Goal: Task Accomplishment & Management: Complete application form

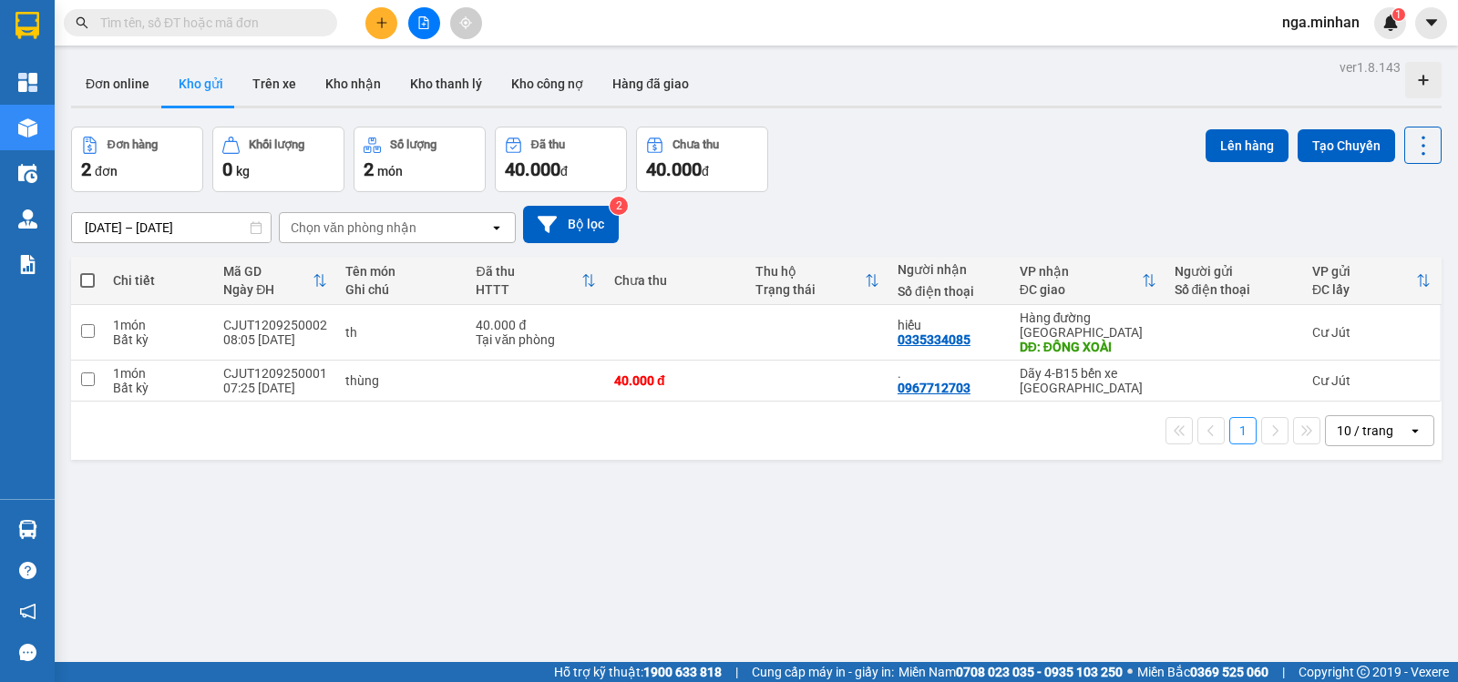
click at [377, 5] on div "Kết quả tìm kiếm ( 0 ) Bộ lọc No Data nga.minhan 1" at bounding box center [729, 23] width 1458 height 46
click at [388, 29] on button at bounding box center [381, 23] width 32 height 32
click at [405, 65] on div "Tạo đơn hàng" at bounding box center [444, 68] width 137 height 35
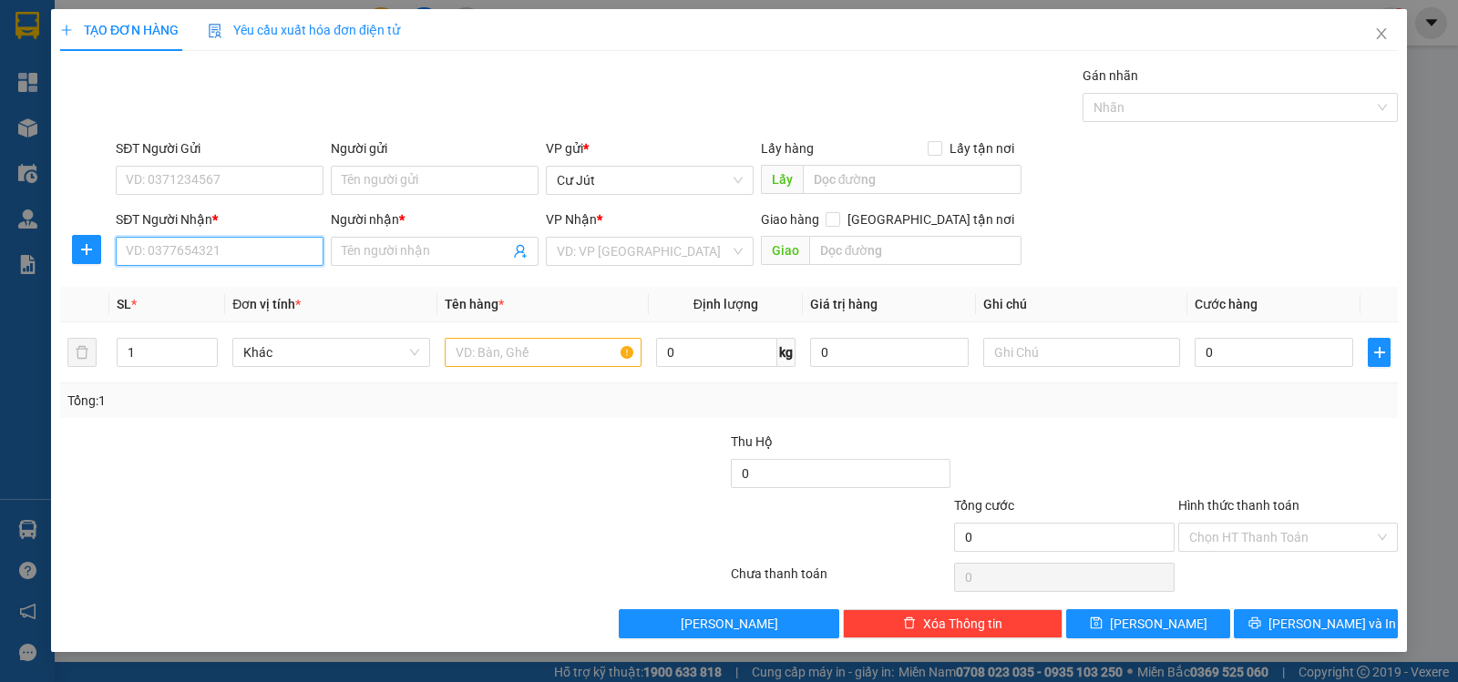
drag, startPoint x: 239, startPoint y: 245, endPoint x: 261, endPoint y: 229, distance: 27.3
click at [258, 231] on div "SĐT Người Nhận * VD: 0377654321" at bounding box center [220, 242] width 208 height 64
drag, startPoint x: 266, startPoint y: 292, endPoint x: 305, endPoint y: 292, distance: 39.2
click at [266, 292] on div "0869757424 - [PERSON_NAME]" at bounding box center [220, 288] width 186 height 20
type input "0869757424"
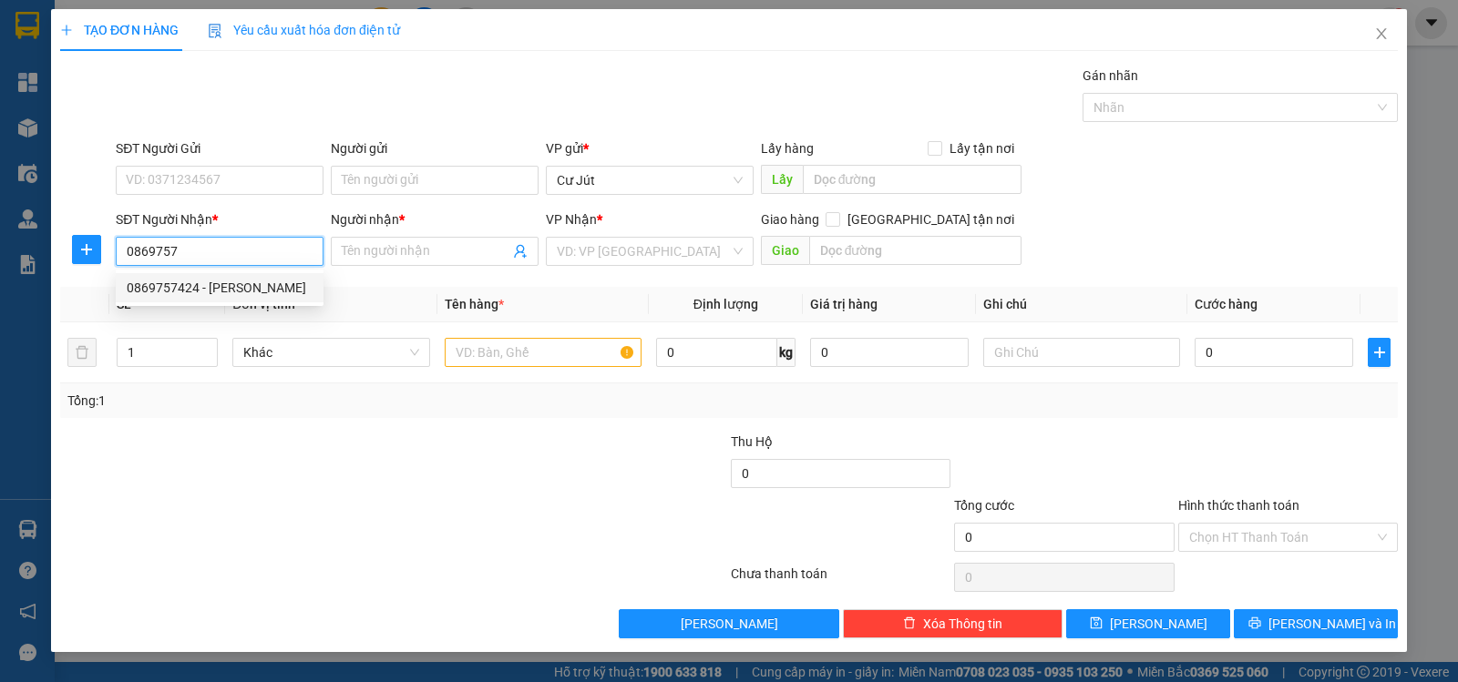
type input "[PERSON_NAME]"
type input "0869757424"
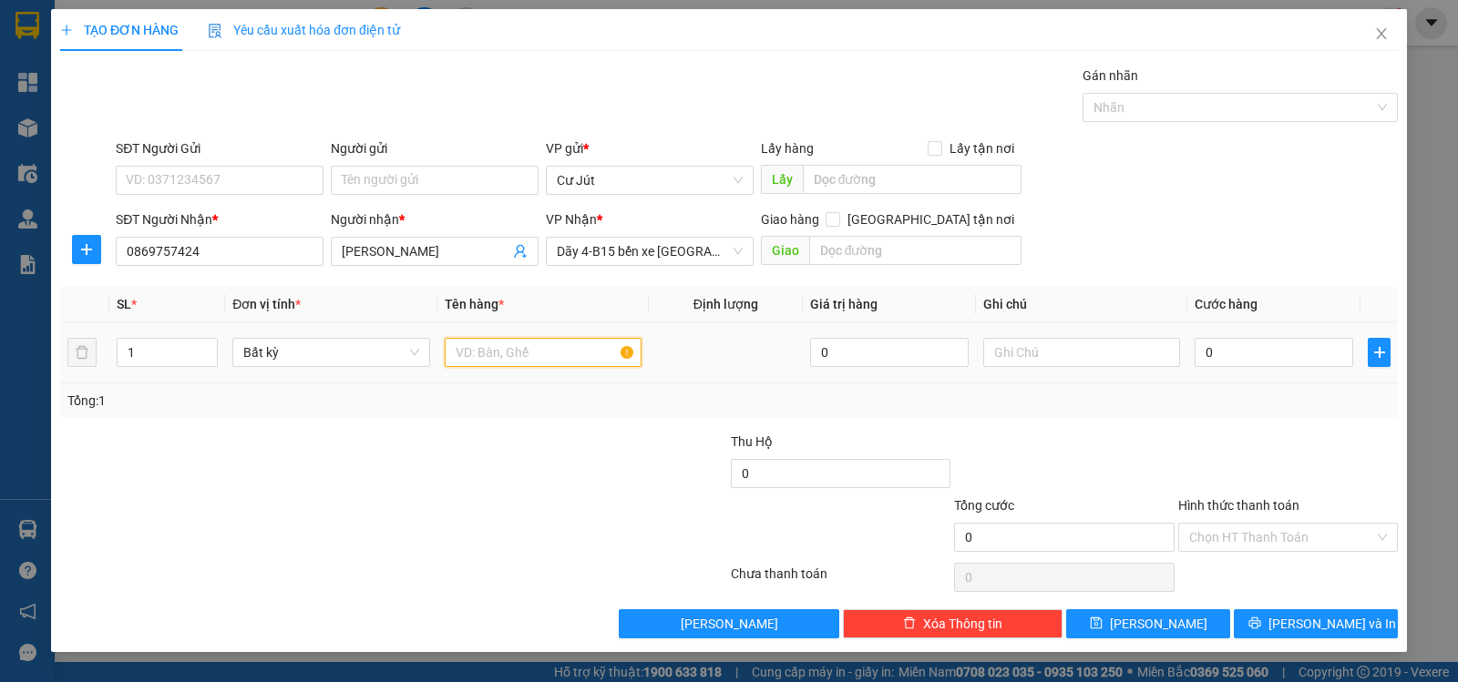
click at [552, 354] on input "text" at bounding box center [543, 352] width 197 height 29
type input "thùng"
click at [1269, 353] on input "0" at bounding box center [1273, 352] width 159 height 29
type input "4"
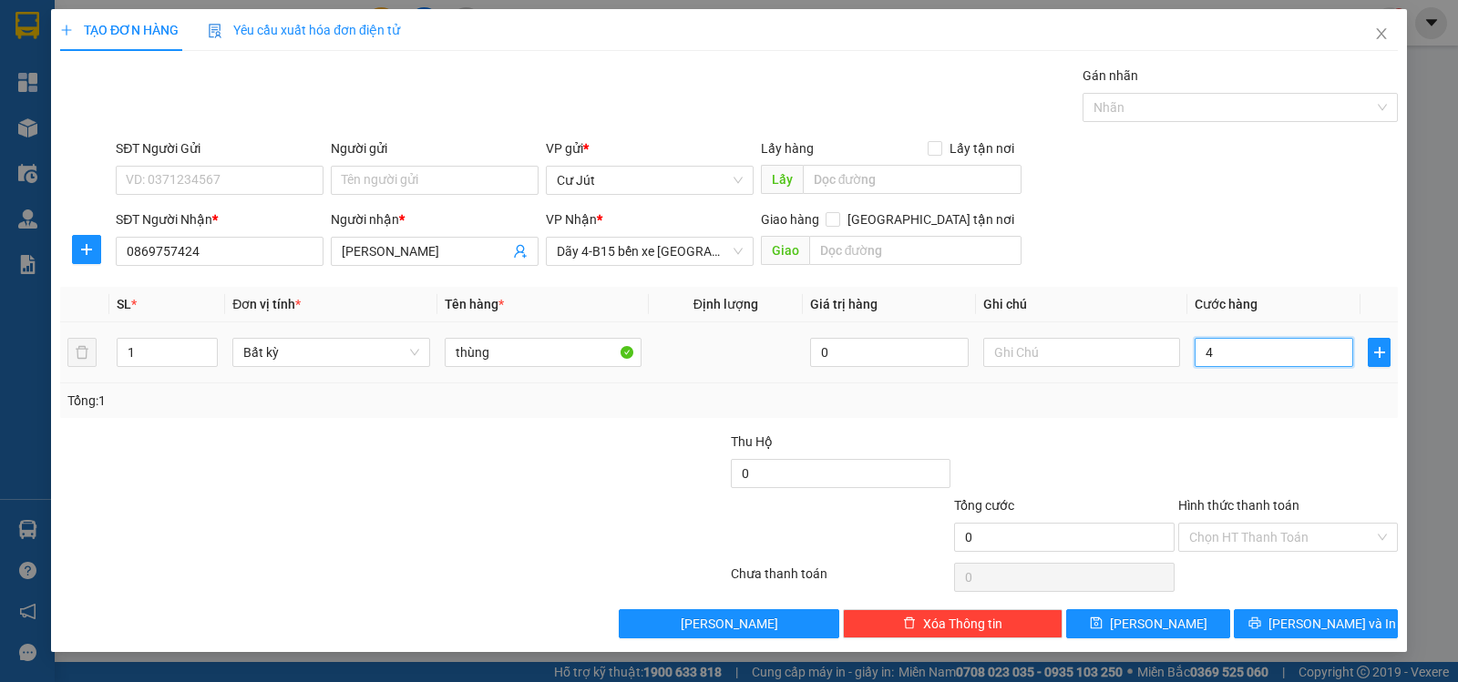
type input "4"
type input "40"
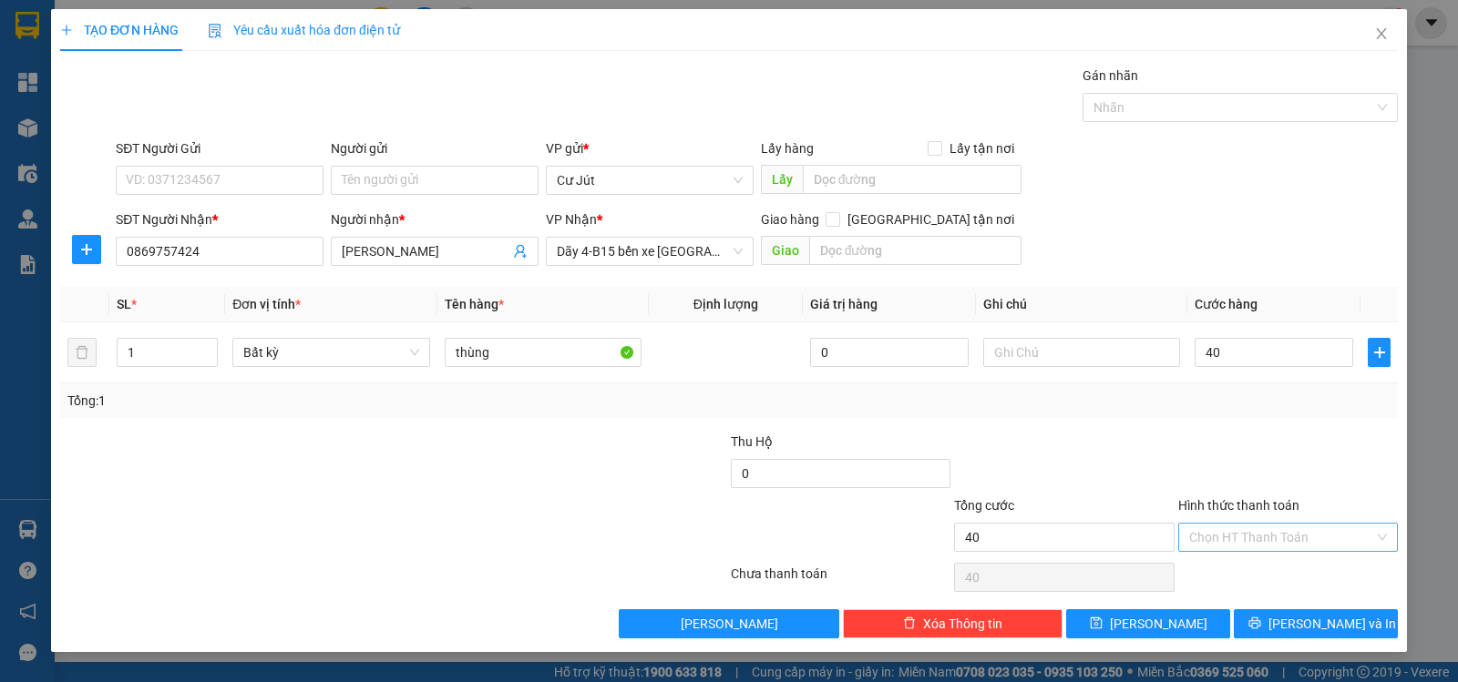
type input "40.000"
click at [1276, 544] on input "Hình thức thanh toán" at bounding box center [1281, 537] width 185 height 27
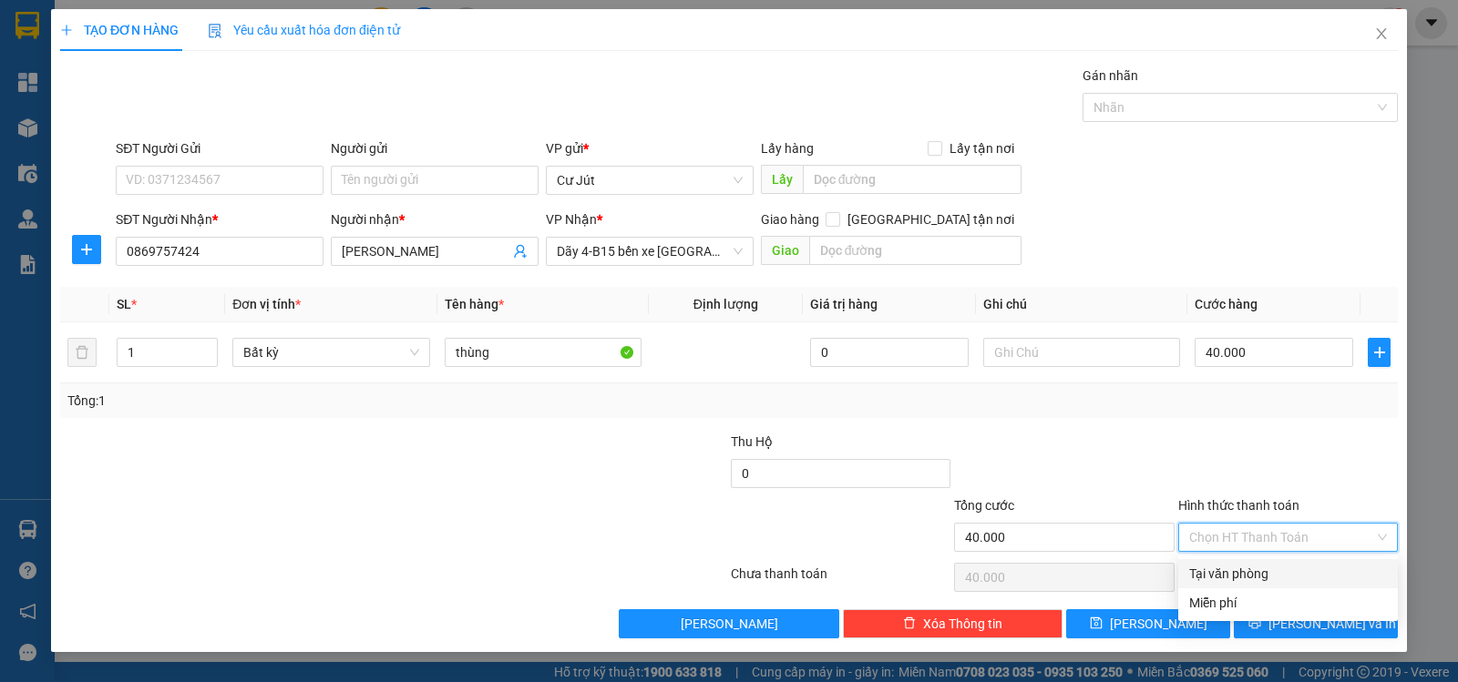
click at [1268, 569] on div "Tại văn phòng" at bounding box center [1288, 574] width 198 height 20
type input "0"
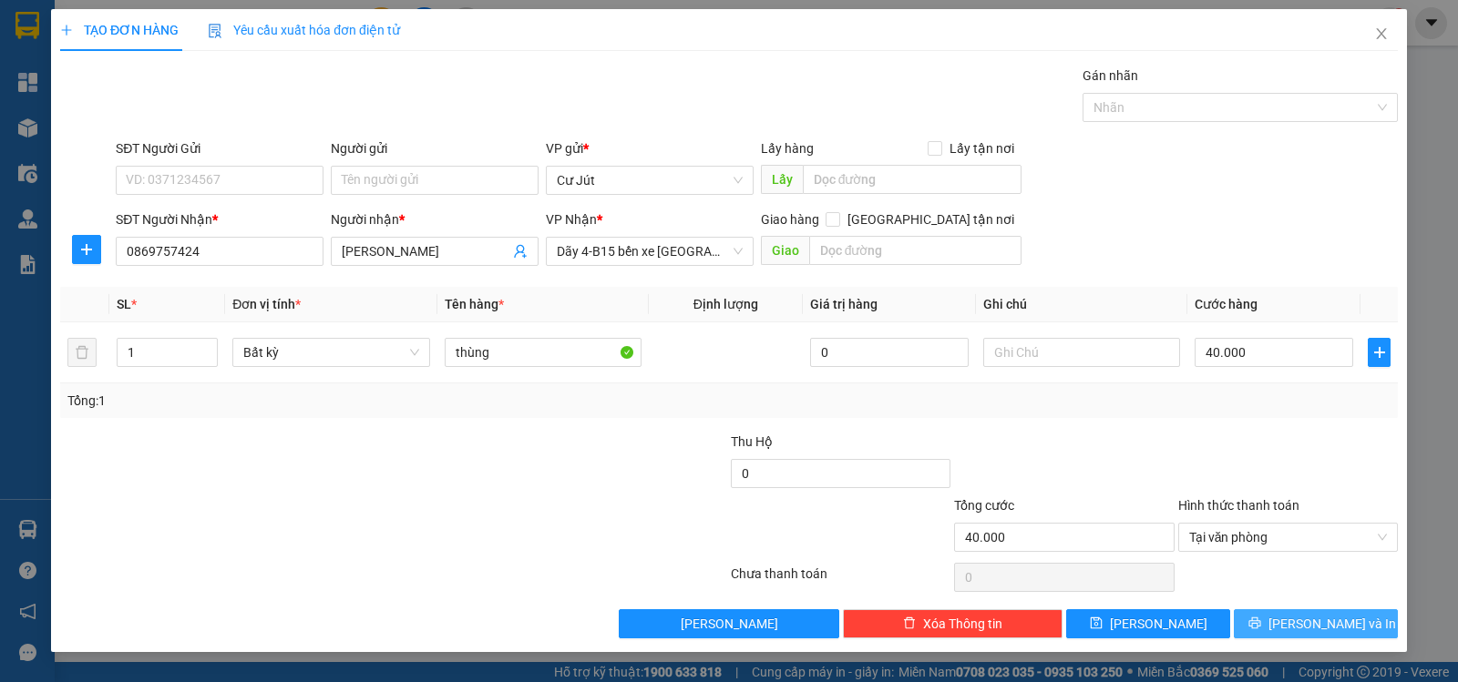
click at [1341, 618] on span "[PERSON_NAME] và In" at bounding box center [1332, 624] width 128 height 20
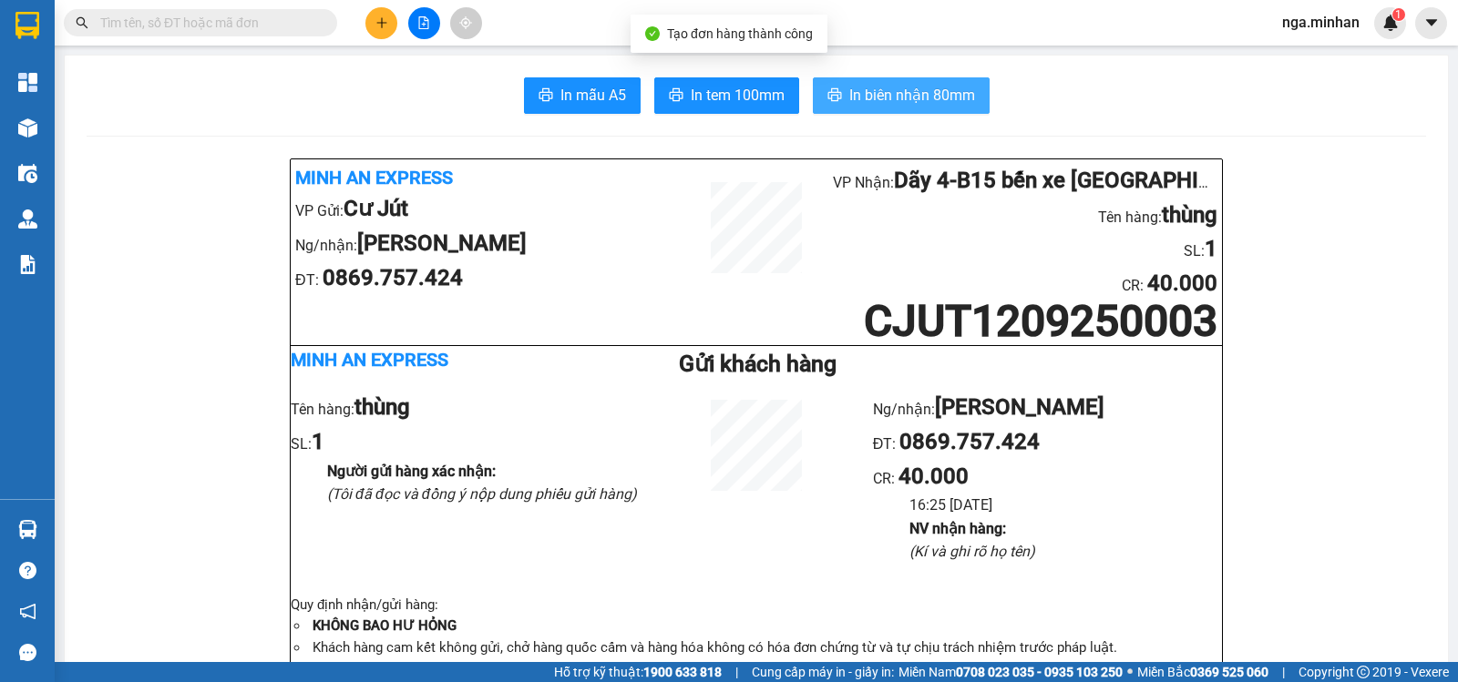
click at [871, 106] on span "In biên nhận 80mm" at bounding box center [912, 95] width 126 height 23
click at [373, 23] on button at bounding box center [381, 23] width 32 height 32
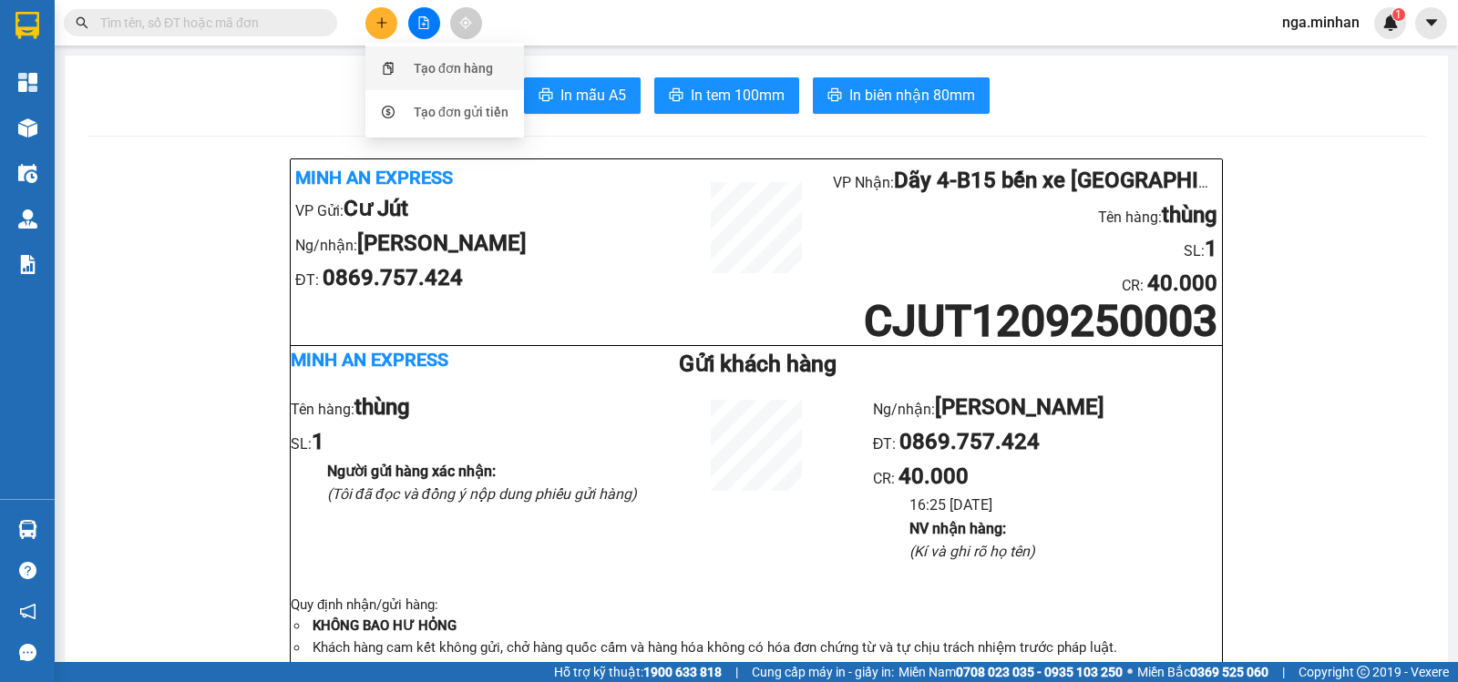
click at [425, 69] on div "Tạo đơn hàng" at bounding box center [453, 68] width 79 height 20
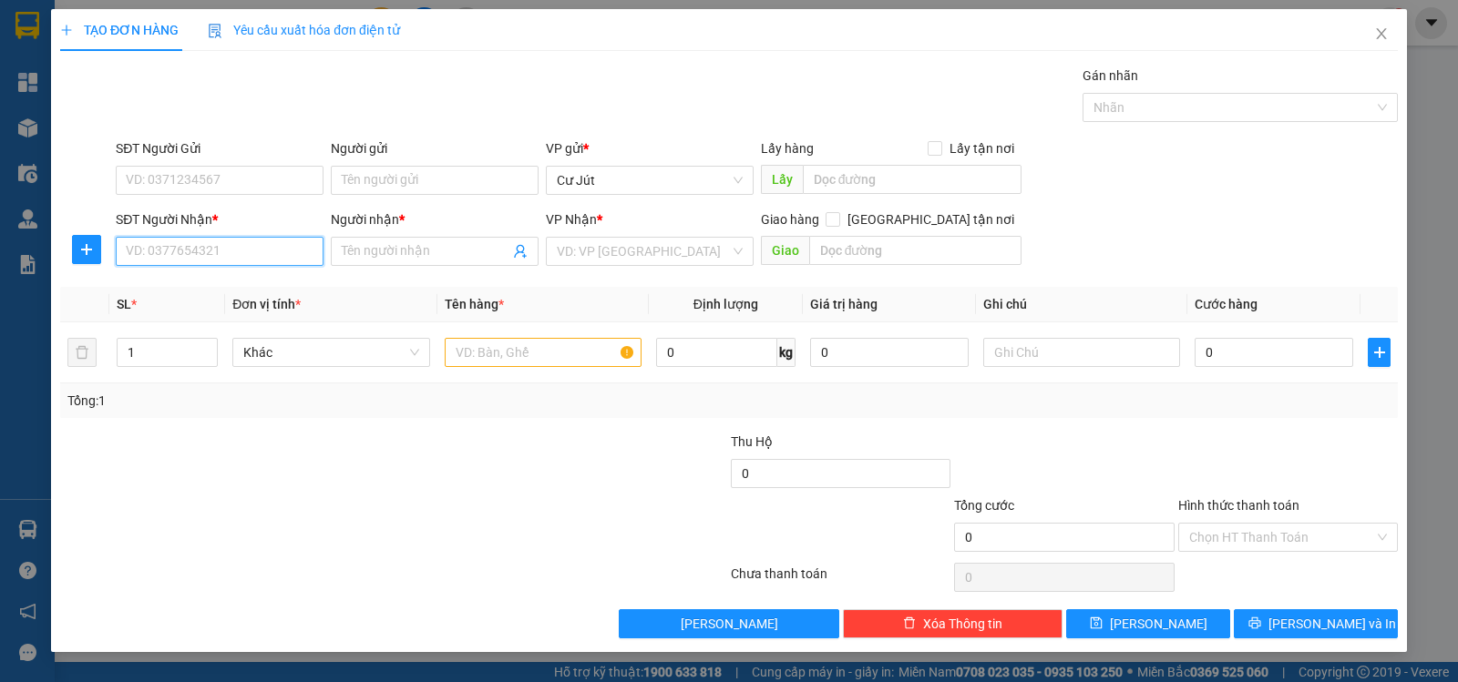
click at [267, 250] on input "SĐT Người Nhận *" at bounding box center [220, 251] width 208 height 29
click at [235, 288] on div "0357529028 - A NGUYÊN" at bounding box center [220, 288] width 186 height 20
type input "0357529028"
type input "A NGUYÊN"
checkbox input "true"
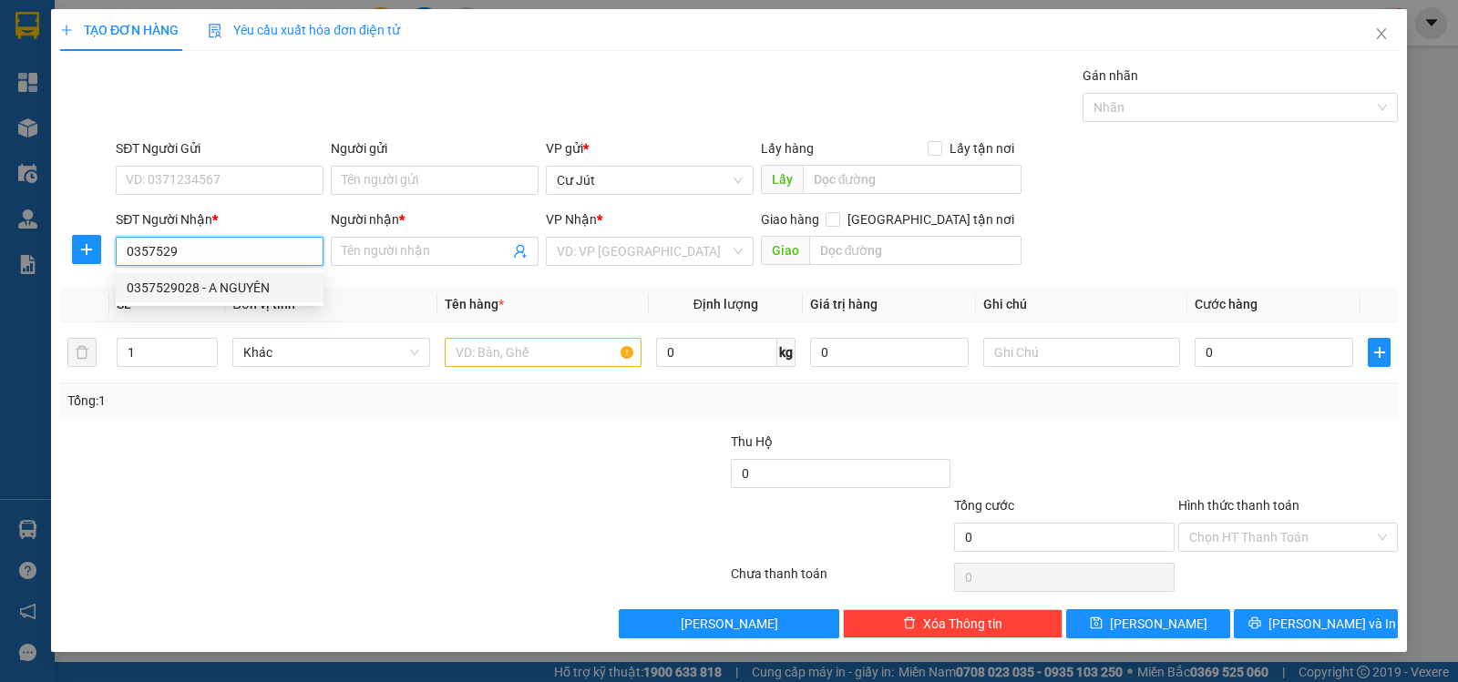
type input "277/7 XÔ VIẾT NGHỆ TĨNH - BÌNH THẠNH"
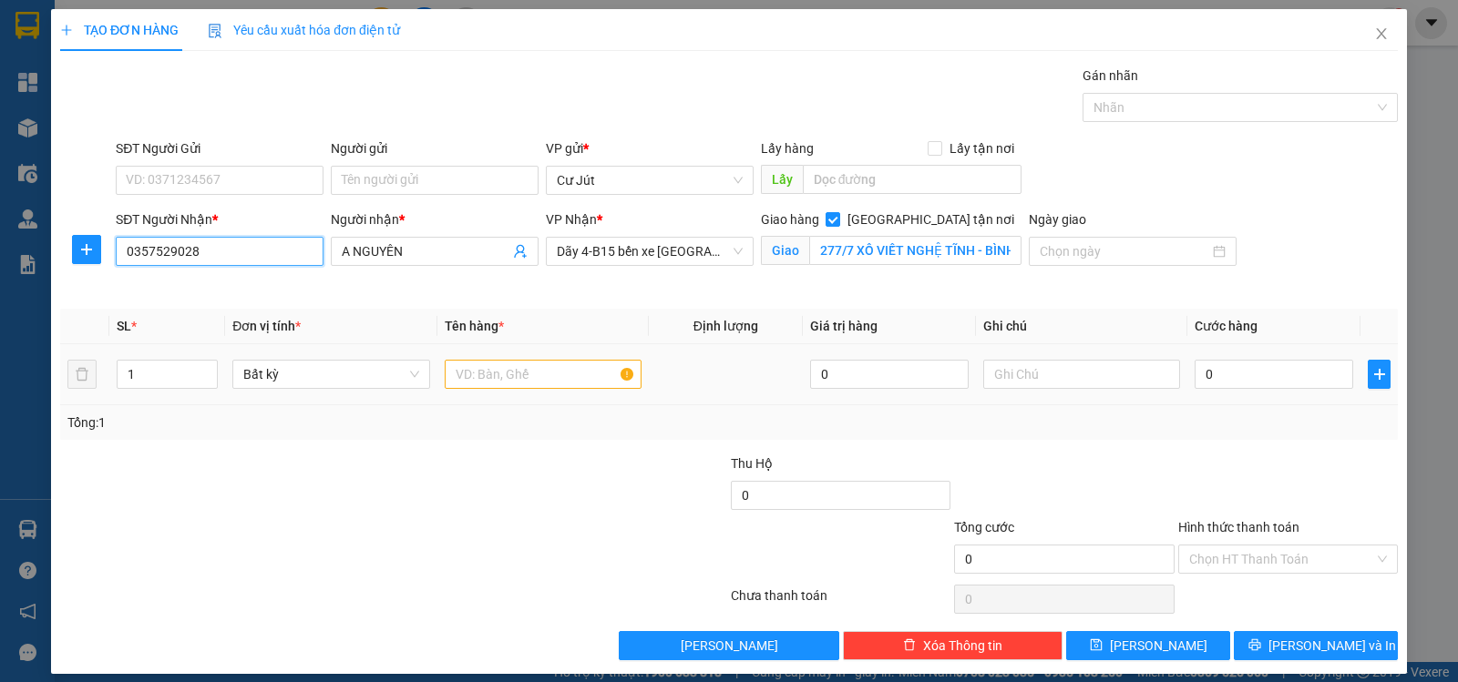
type input "0357529028"
click at [510, 365] on input "text" at bounding box center [543, 374] width 197 height 29
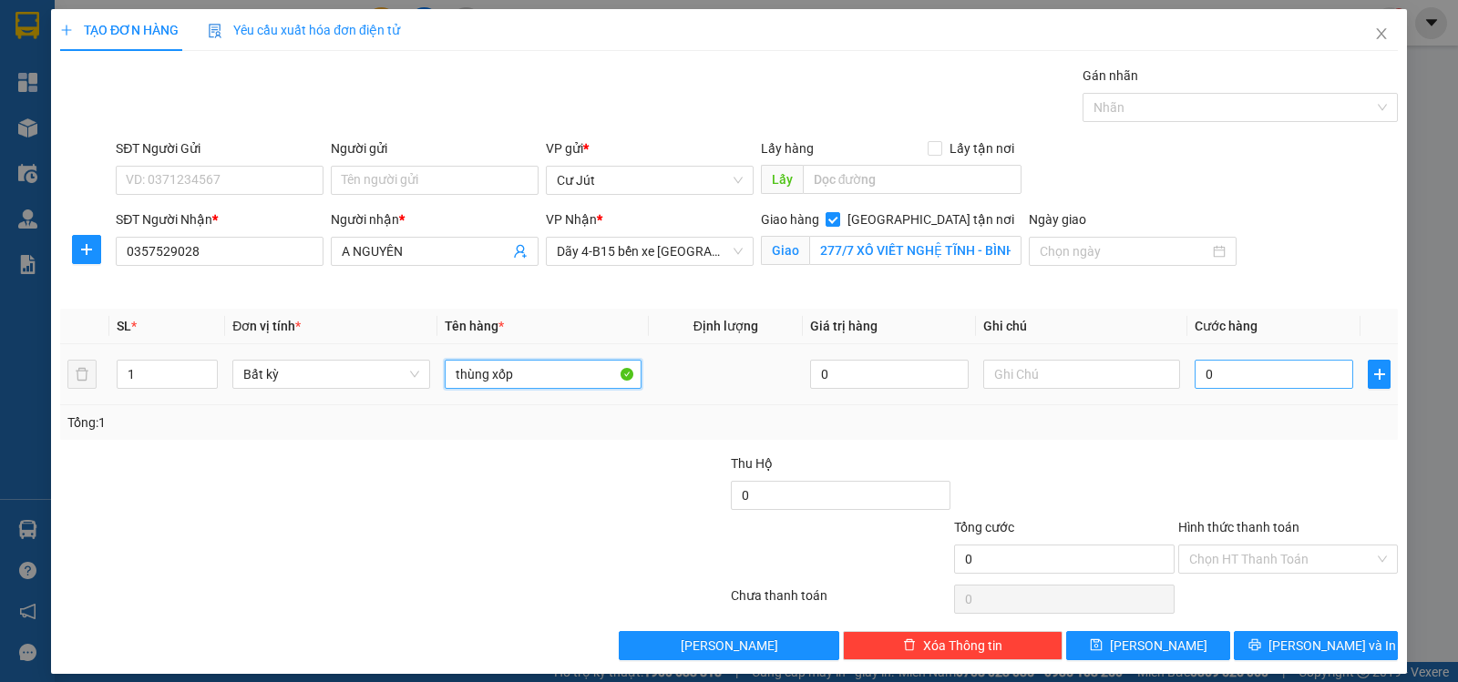
type input "thùng xốp"
click at [1233, 377] on input "0" at bounding box center [1273, 374] width 159 height 29
type input "5"
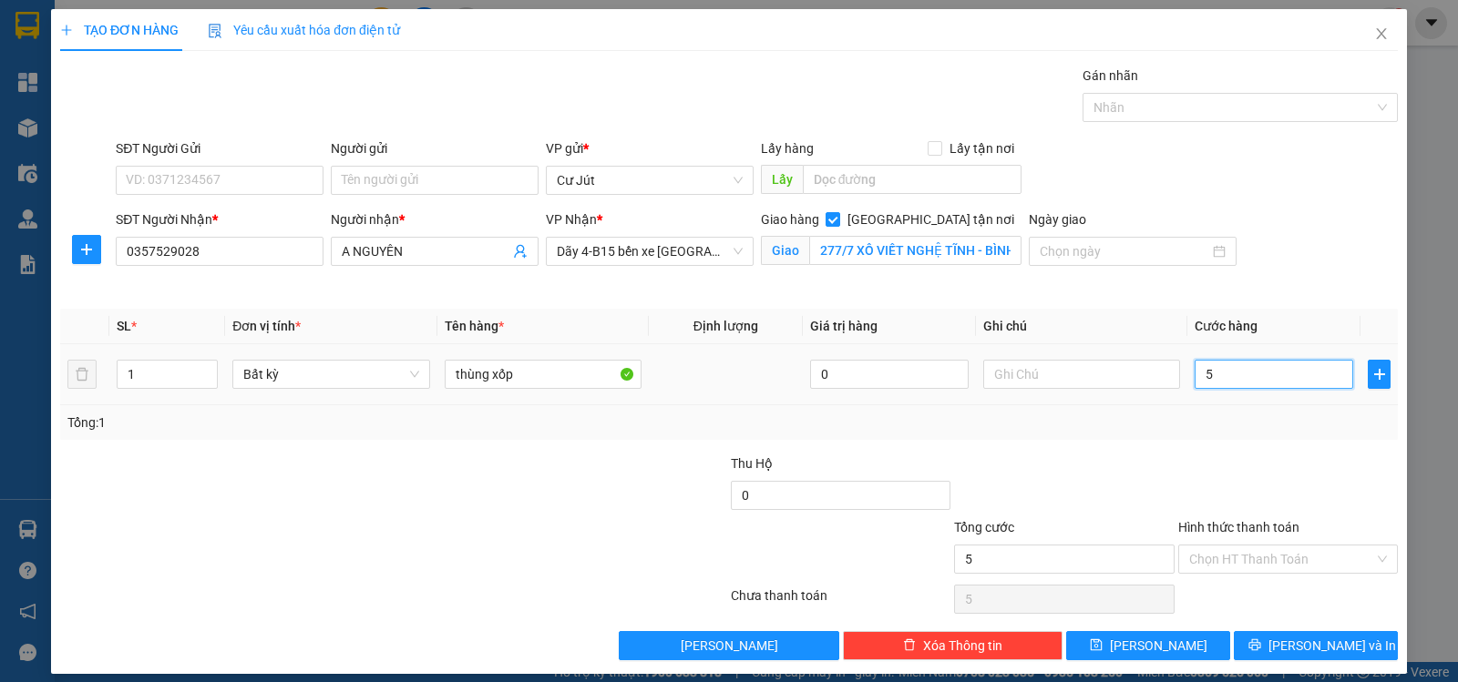
type input "50"
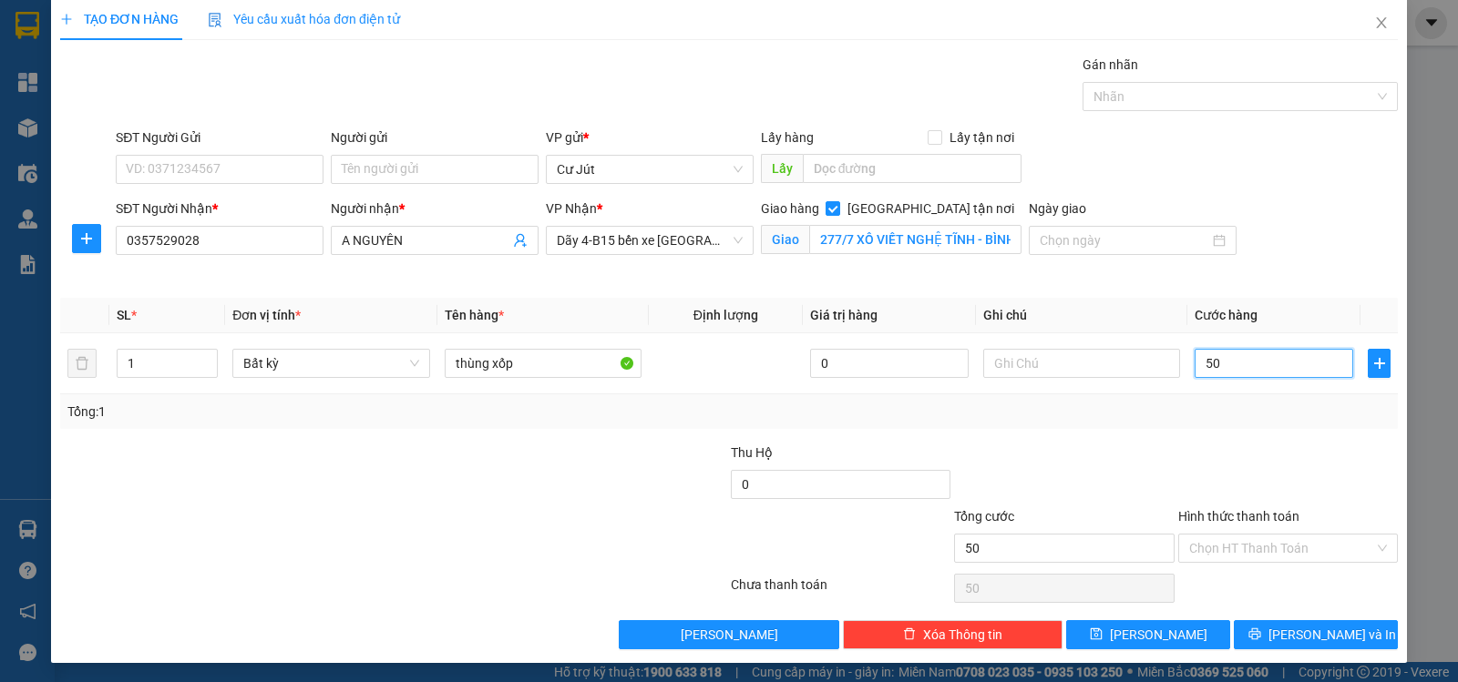
scroll to position [14, 0]
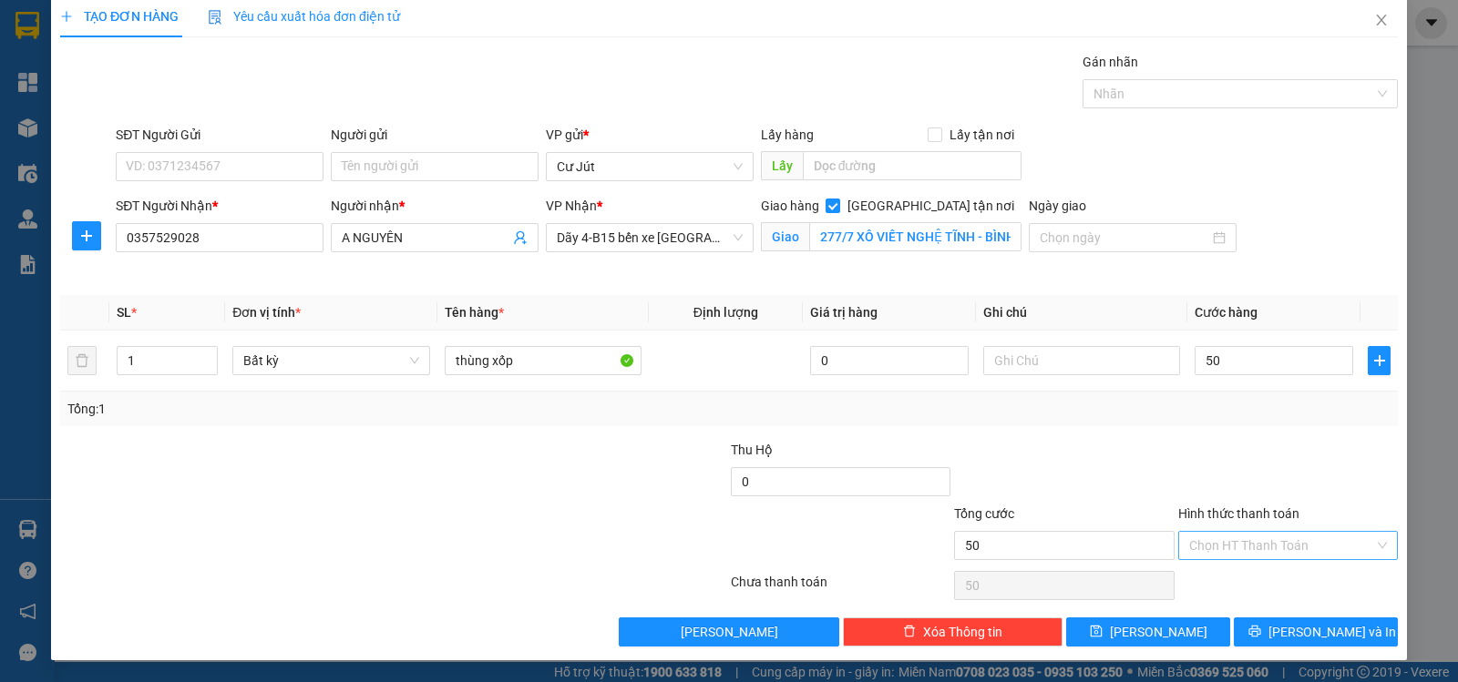
type input "50.000"
drag, startPoint x: 1236, startPoint y: 546, endPoint x: 1236, endPoint y: 578, distance: 31.9
click at [1236, 548] on input "Hình thức thanh toán" at bounding box center [1281, 545] width 185 height 27
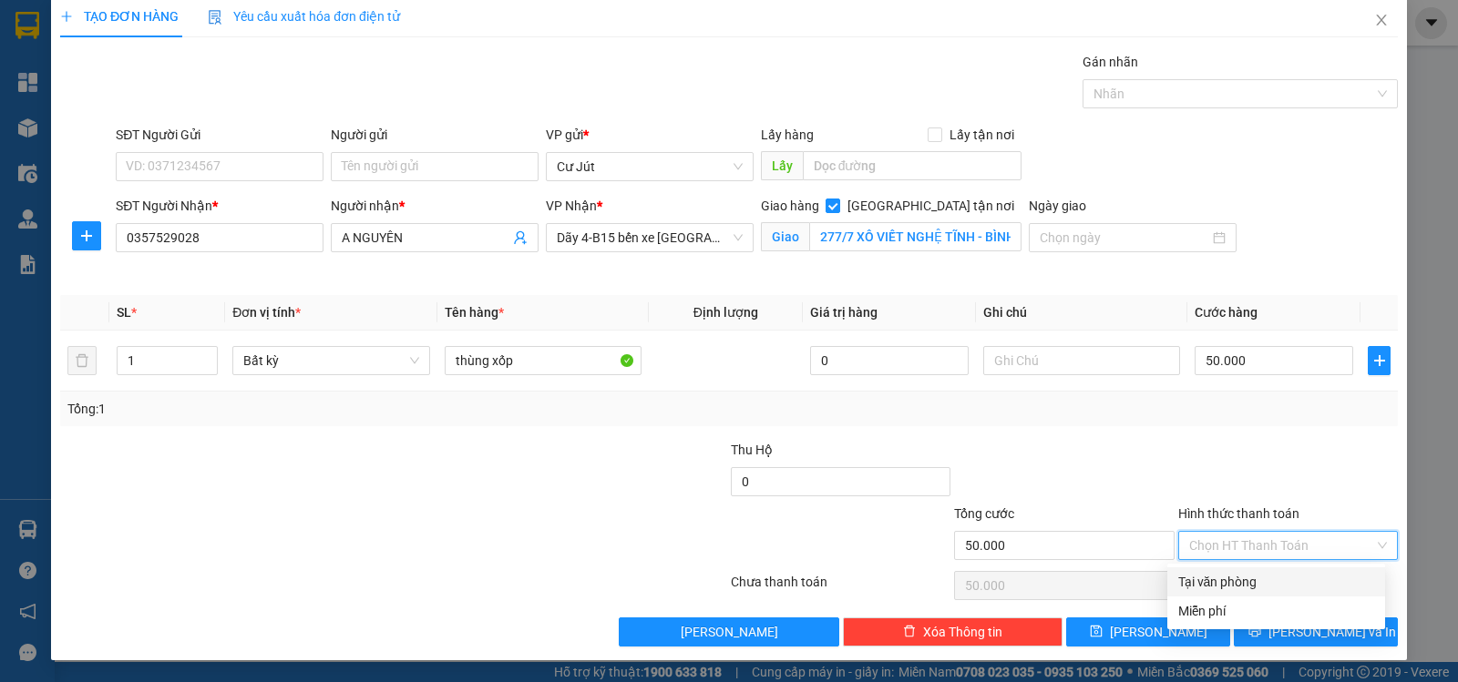
click at [1237, 592] on div "Tại văn phòng" at bounding box center [1276, 582] width 218 height 29
type input "0"
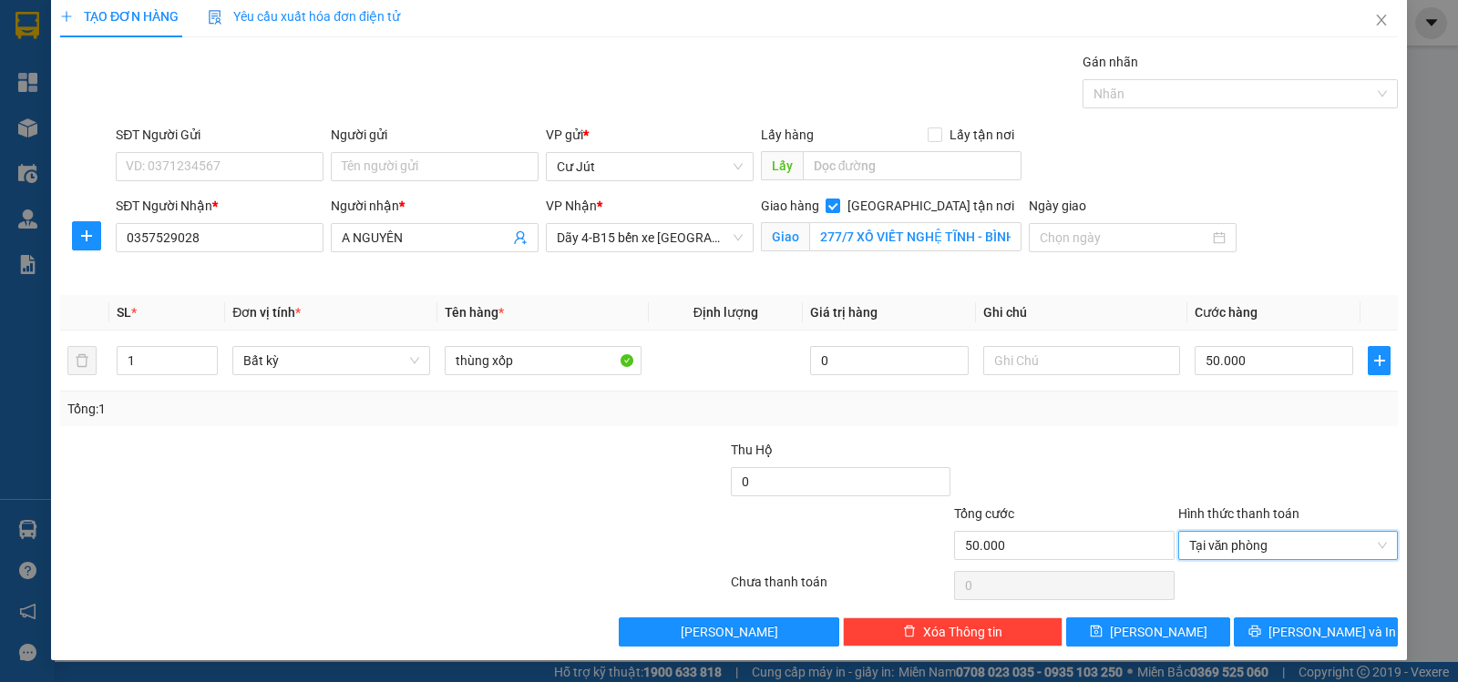
click at [1265, 615] on div "Transit Pickup Surcharge Ids Transit Deliver Surcharge Ids Transit Deliver Surc…" at bounding box center [729, 349] width 1338 height 595
click at [1261, 640] on span "printer" at bounding box center [1254, 632] width 13 height 15
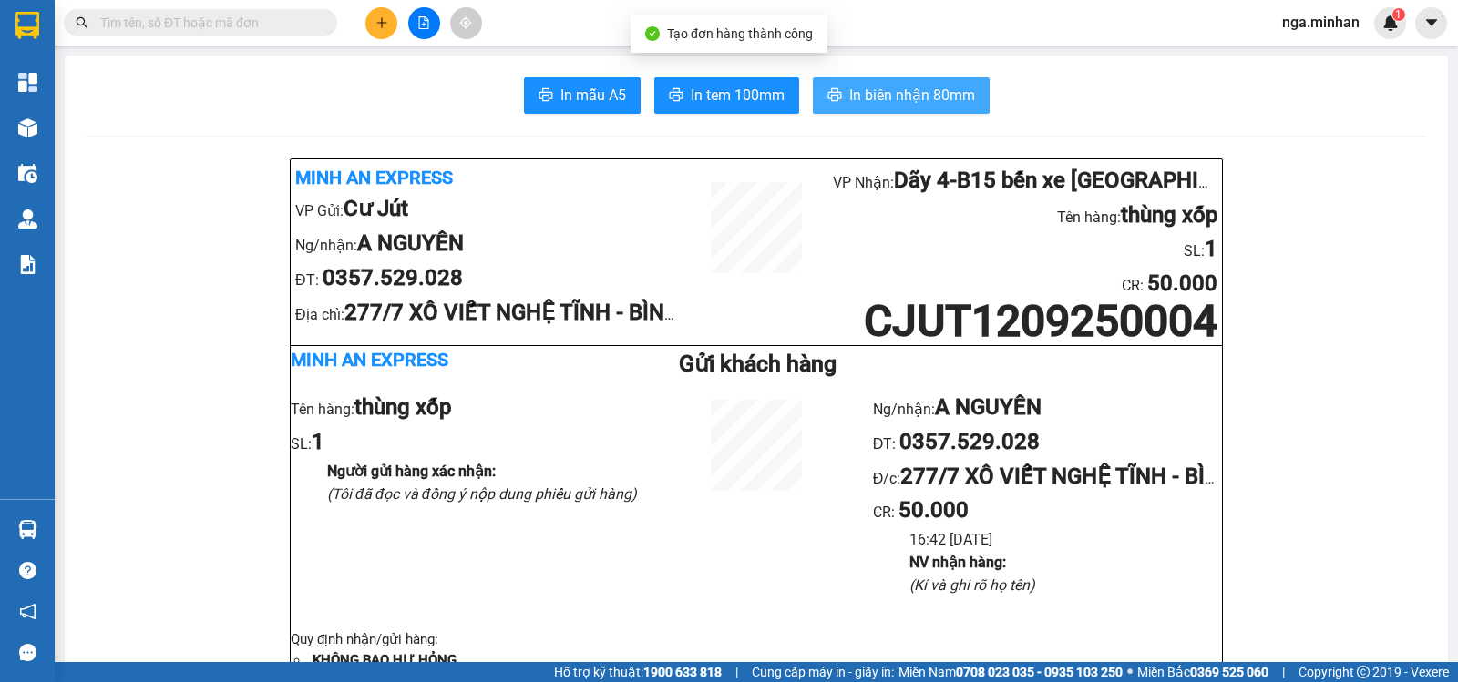
click at [905, 85] on span "In biên nhận 80mm" at bounding box center [912, 95] width 126 height 23
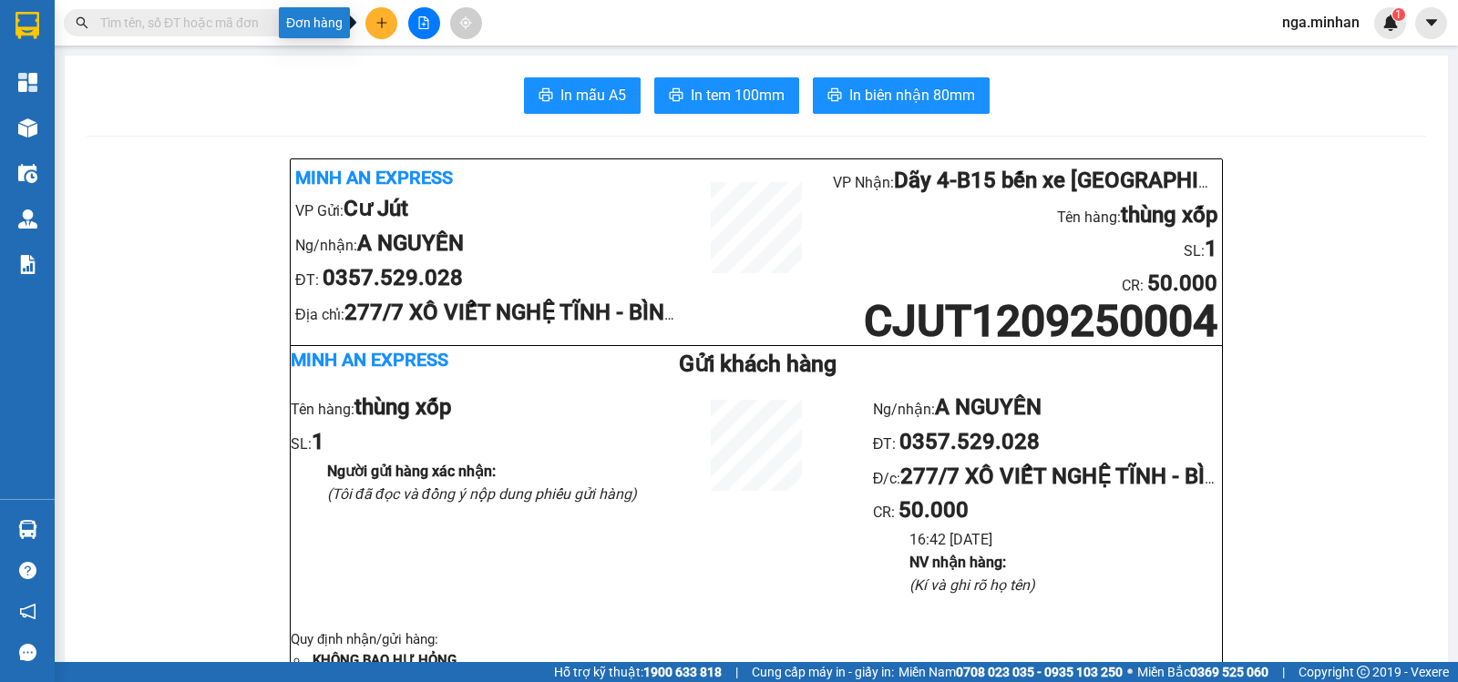
click at [380, 23] on icon "plus" at bounding box center [381, 22] width 10 height 1
click at [436, 55] on div "Tạo đơn hàng" at bounding box center [444, 68] width 137 height 35
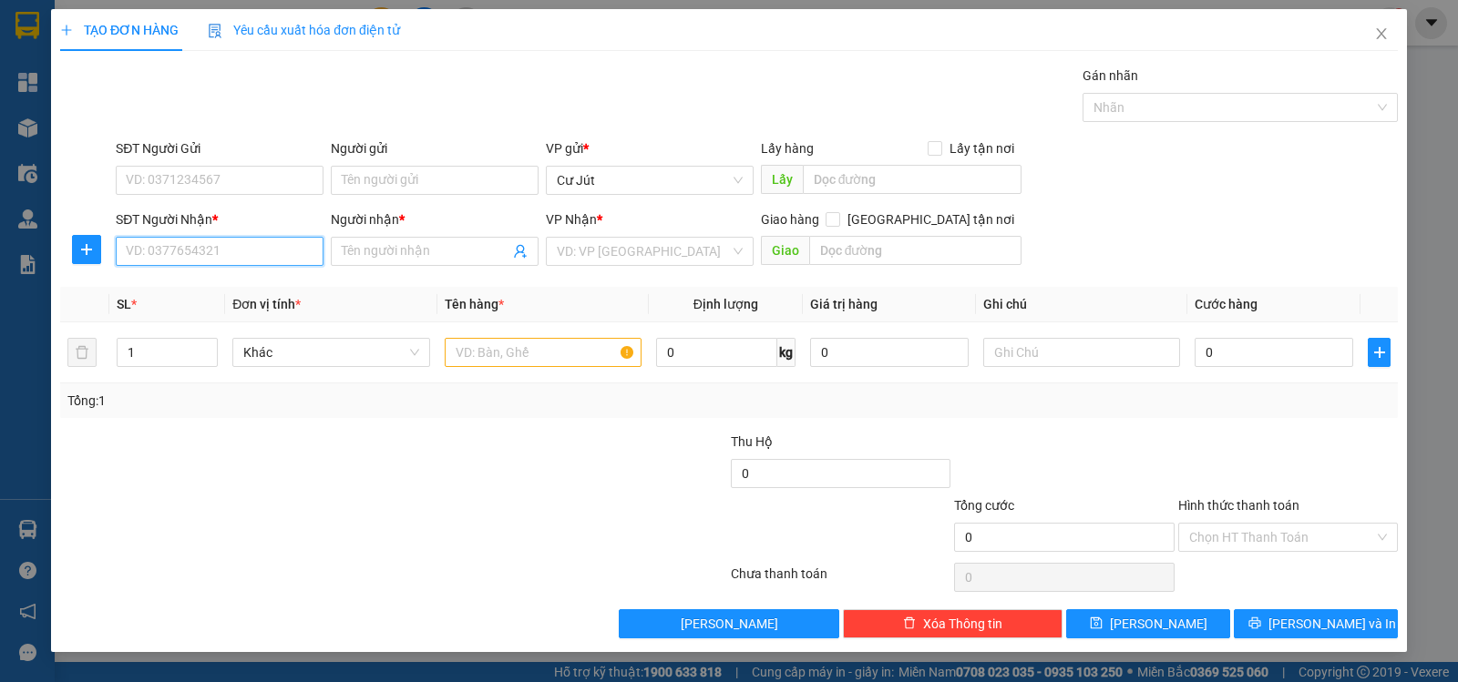
click at [281, 254] on input "SĐT Người Nhận *" at bounding box center [220, 251] width 208 height 29
click at [231, 296] on div "0918980896 - TUẤN" at bounding box center [220, 288] width 186 height 20
type input "0918980896"
type input "TUẤN"
type input "0918980896"
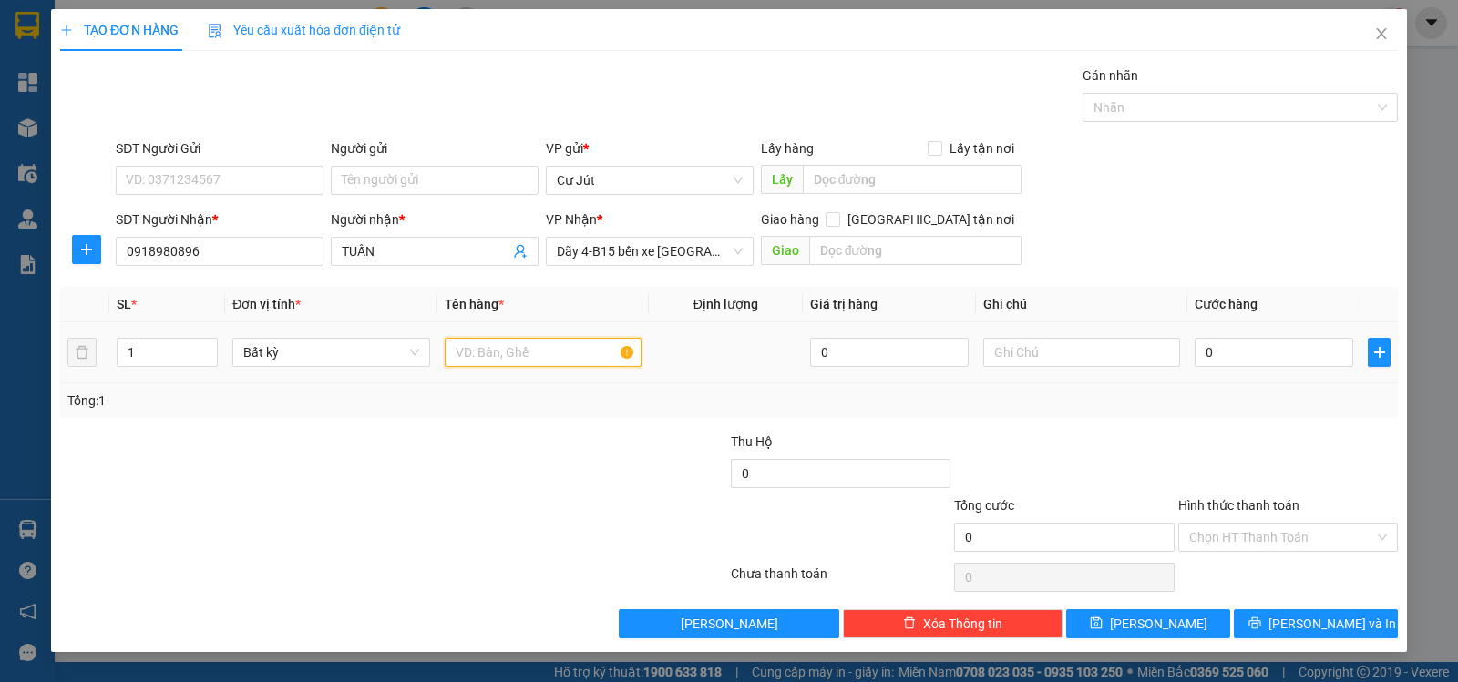
drag, startPoint x: 509, startPoint y: 351, endPoint x: 481, endPoint y: 355, distance: 28.6
click at [487, 354] on input "text" at bounding box center [543, 352] width 197 height 29
type input "th xốp"
type input "5"
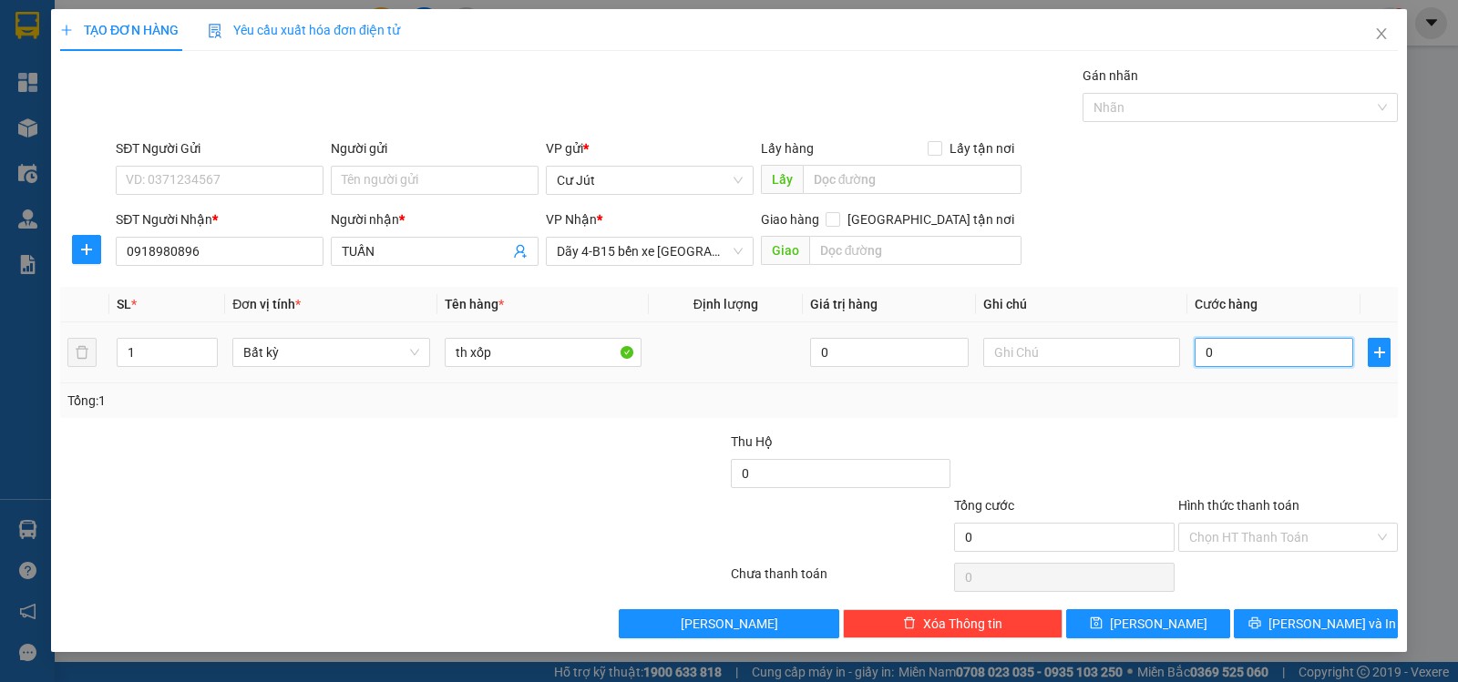
type input "5"
type input "50"
type input "50.000"
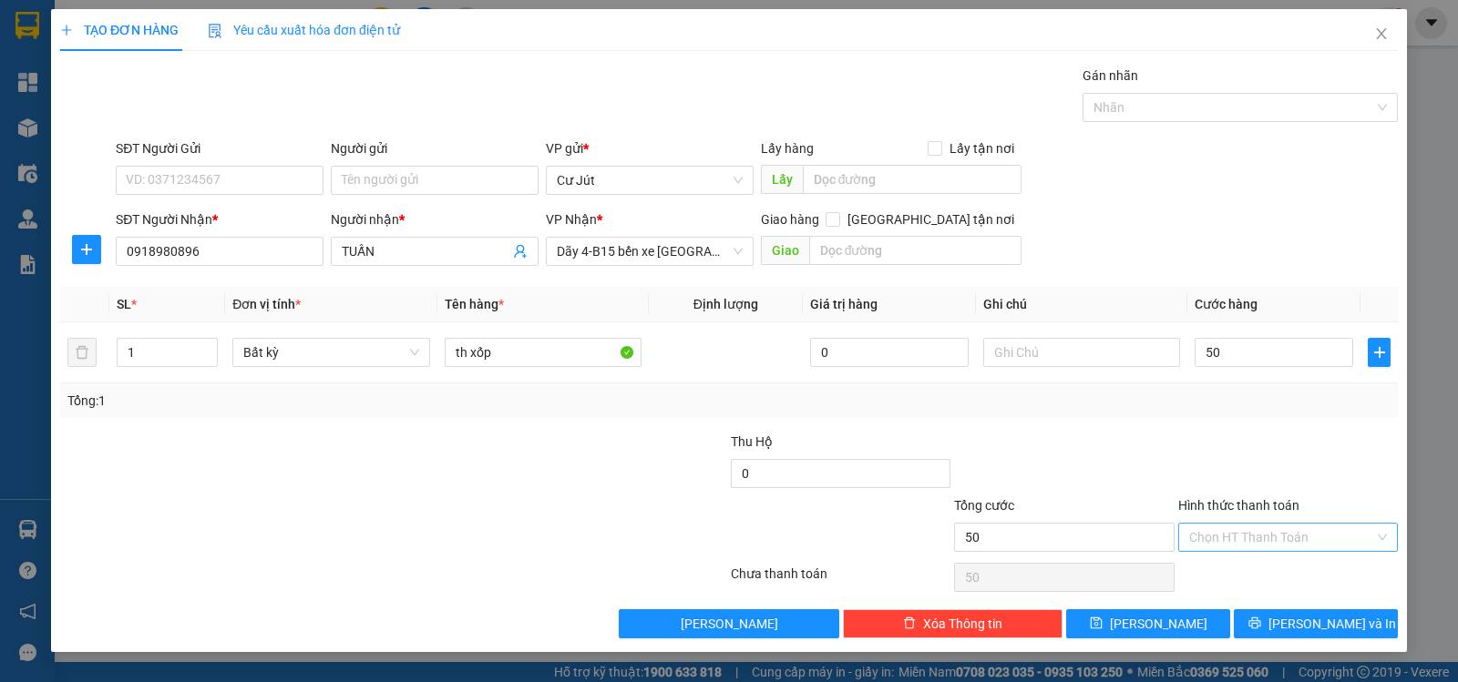
type input "50.000"
click at [1289, 532] on input "Hình thức thanh toán" at bounding box center [1281, 537] width 185 height 27
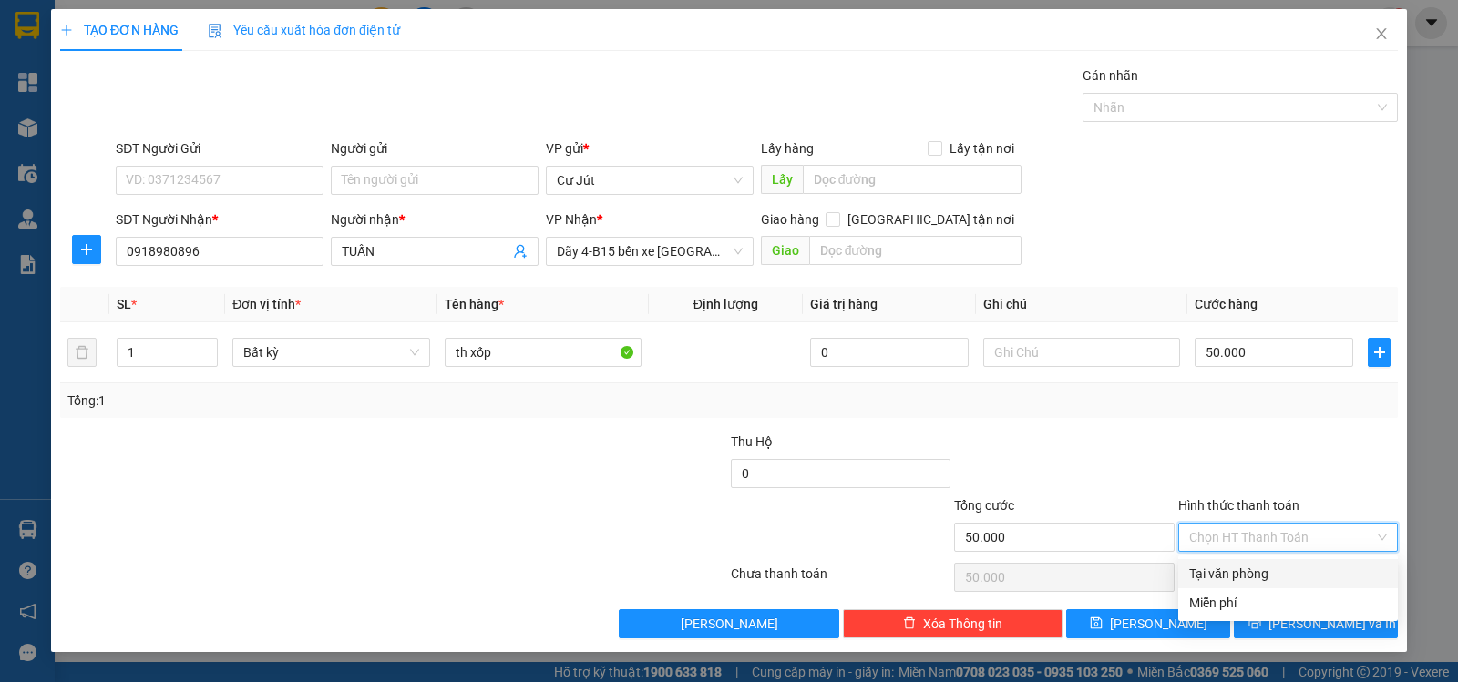
click at [1269, 579] on div "Tại văn phòng" at bounding box center [1288, 574] width 198 height 20
type input "0"
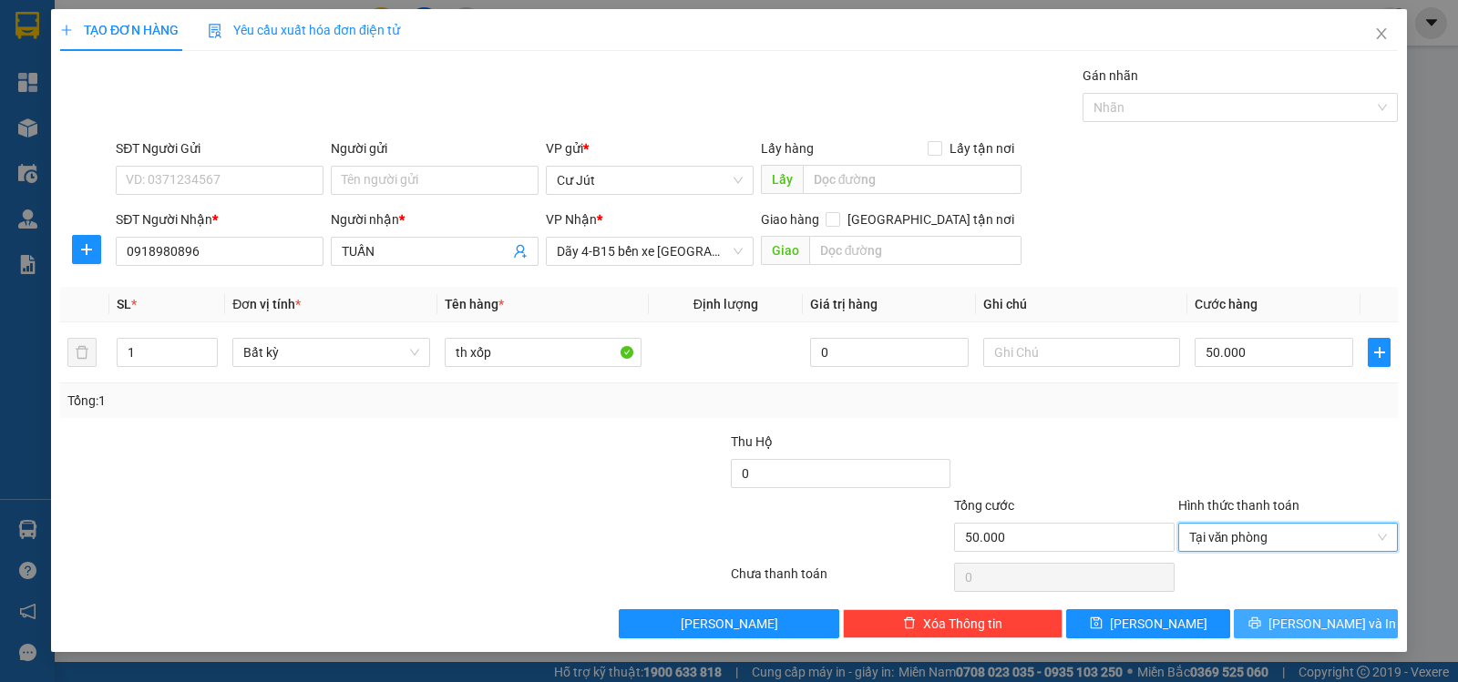
drag, startPoint x: 1312, startPoint y: 599, endPoint x: 1313, endPoint y: 613, distance: 14.6
click at [1312, 602] on div "Transit Pickup Surcharge Ids Transit Deliver Surcharge Ids Transit Deliver Surc…" at bounding box center [729, 352] width 1338 height 573
click at [1313, 622] on span "[PERSON_NAME] và In" at bounding box center [1332, 624] width 128 height 20
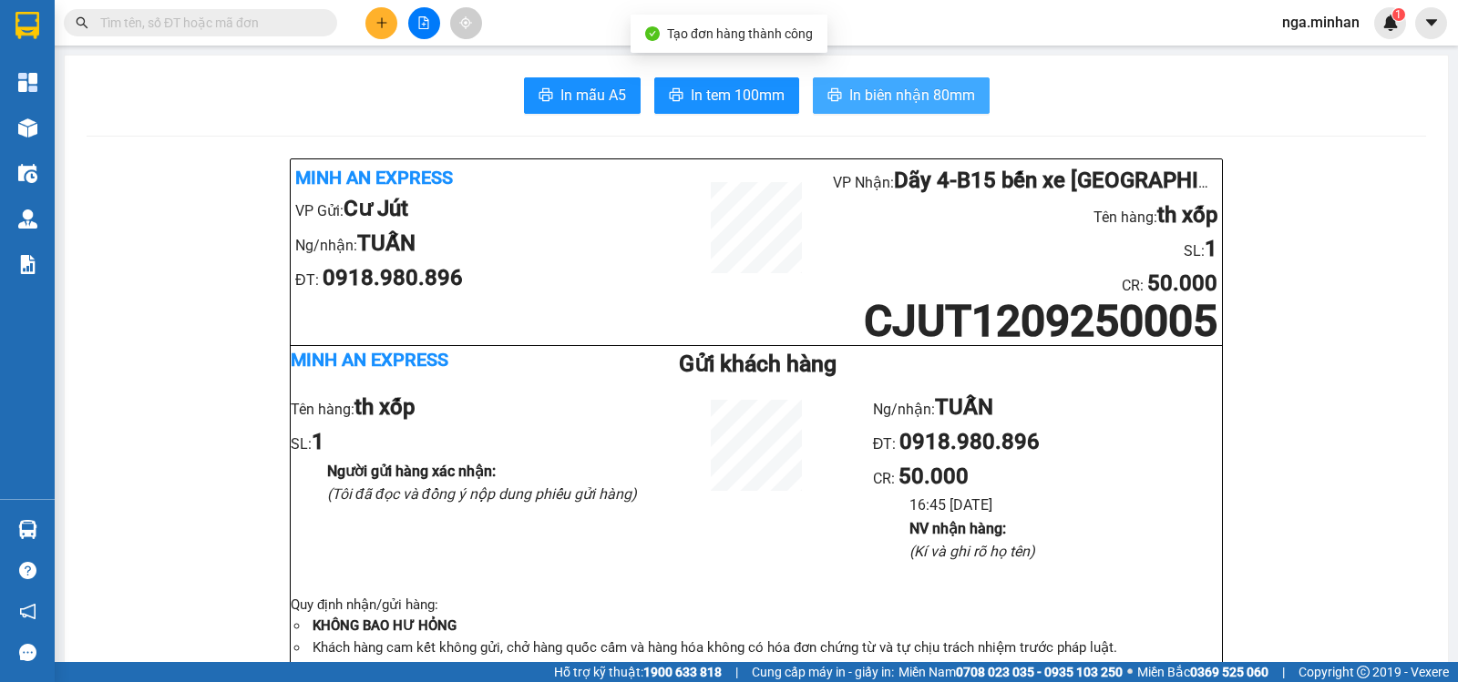
click at [910, 97] on span "In biên nhận 80mm" at bounding box center [912, 95] width 126 height 23
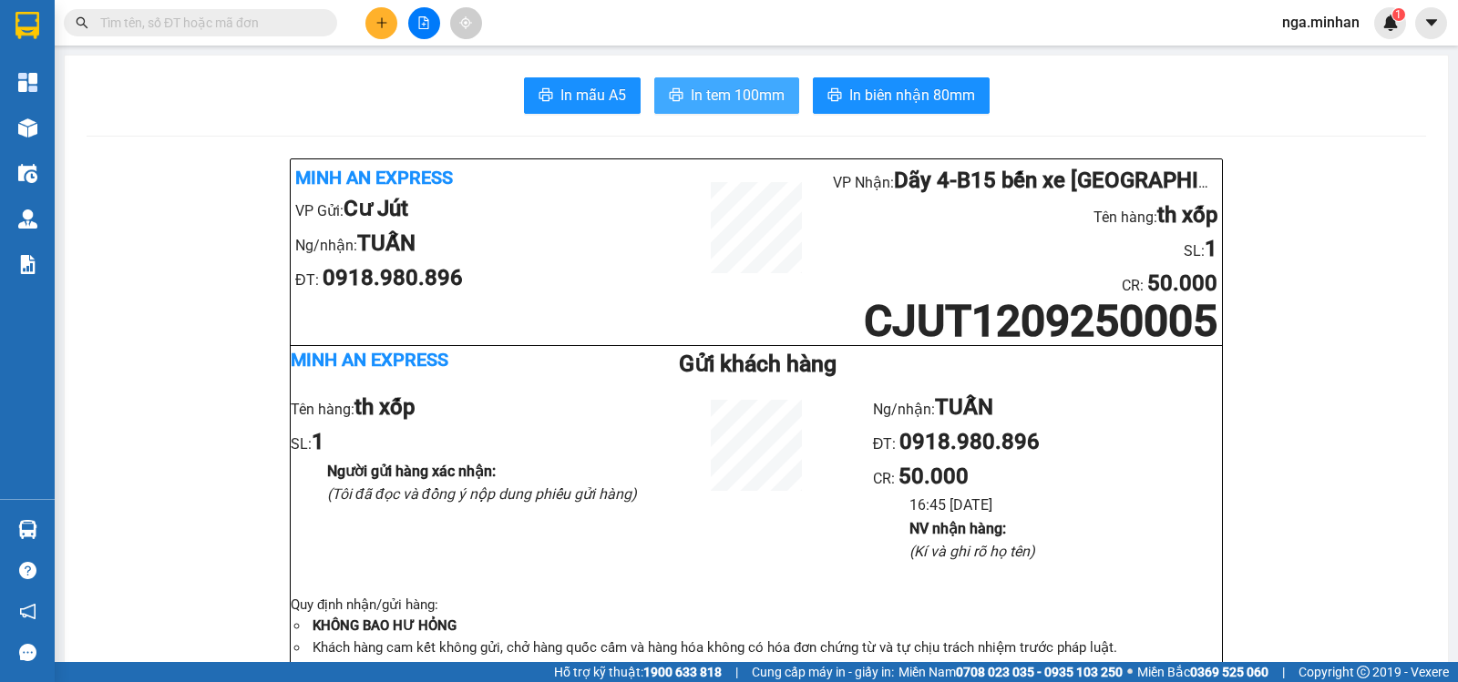
click at [697, 103] on span "In tem 100mm" at bounding box center [738, 95] width 94 height 23
click at [398, 15] on div at bounding box center [423, 23] width 137 height 32
click at [392, 30] on button at bounding box center [381, 23] width 32 height 32
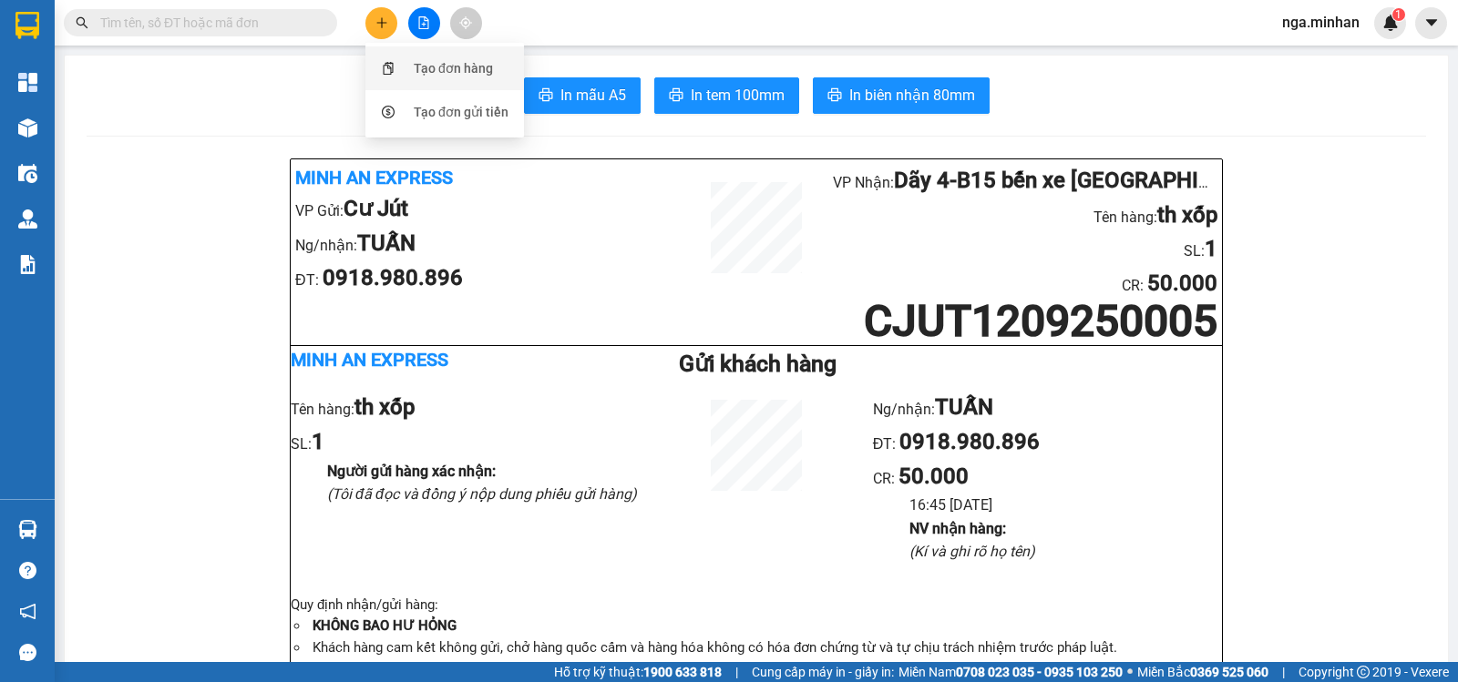
click at [443, 71] on div "Tạo đơn hàng" at bounding box center [453, 68] width 79 height 20
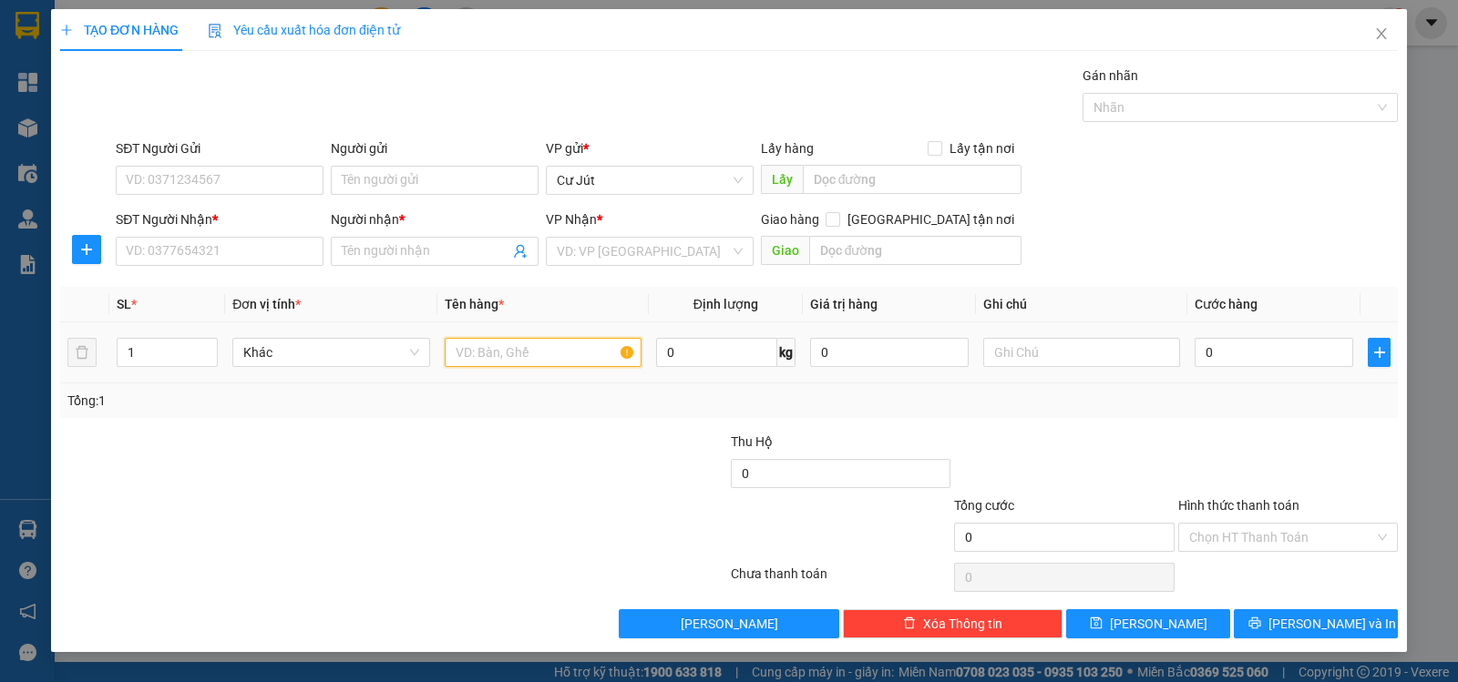
click at [519, 357] on input "text" at bounding box center [543, 352] width 197 height 29
type input "th xốp"
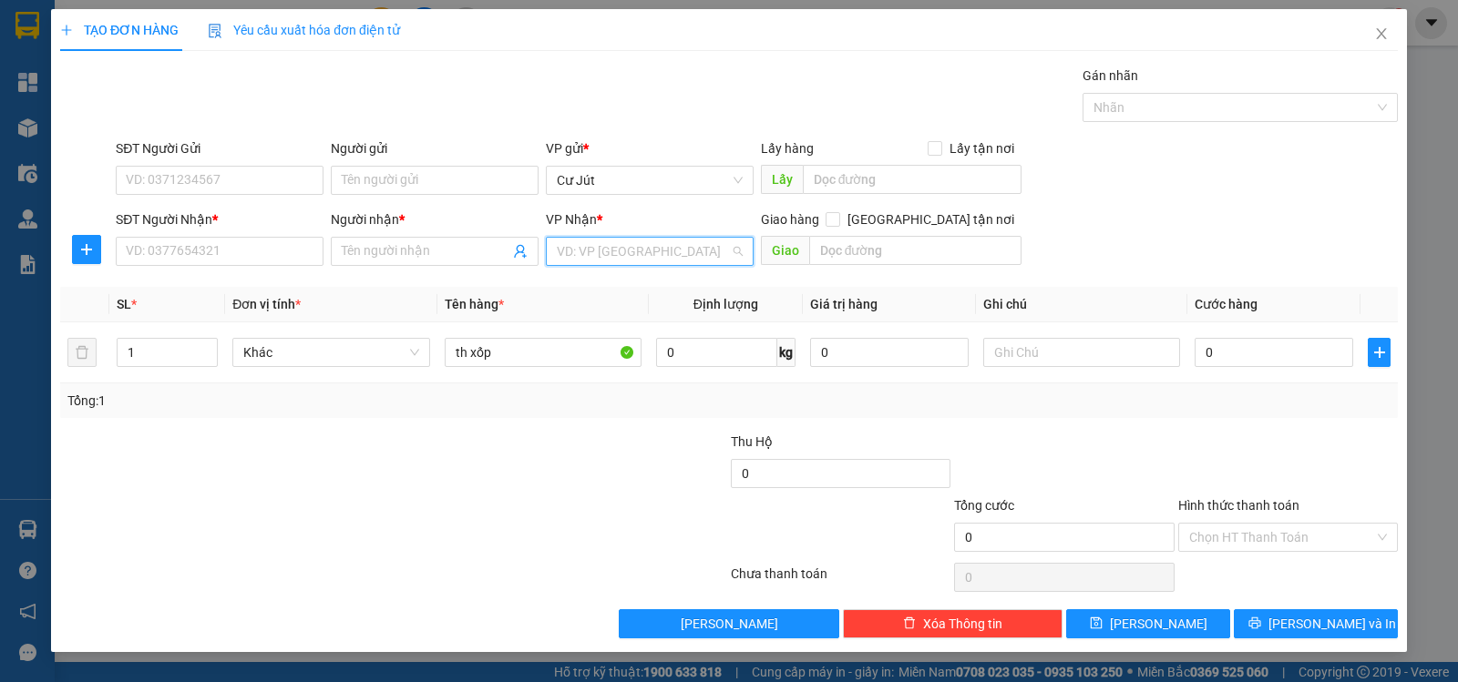
click at [648, 241] on input "search" at bounding box center [643, 251] width 173 height 27
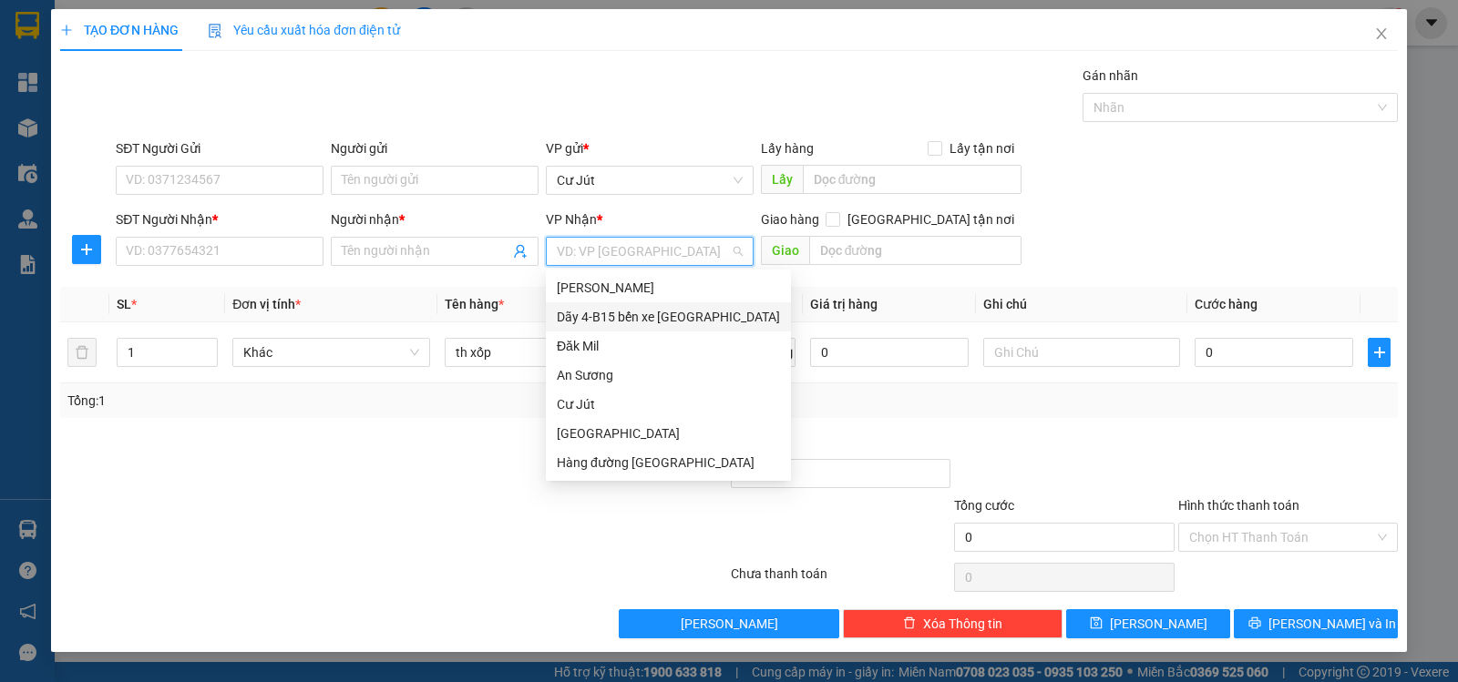
click at [666, 313] on div "Dãy 4-B15 bến xe [GEOGRAPHIC_DATA]" at bounding box center [668, 317] width 223 height 20
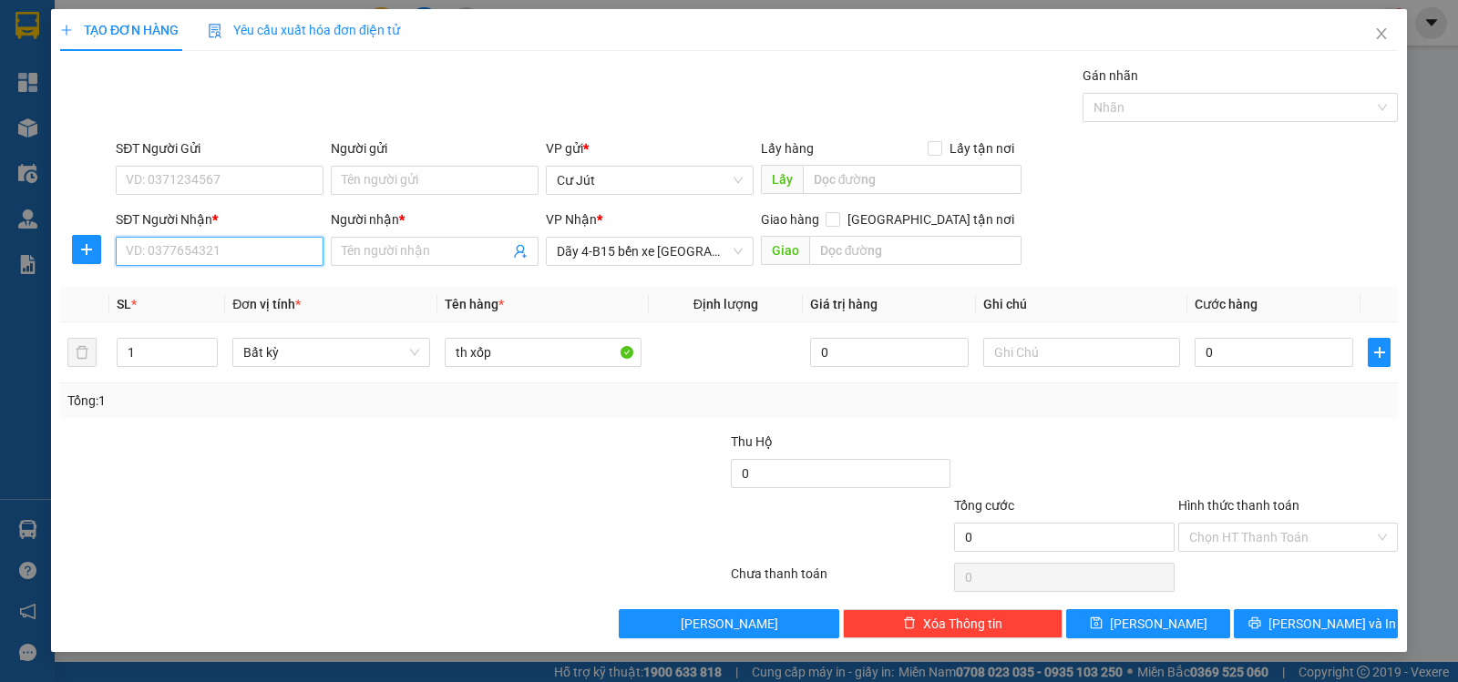
click at [227, 251] on input "SĐT Người Nhận *" at bounding box center [220, 251] width 208 height 29
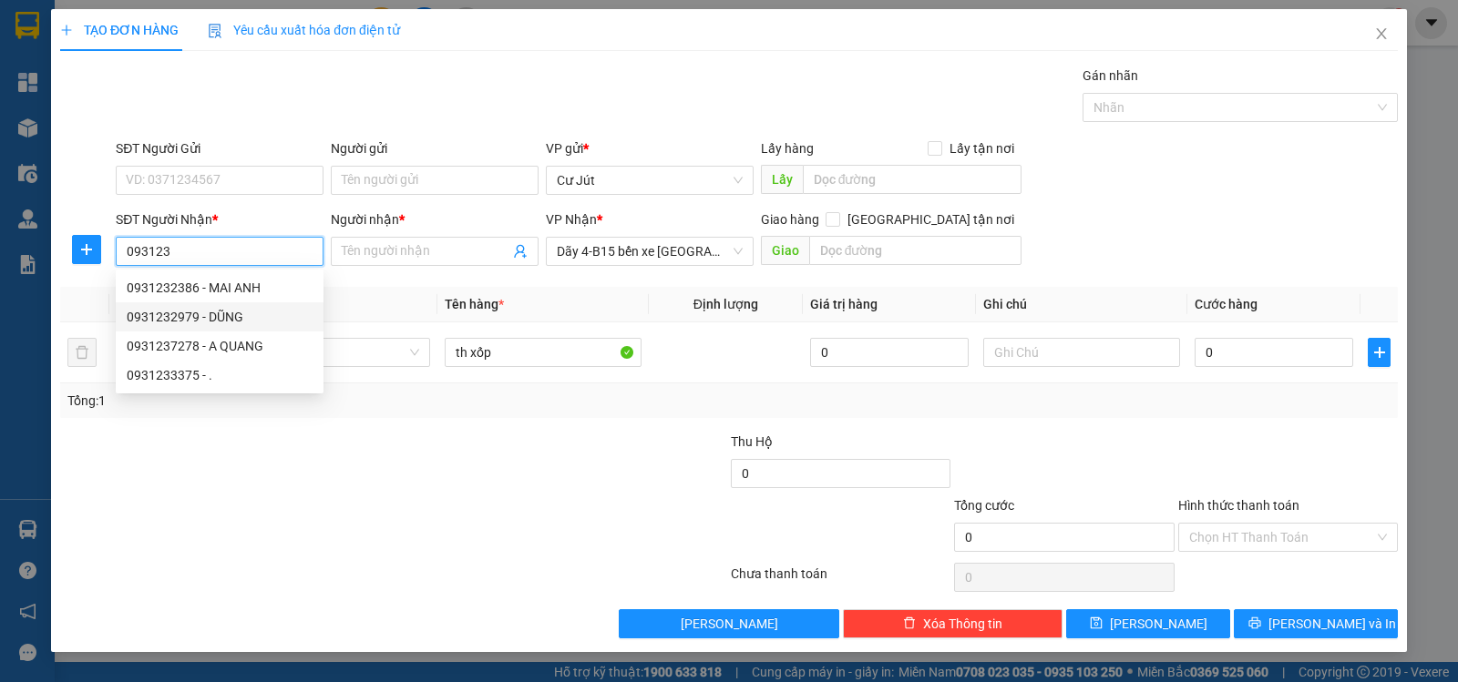
click at [234, 319] on div "0931232979 - DŨNG" at bounding box center [220, 317] width 186 height 20
type input "0931232979"
type input "DŨNG"
checkbox input "true"
type input "26d- đường 447B - TĂNG NHƠN PHÚ A - Q9"
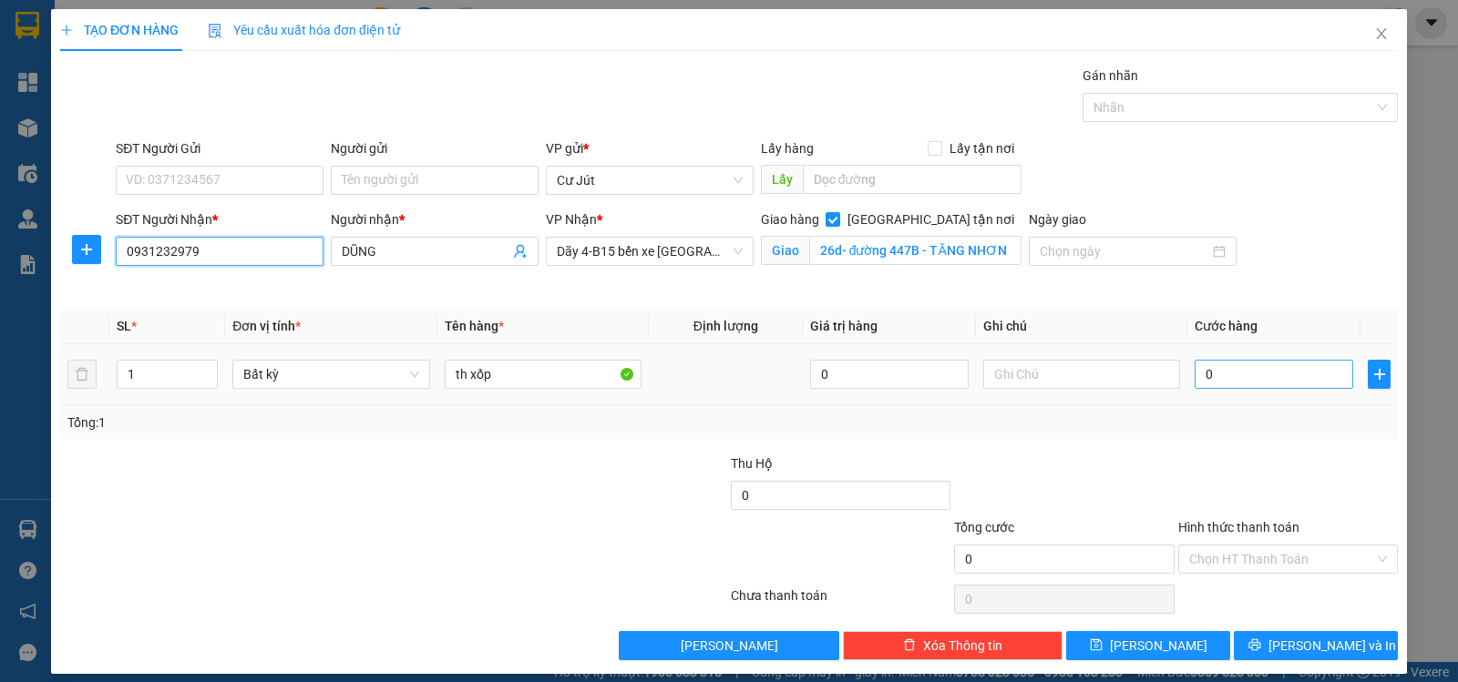
type input "0931232979"
click at [1276, 384] on input "0" at bounding box center [1273, 374] width 159 height 29
type input "4"
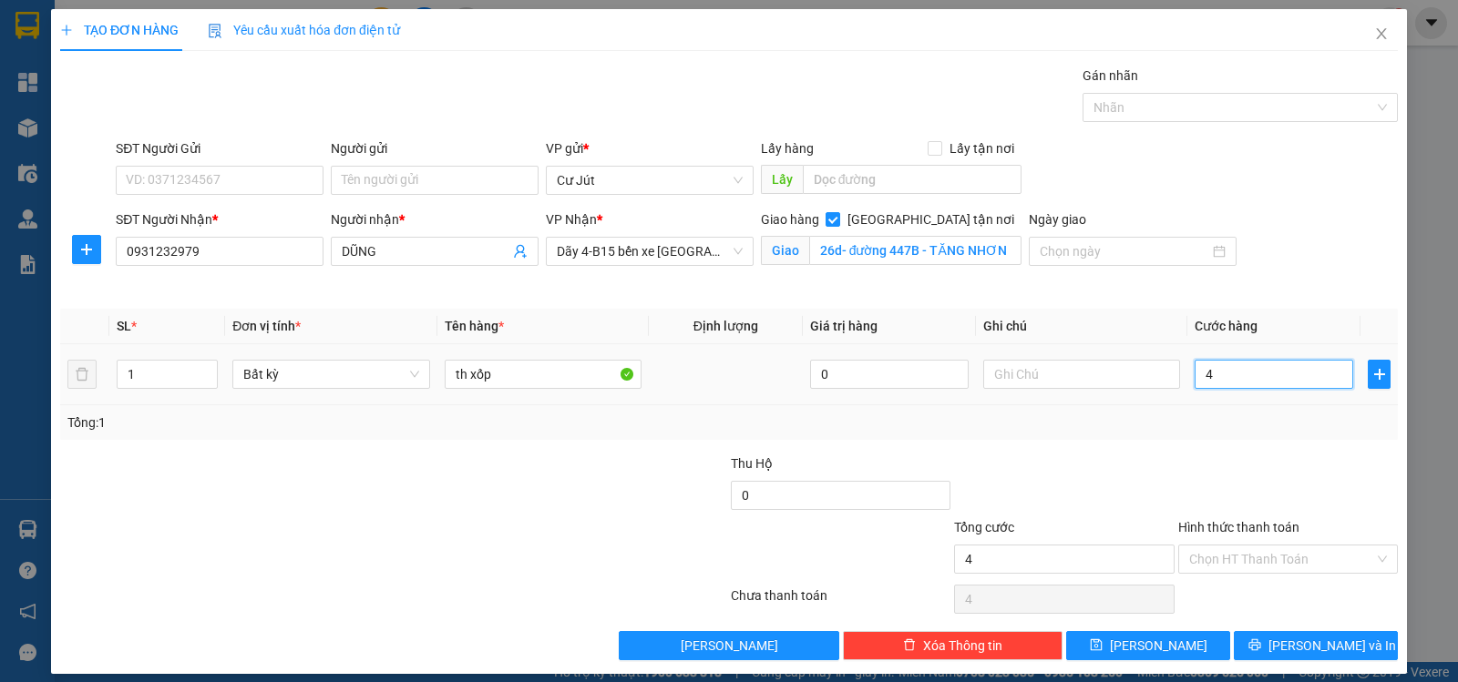
type input "40"
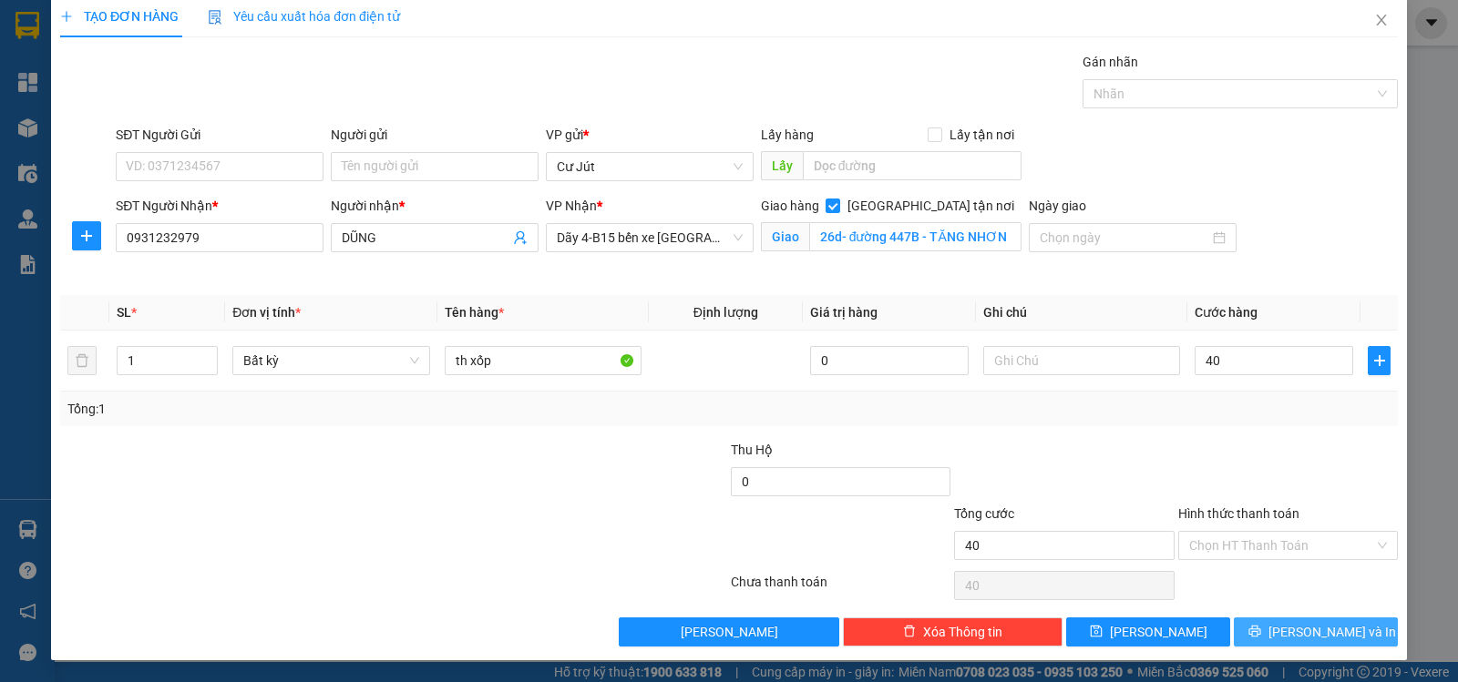
type input "40.000"
click at [1261, 628] on icon "printer" at bounding box center [1254, 631] width 13 height 13
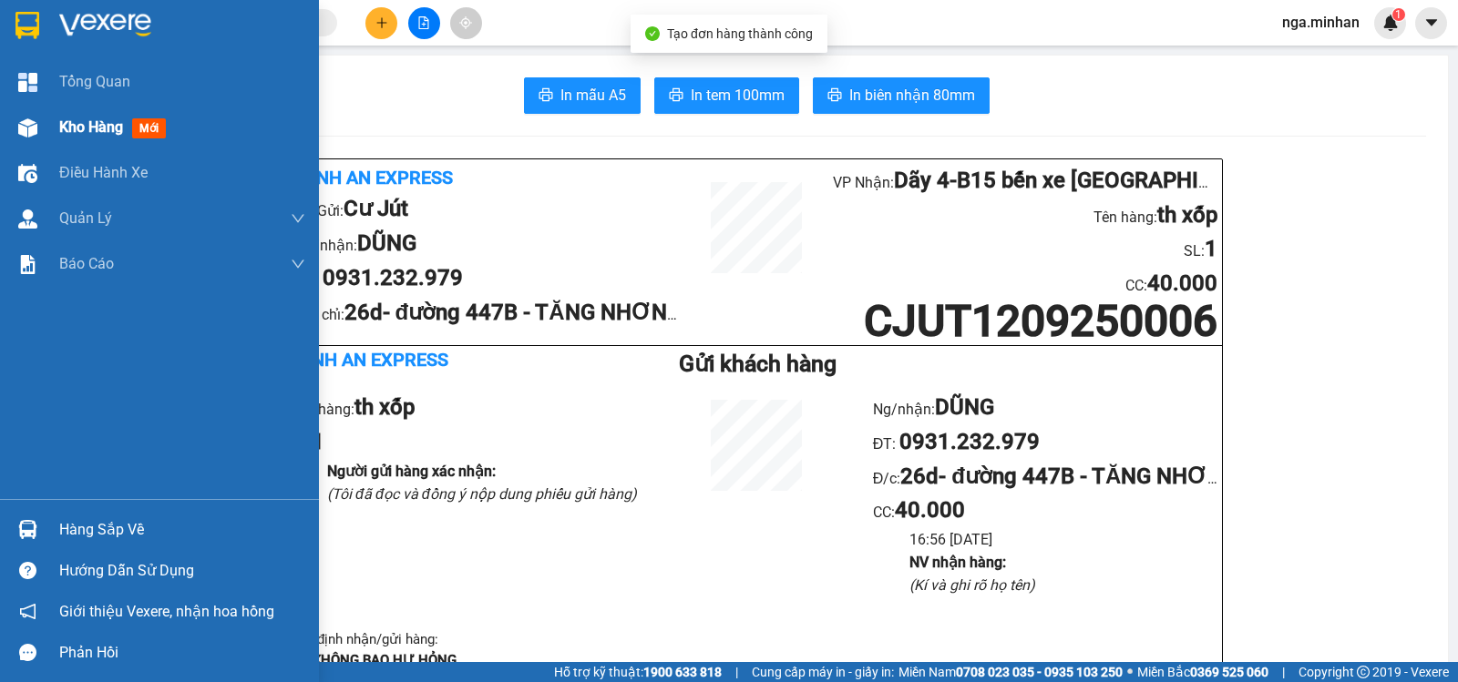
click at [47, 120] on div "Kho hàng mới" at bounding box center [159, 128] width 319 height 46
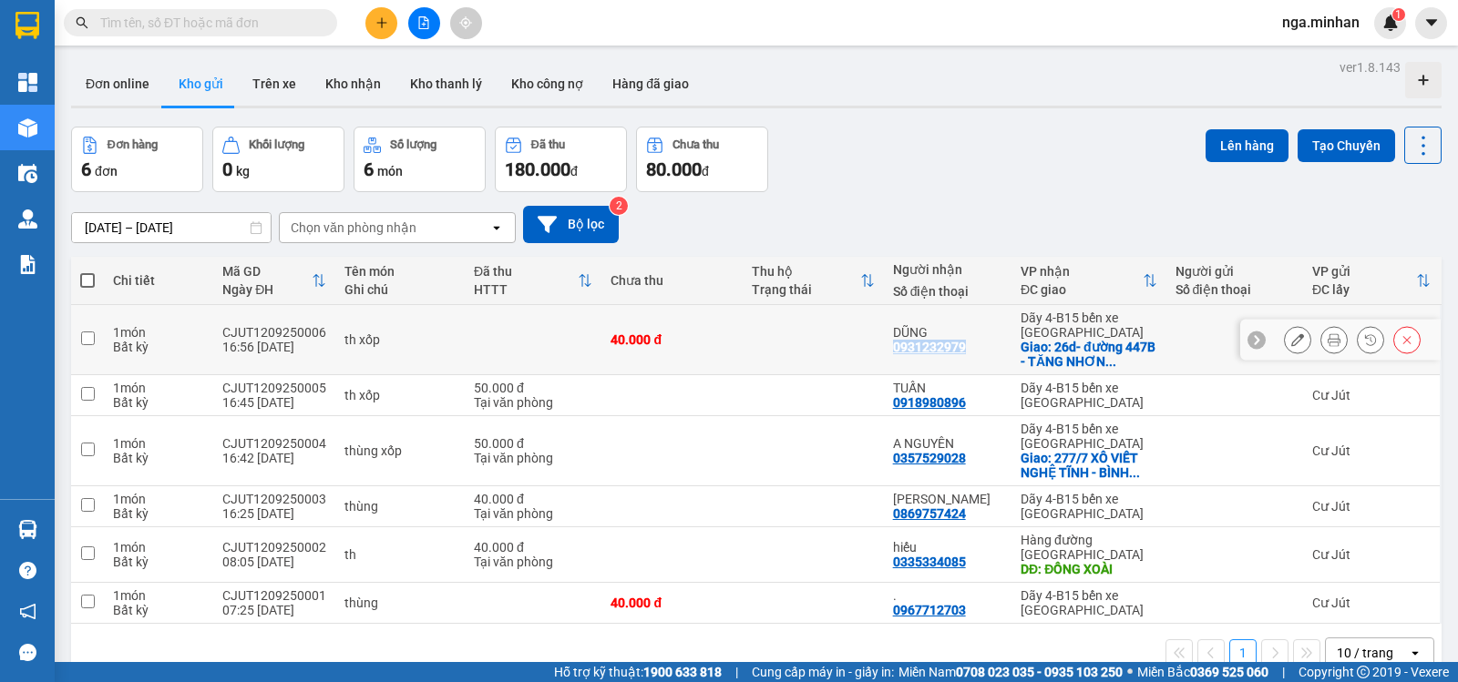
drag, startPoint x: 887, startPoint y: 353, endPoint x: 977, endPoint y: 354, distance: 90.2
click at [977, 354] on td "DŨNG 0931232979" at bounding box center [948, 340] width 128 height 70
checkbox input "true"
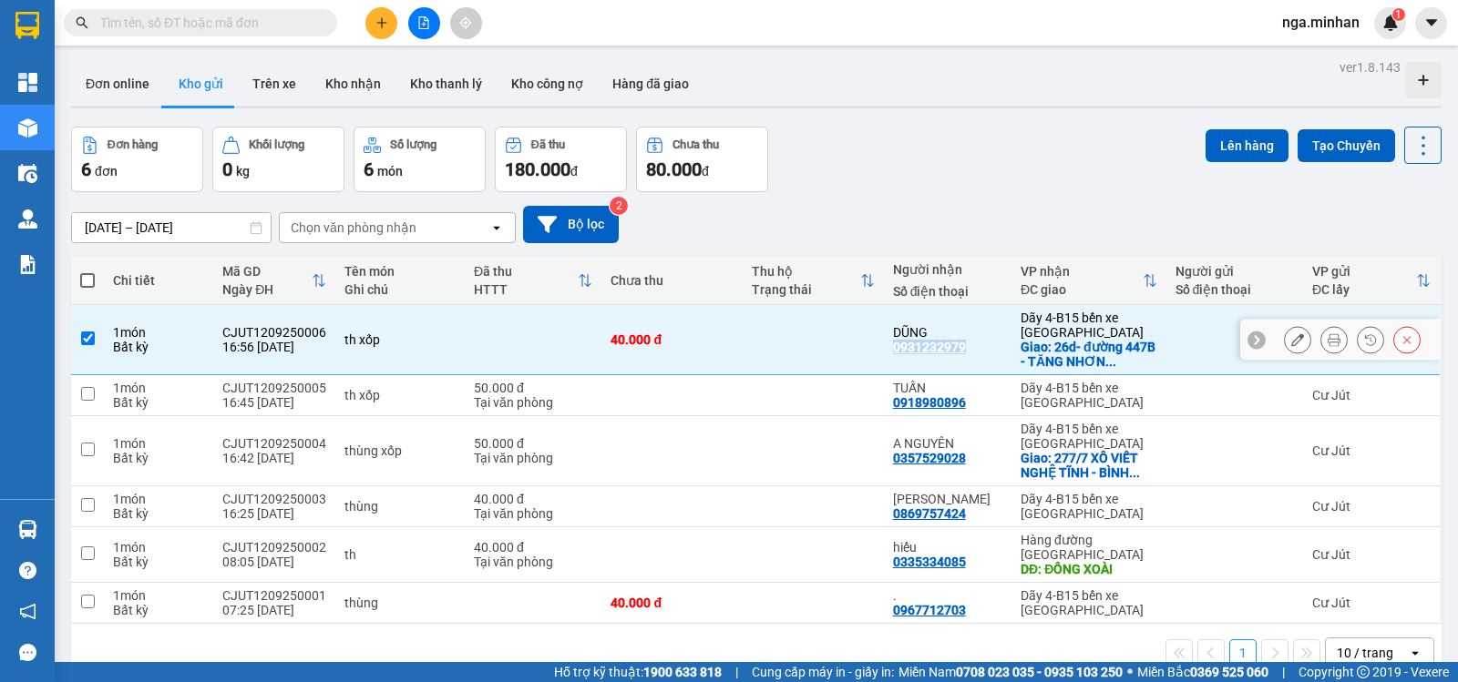
copy div "0931232979"
click at [275, 25] on input "text" at bounding box center [207, 23] width 215 height 20
paste input "0931232979"
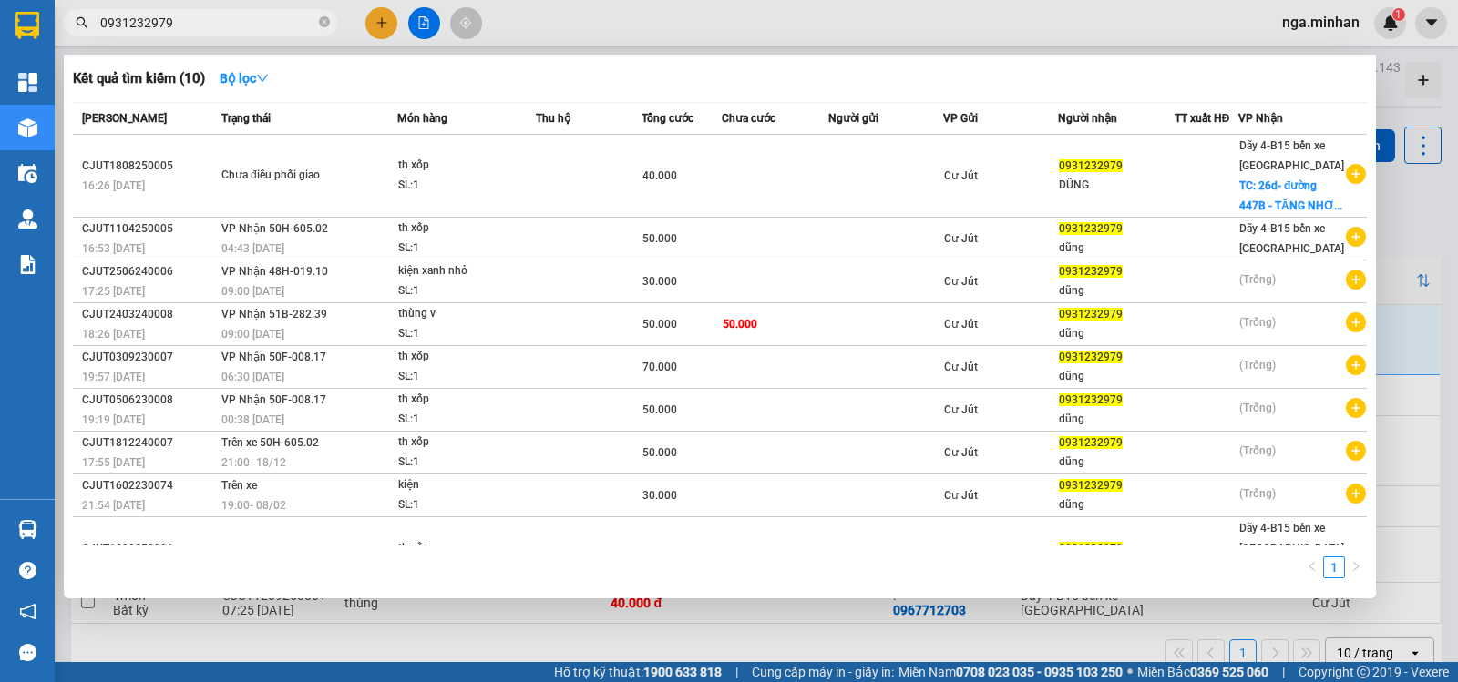
type input "0931232979"
click at [816, 33] on div at bounding box center [729, 341] width 1458 height 682
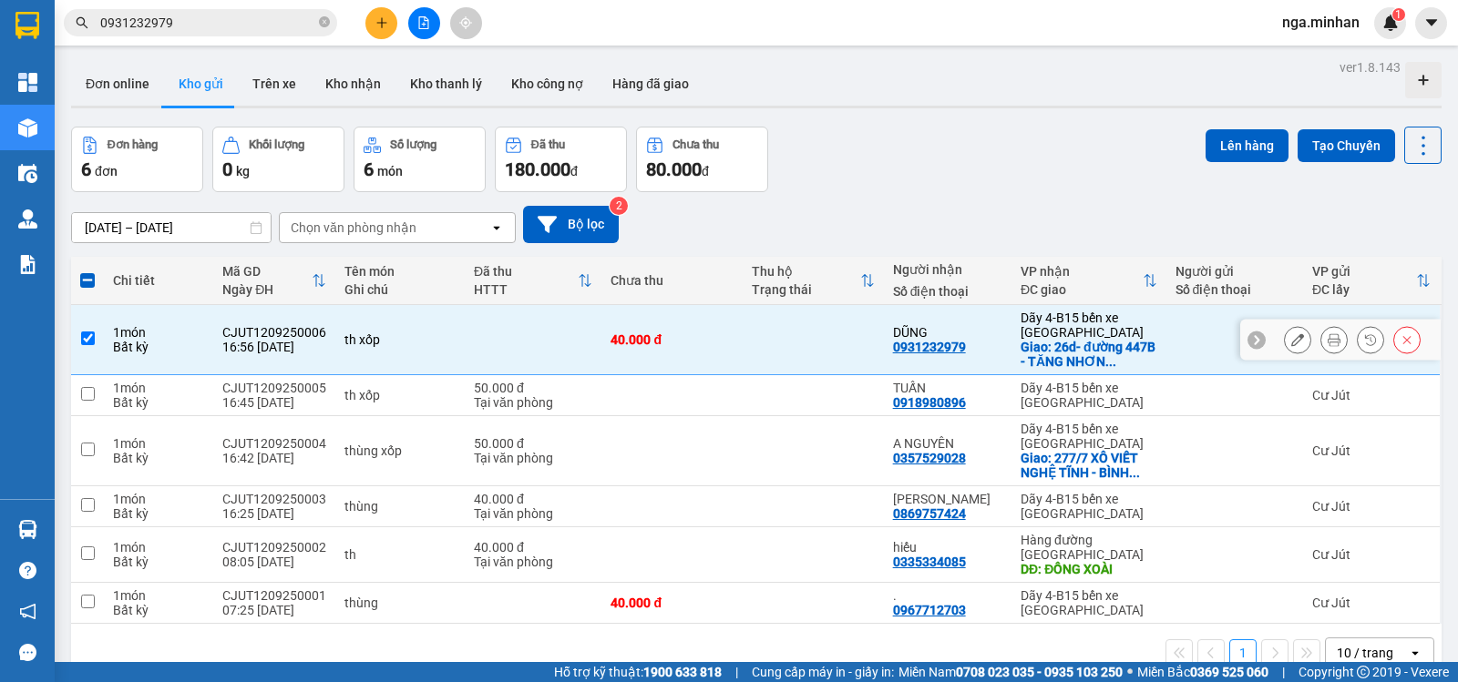
click at [87, 338] on input "checkbox" at bounding box center [88, 339] width 14 height 14
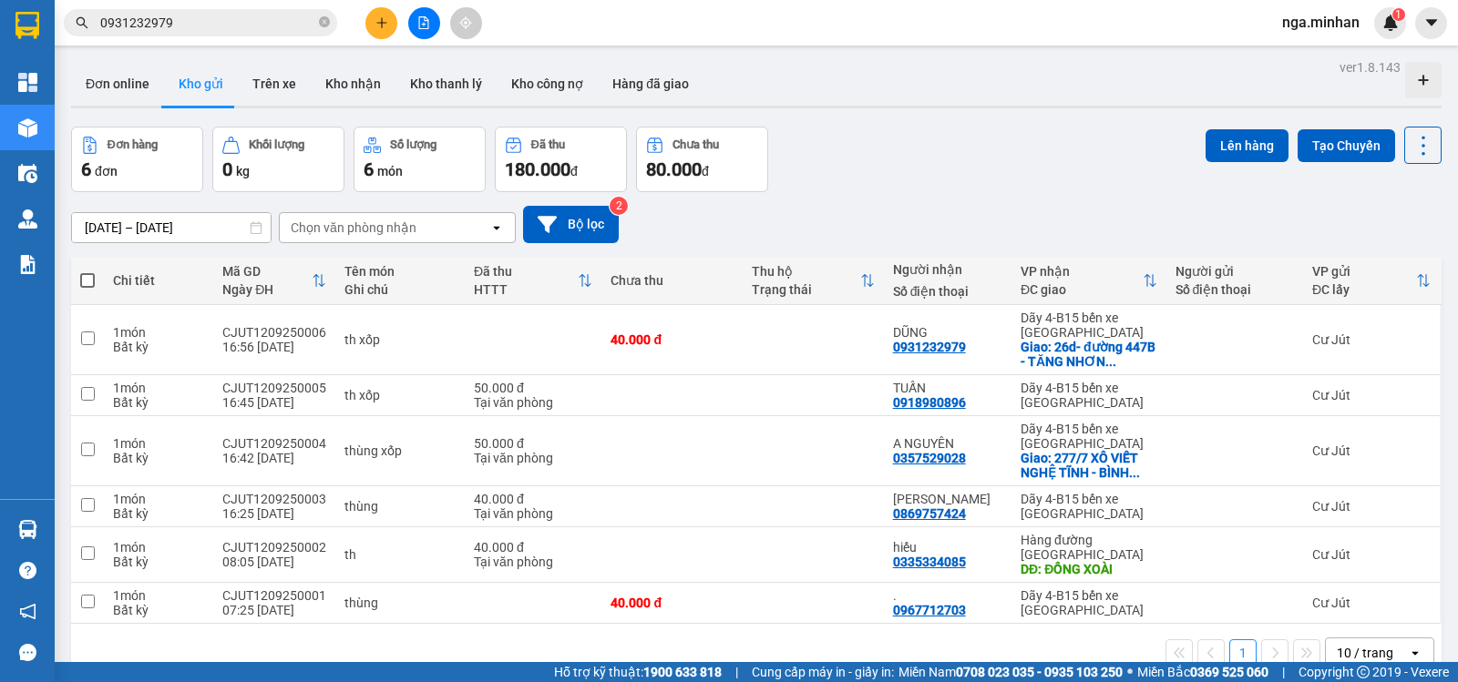
click at [89, 282] on span at bounding box center [87, 280] width 15 height 15
click at [87, 272] on input "checkbox" at bounding box center [87, 272] width 0 height 0
checkbox input "true"
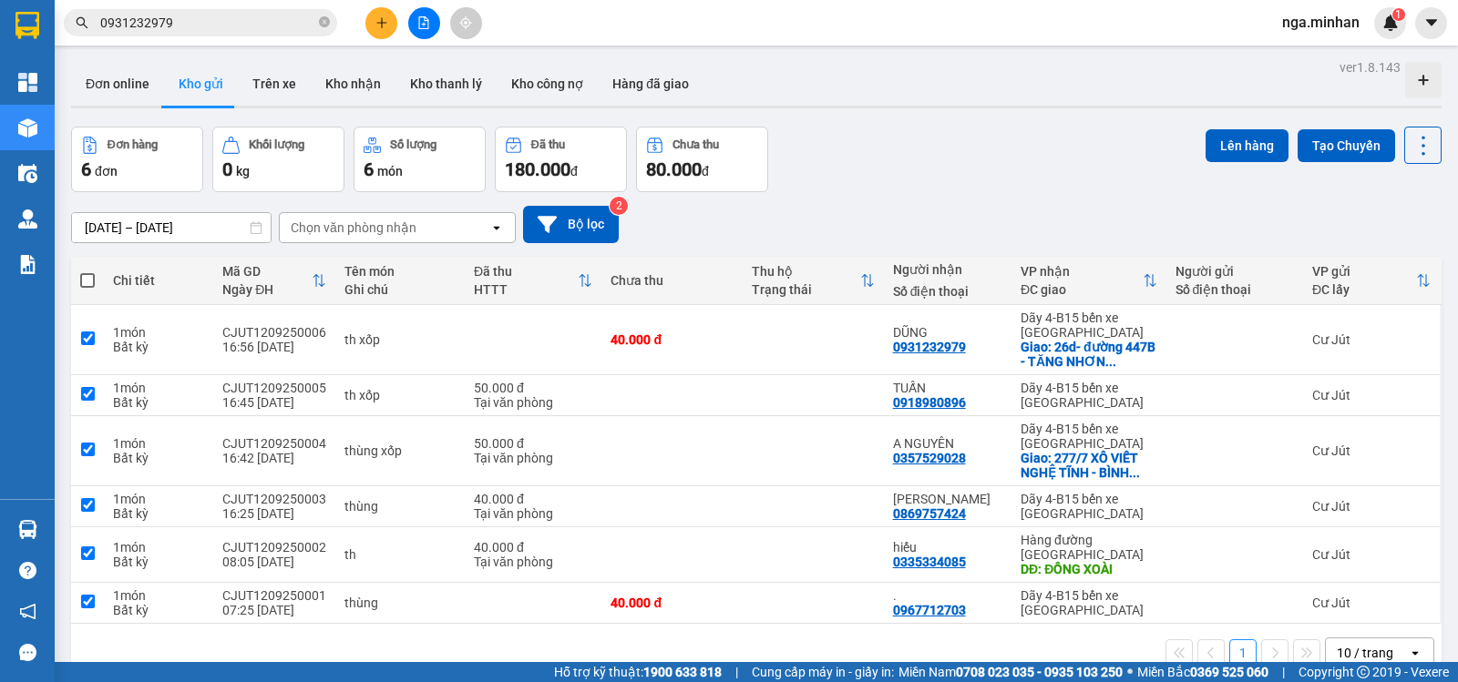
checkbox input "true"
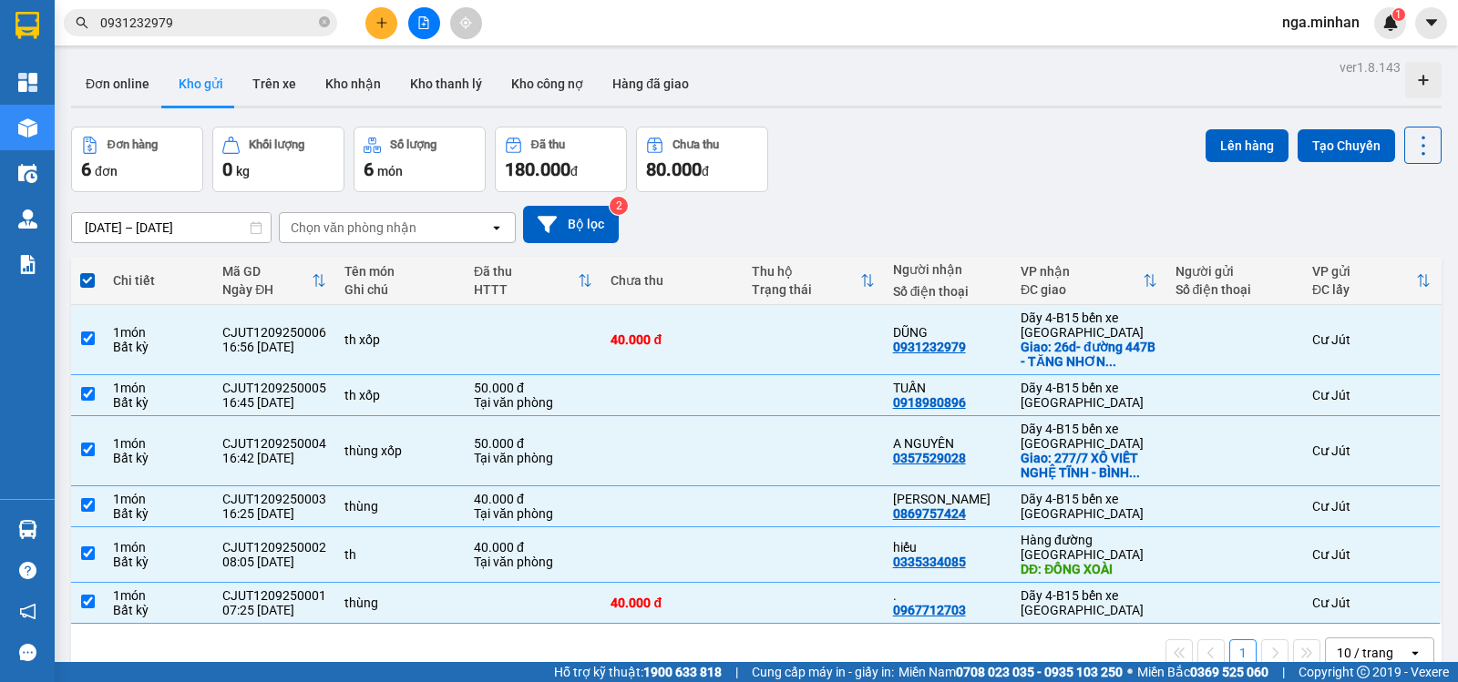
click at [86, 281] on span at bounding box center [87, 280] width 15 height 15
click at [87, 272] on input "checkbox" at bounding box center [87, 272] width 0 height 0
checkbox input "false"
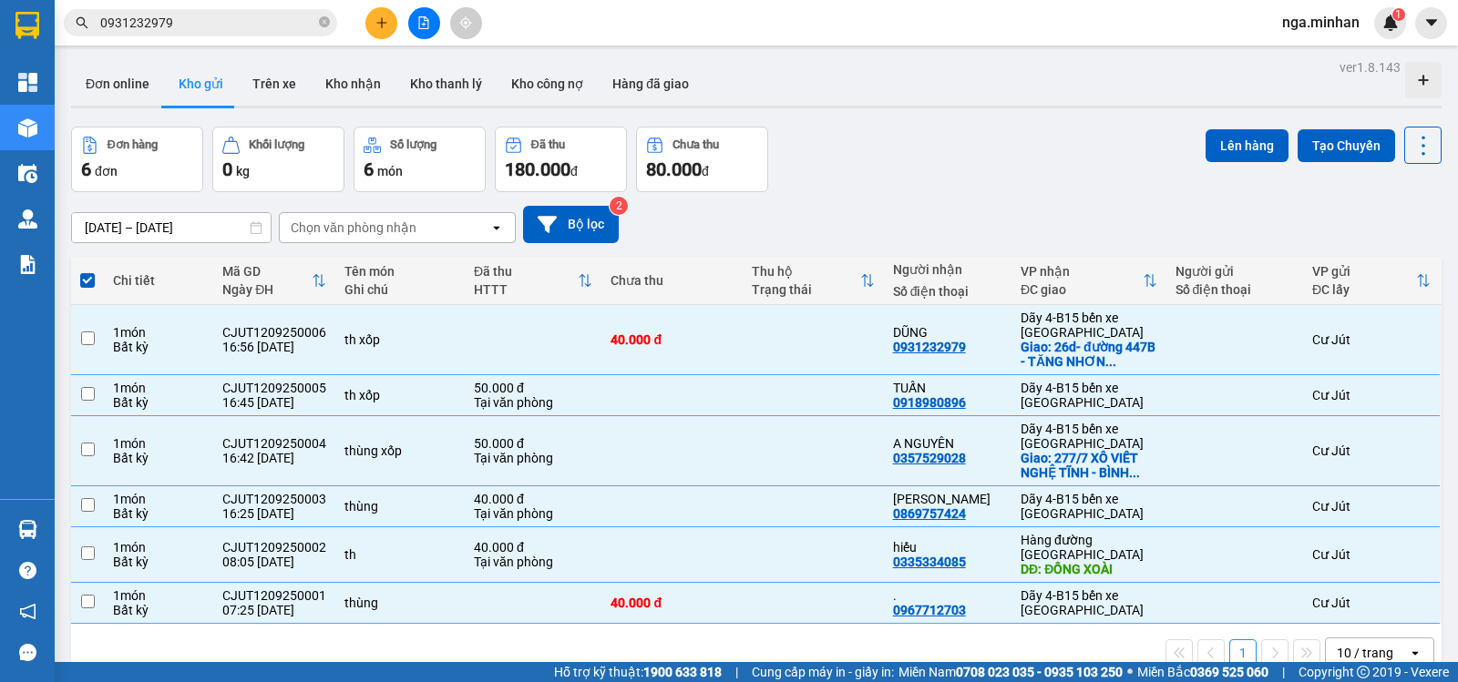
checkbox input "false"
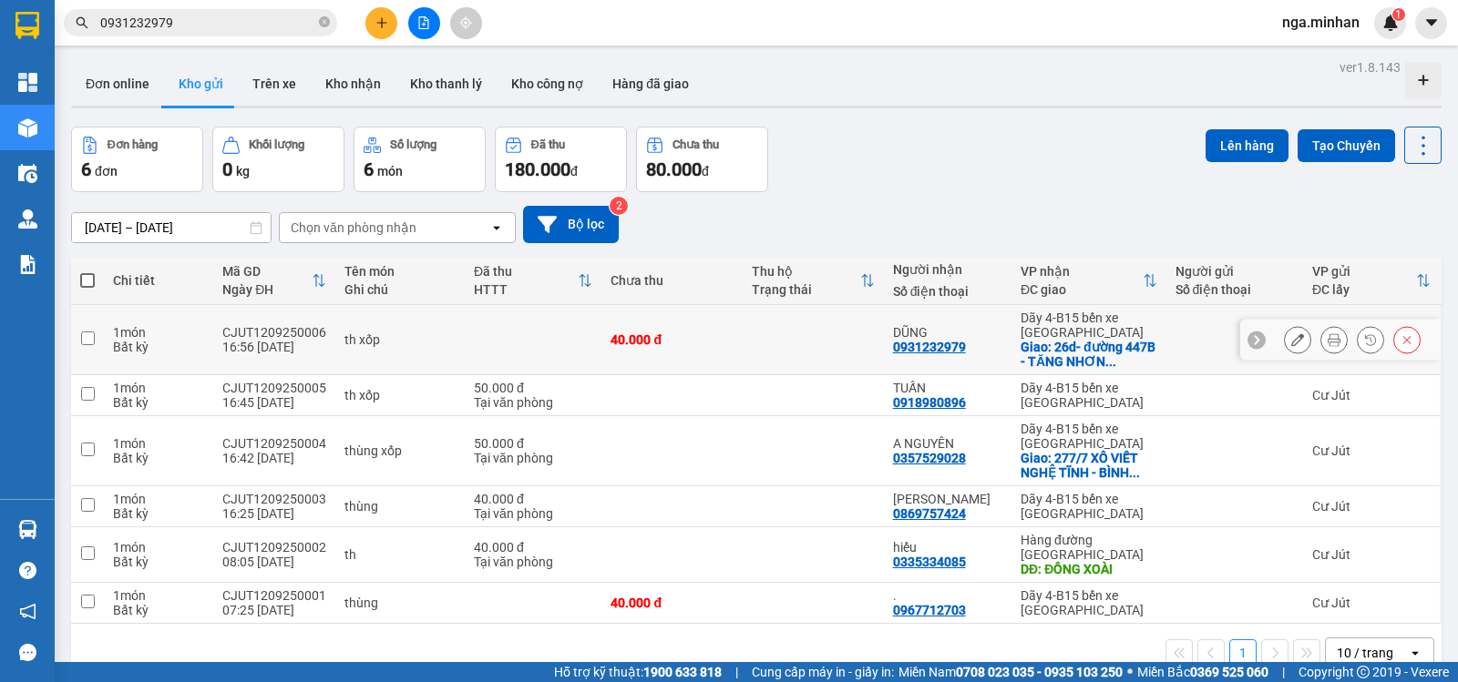
click at [1291, 340] on icon at bounding box center [1297, 339] width 13 height 13
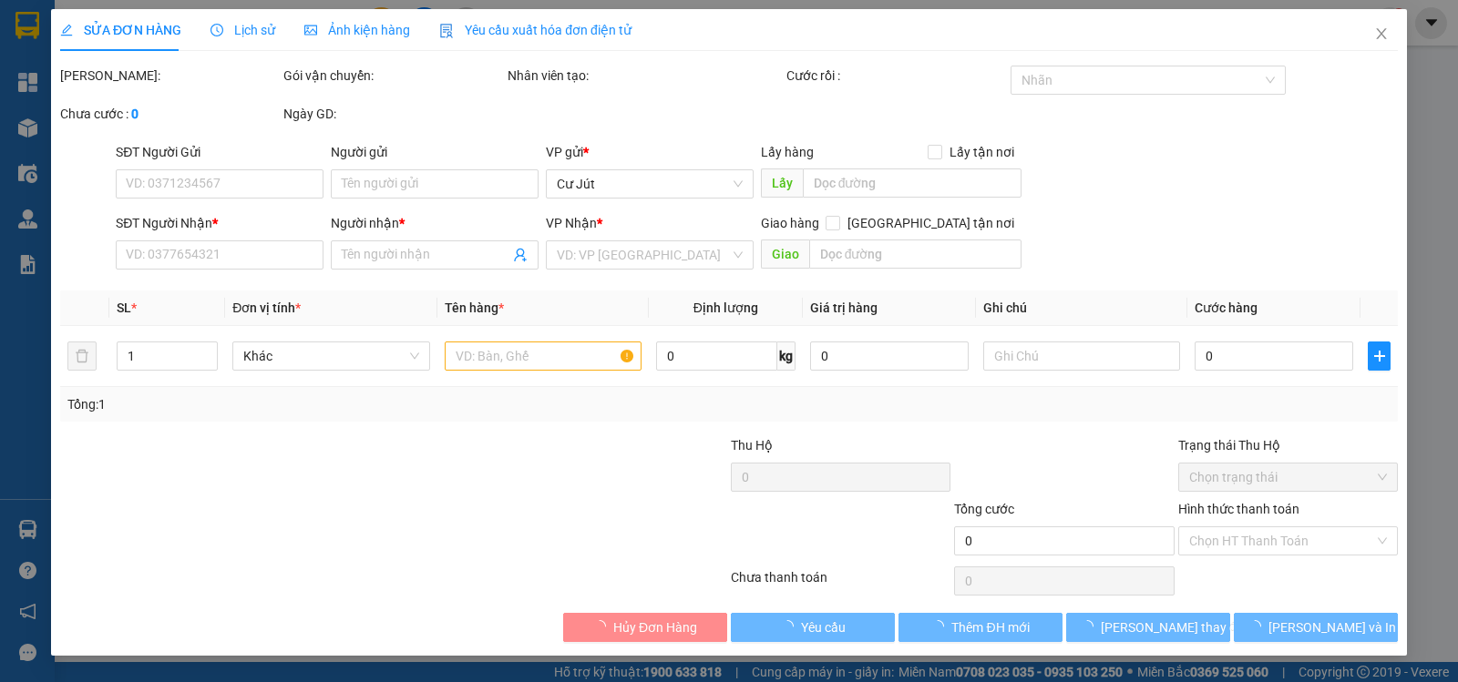
type input "0931232979"
type input "DŨNG"
checkbox input "true"
type input "26d- đường 447B - TĂNG NHƠN PHÚ A - Q9"
type input "40.000"
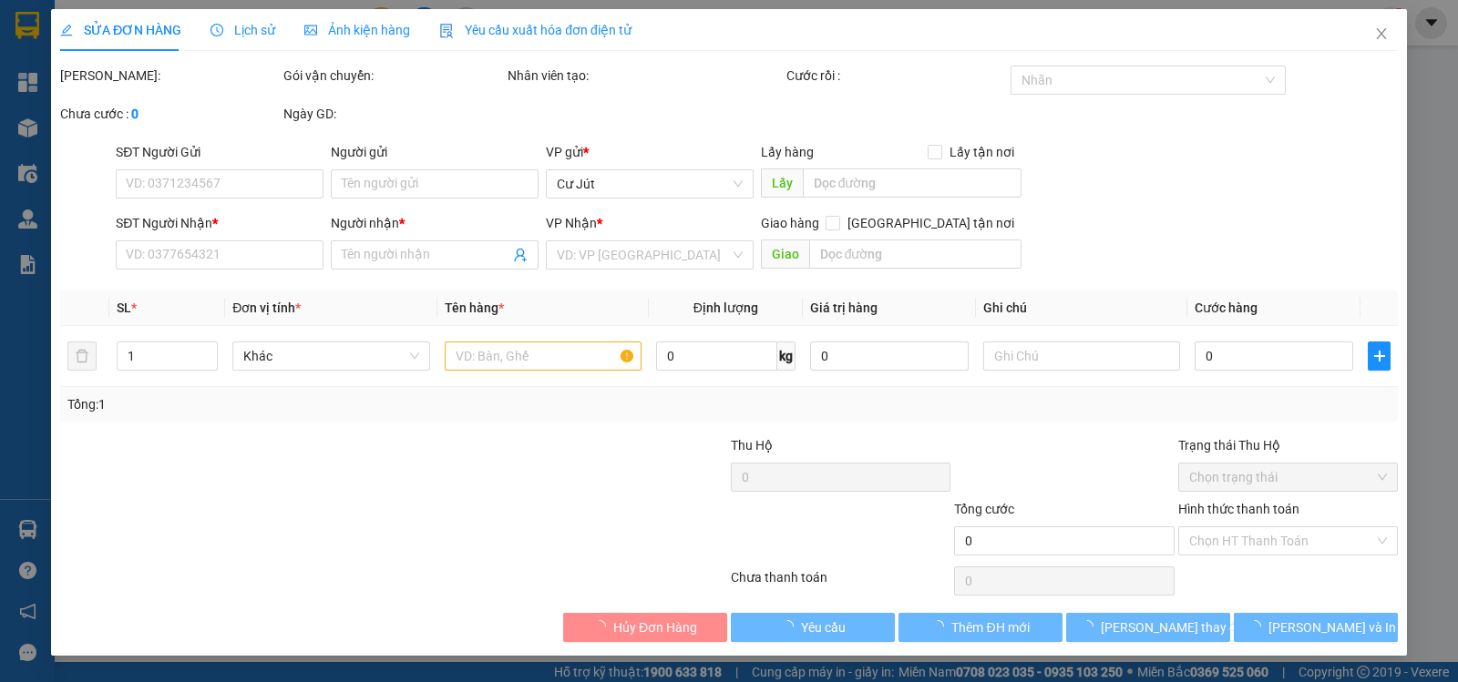
type input "40.000"
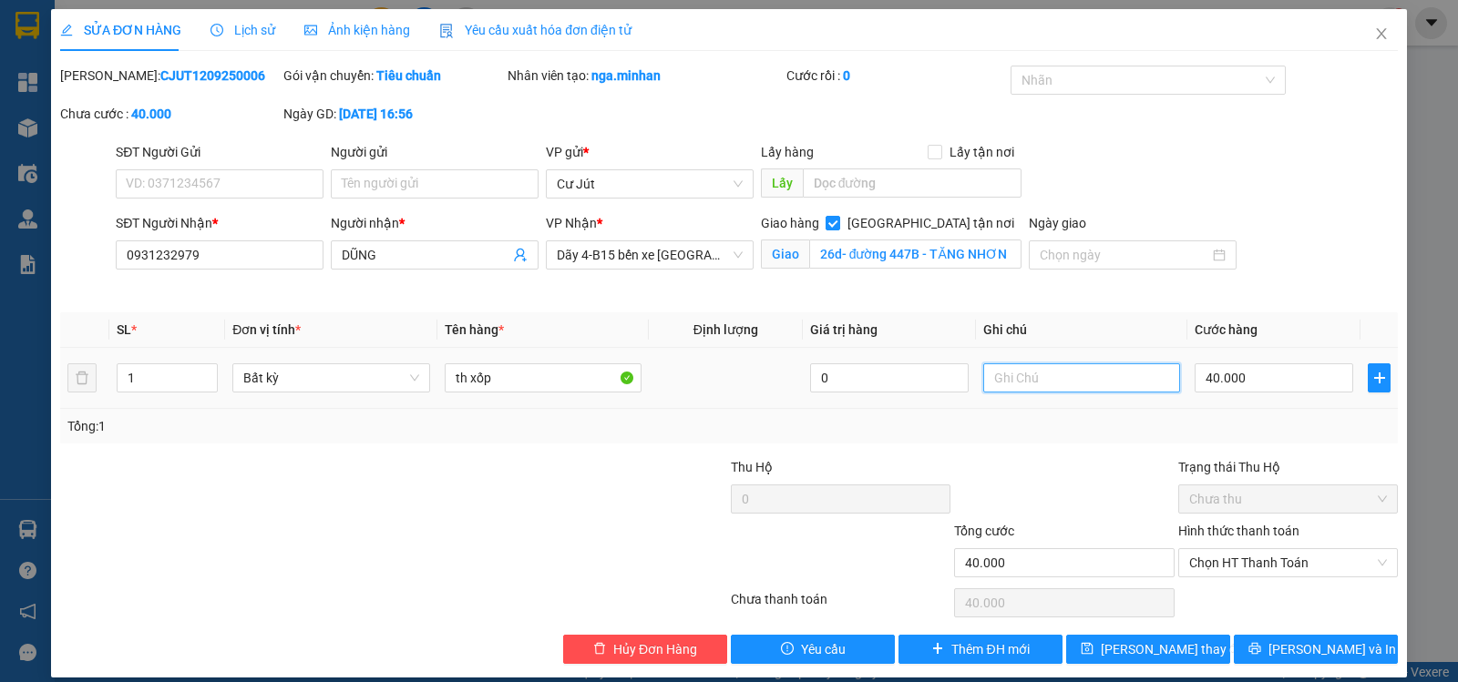
click at [1010, 378] on input "text" at bounding box center [1081, 378] width 197 height 29
drag, startPoint x: 230, startPoint y: 261, endPoint x: 83, endPoint y: 244, distance: 147.6
click at [83, 244] on div "SĐT Người Nhận * 0931232979 0931232979 Người nhận * DŨNG VP Nhận * Dãy 4-B15 bế…" at bounding box center [728, 256] width 1341 height 86
click at [1307, 656] on span "[PERSON_NAME] và In" at bounding box center [1332, 650] width 128 height 20
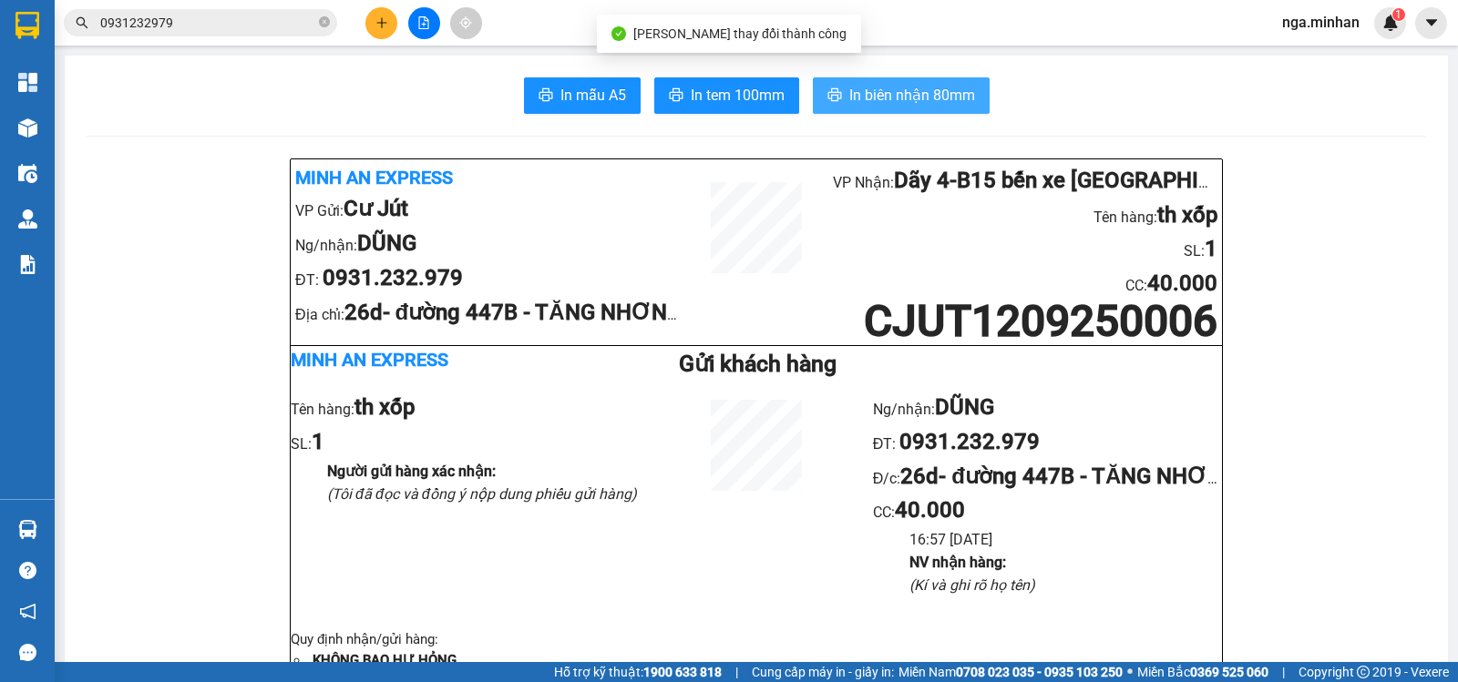
click at [910, 98] on span "In biên nhận 80mm" at bounding box center [912, 95] width 126 height 23
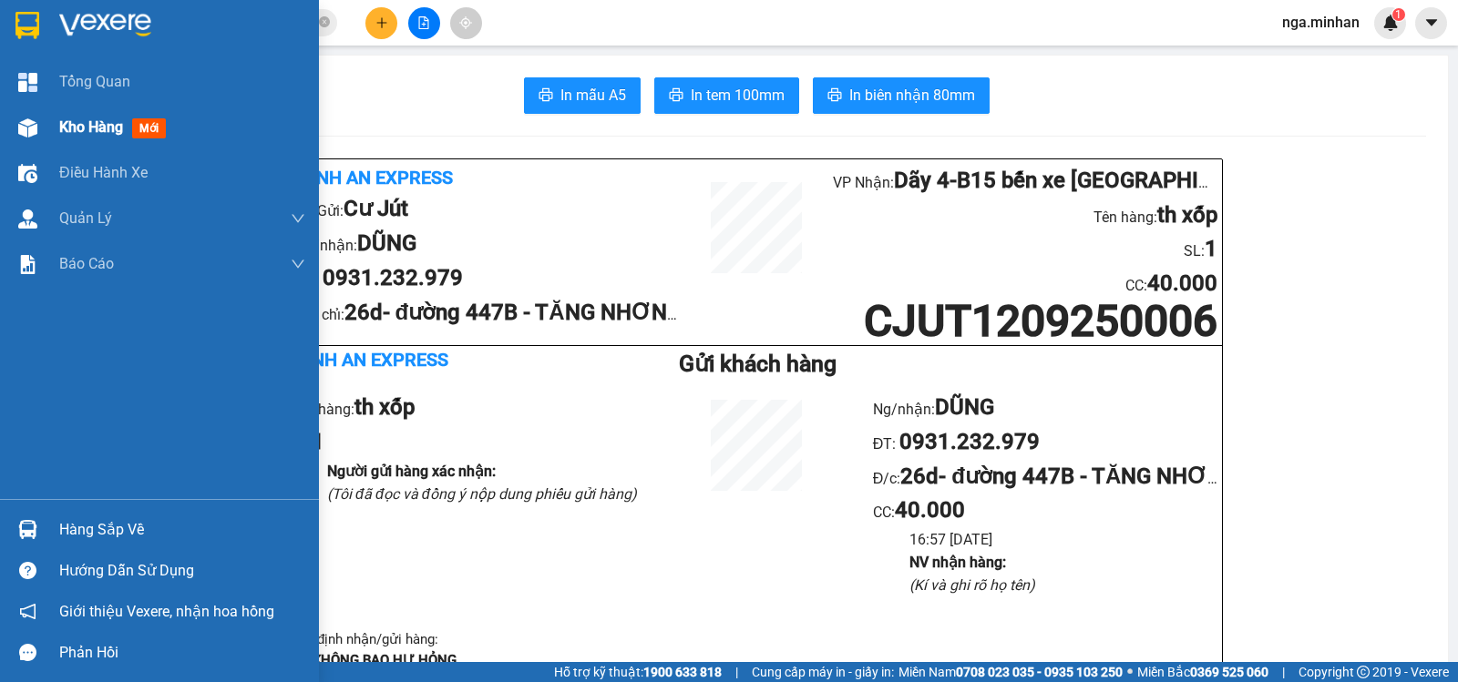
click at [84, 129] on span "Kho hàng" at bounding box center [91, 126] width 64 height 17
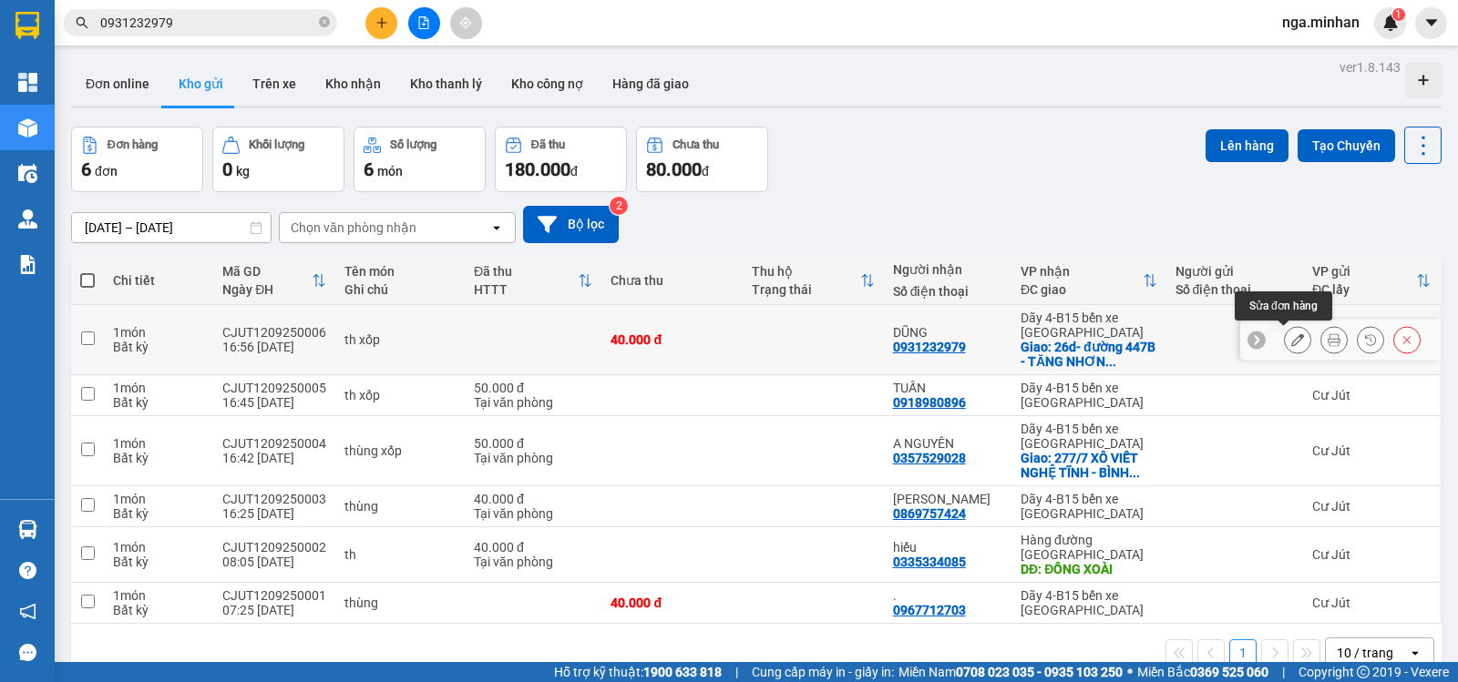
click at [1290, 339] on button at bounding box center [1298, 340] width 26 height 32
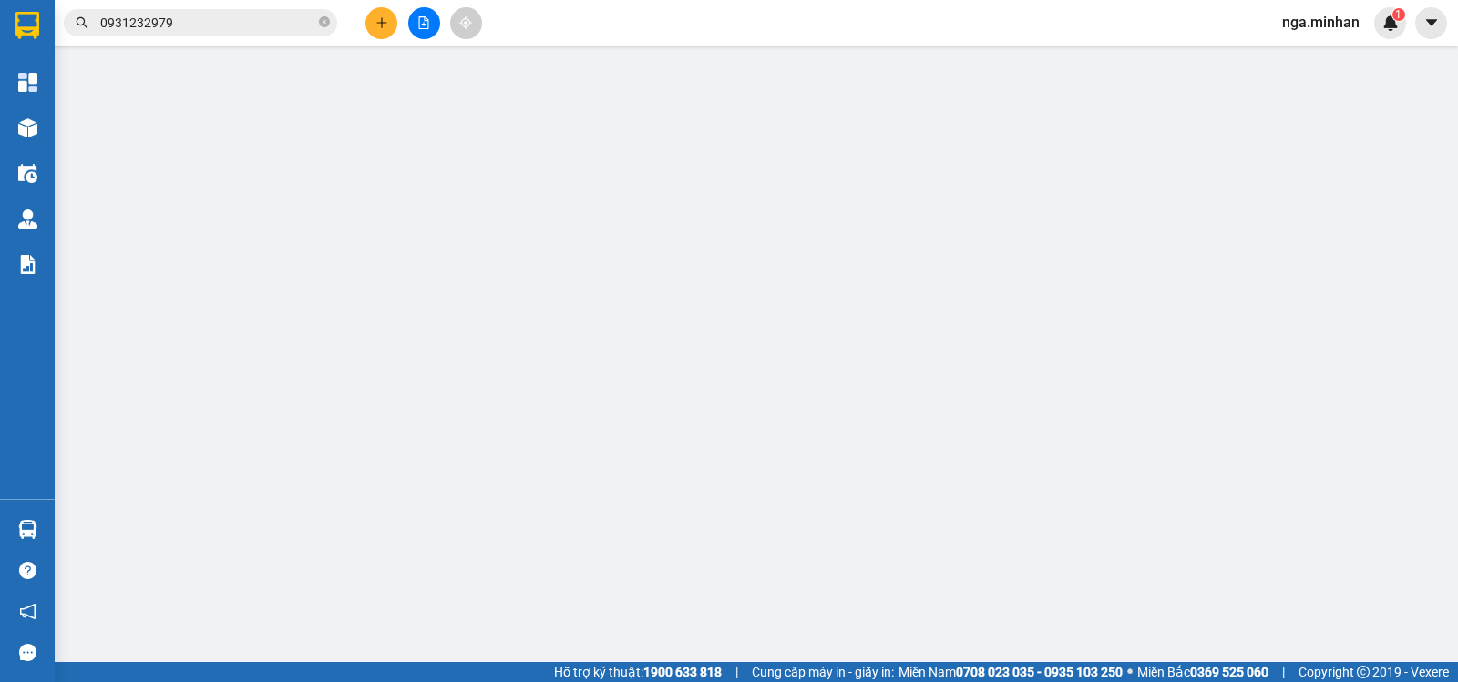
type input "0931232979"
type input "DŨNG"
checkbox input "true"
type input "26d- đường 447B - TĂNG NHƠN PHÚ A - Q9"
type input "40.000"
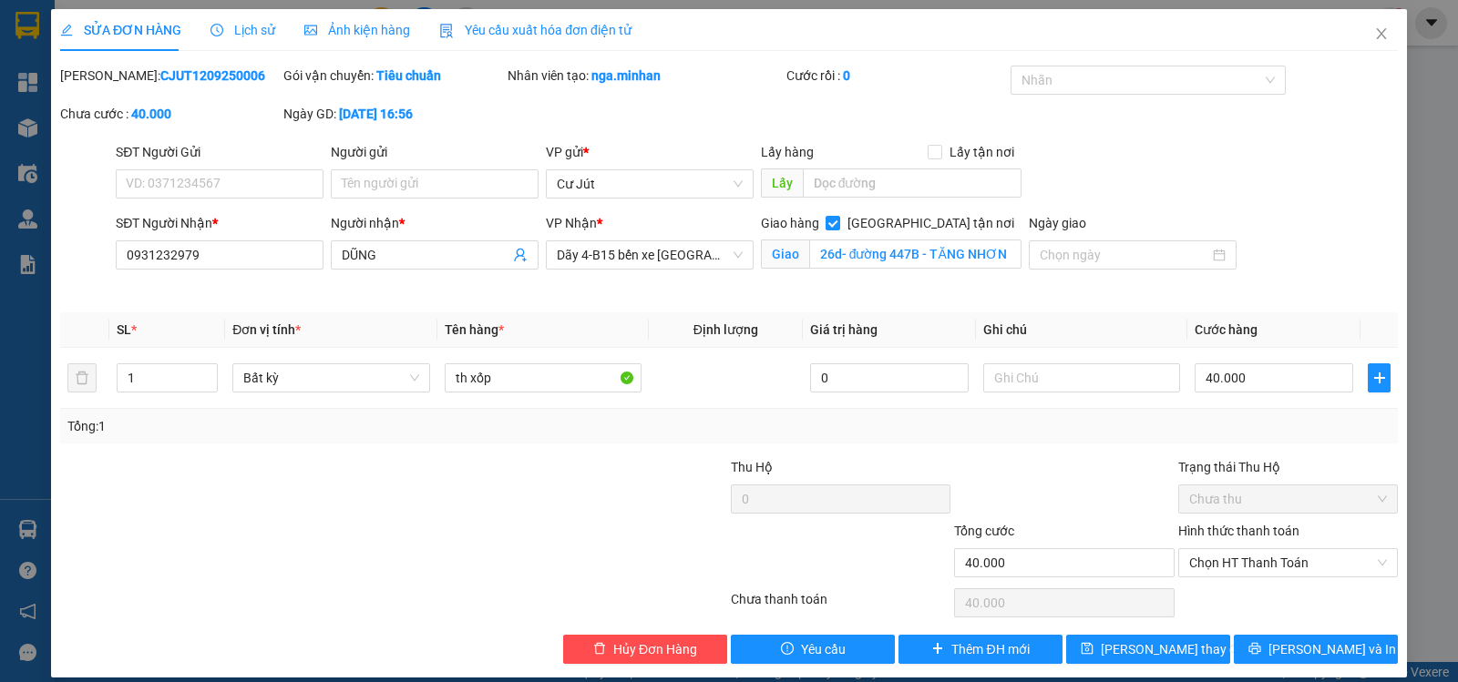
click at [1269, 578] on div "Hình thức thanh toán Chọn HT Thanh Toán" at bounding box center [1288, 553] width 220 height 64
drag, startPoint x: 1258, startPoint y: 561, endPoint x: 1258, endPoint y: 576, distance: 14.6
click at [1258, 568] on span "Chọn HT Thanh Toán" at bounding box center [1288, 562] width 198 height 27
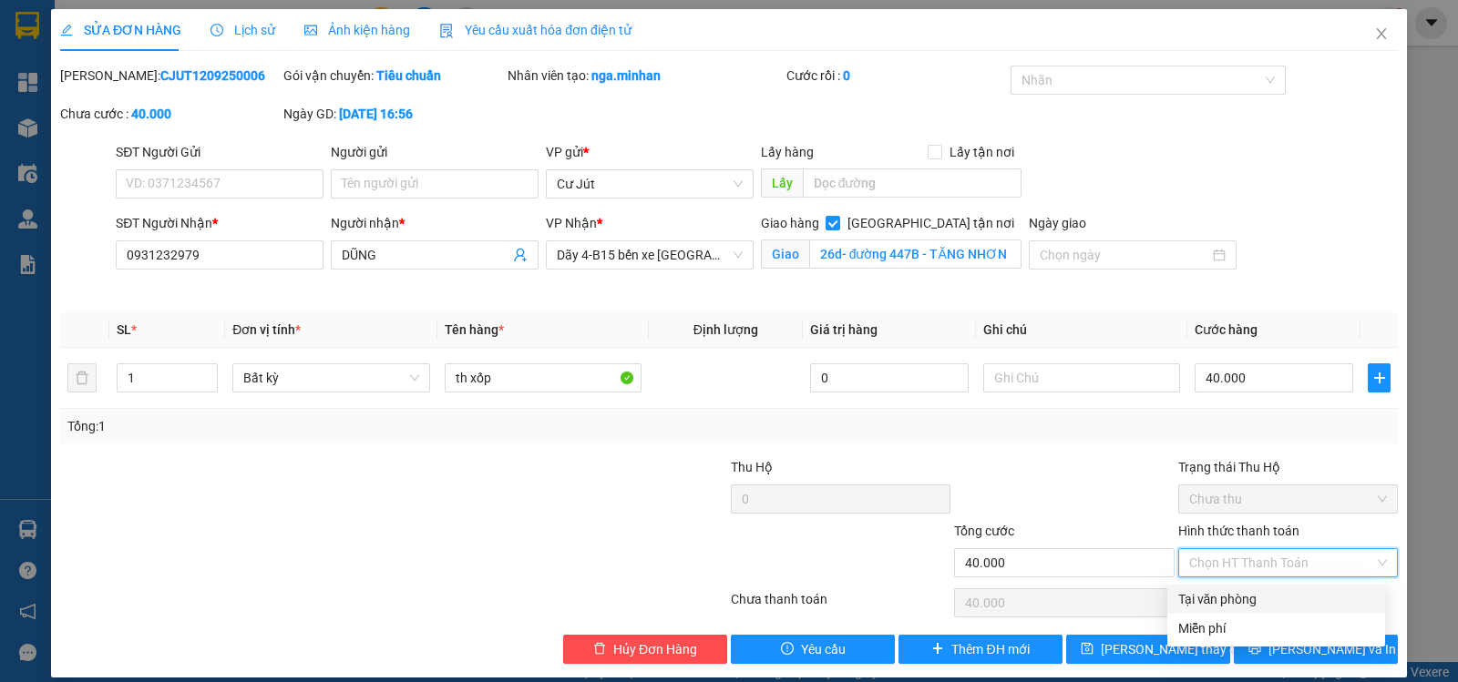
click at [1253, 600] on div "Tại văn phòng" at bounding box center [1276, 599] width 196 height 20
type input "0"
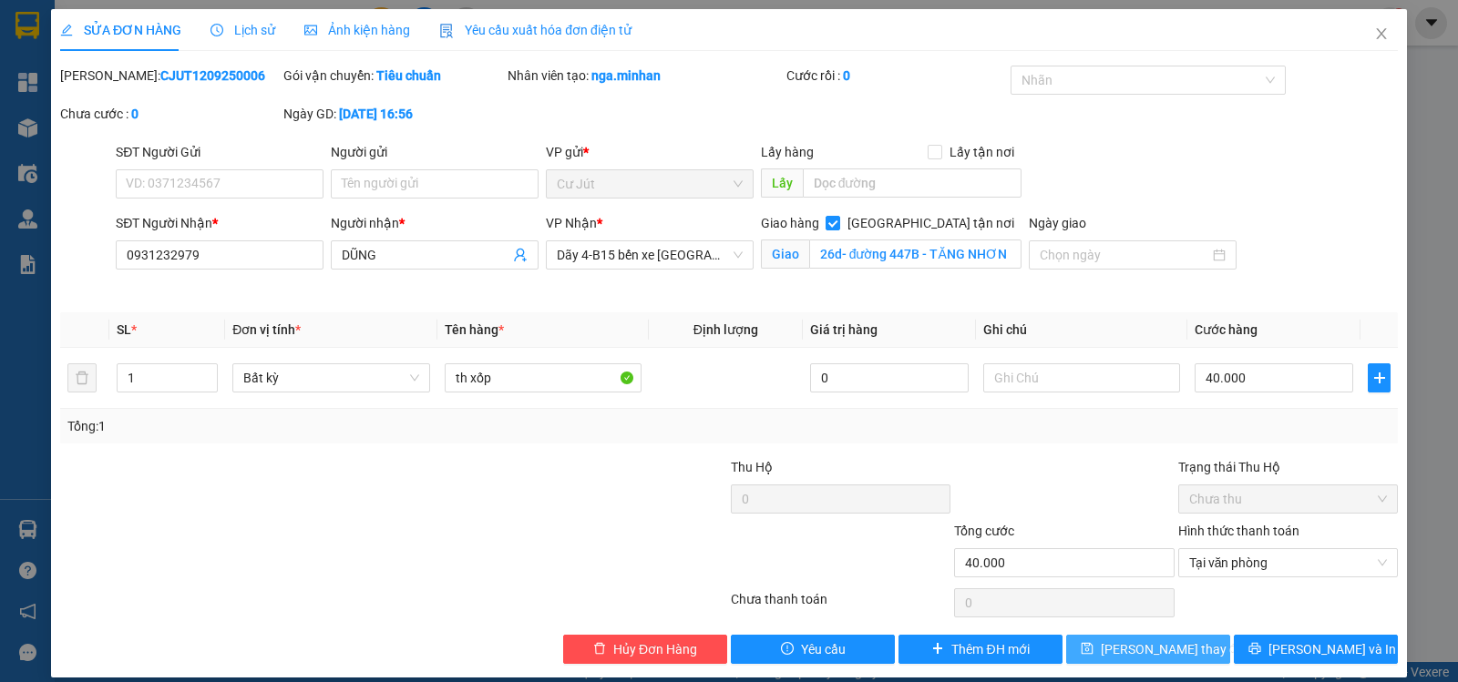
click at [1190, 646] on button "[PERSON_NAME] thay đổi" at bounding box center [1148, 649] width 164 height 29
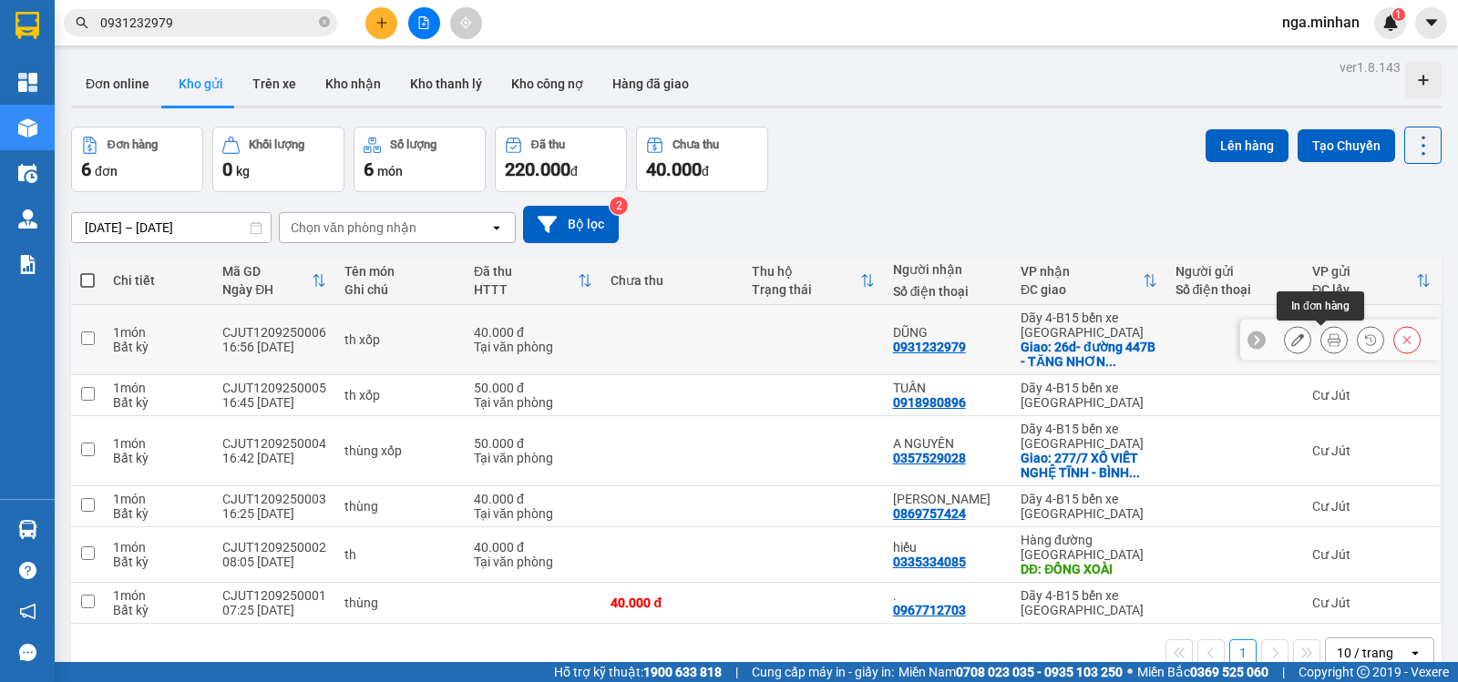
click at [1327, 335] on icon at bounding box center [1333, 339] width 13 height 13
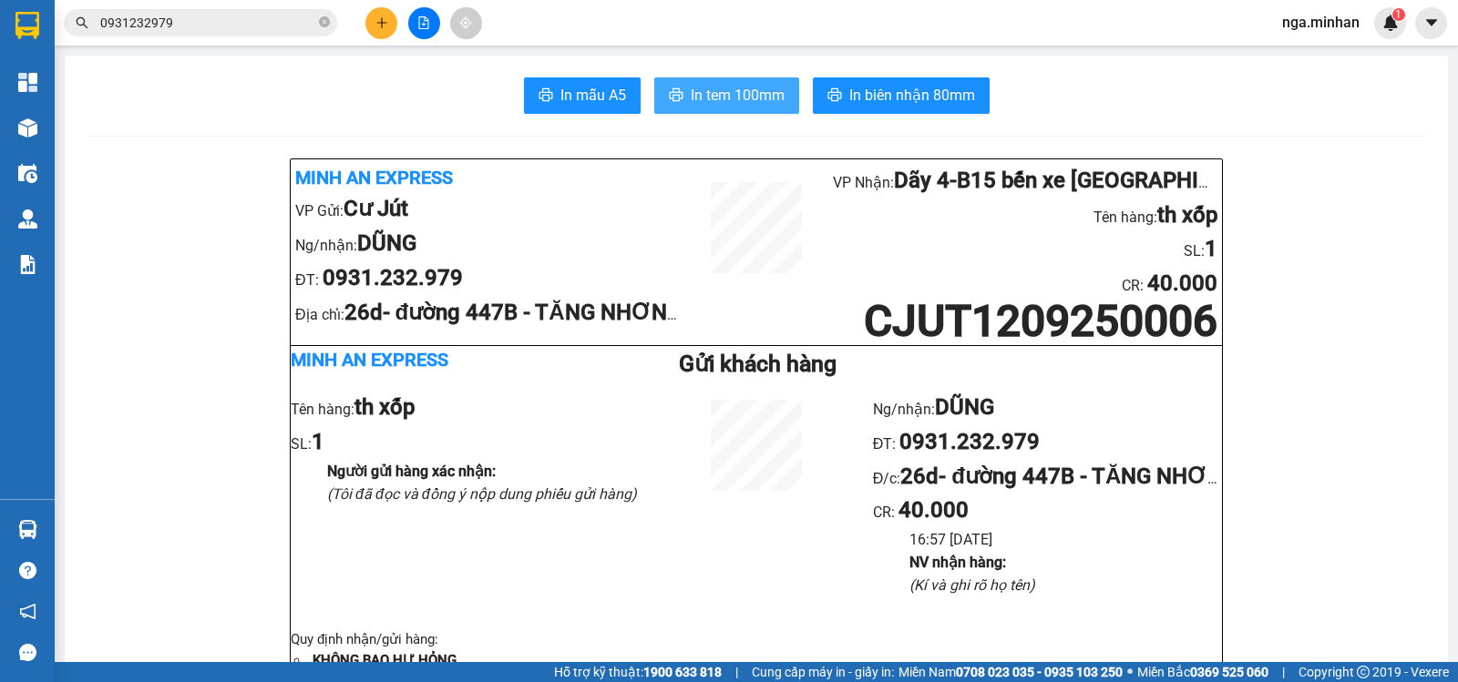
click at [719, 99] on span "In tem 100mm" at bounding box center [738, 95] width 94 height 23
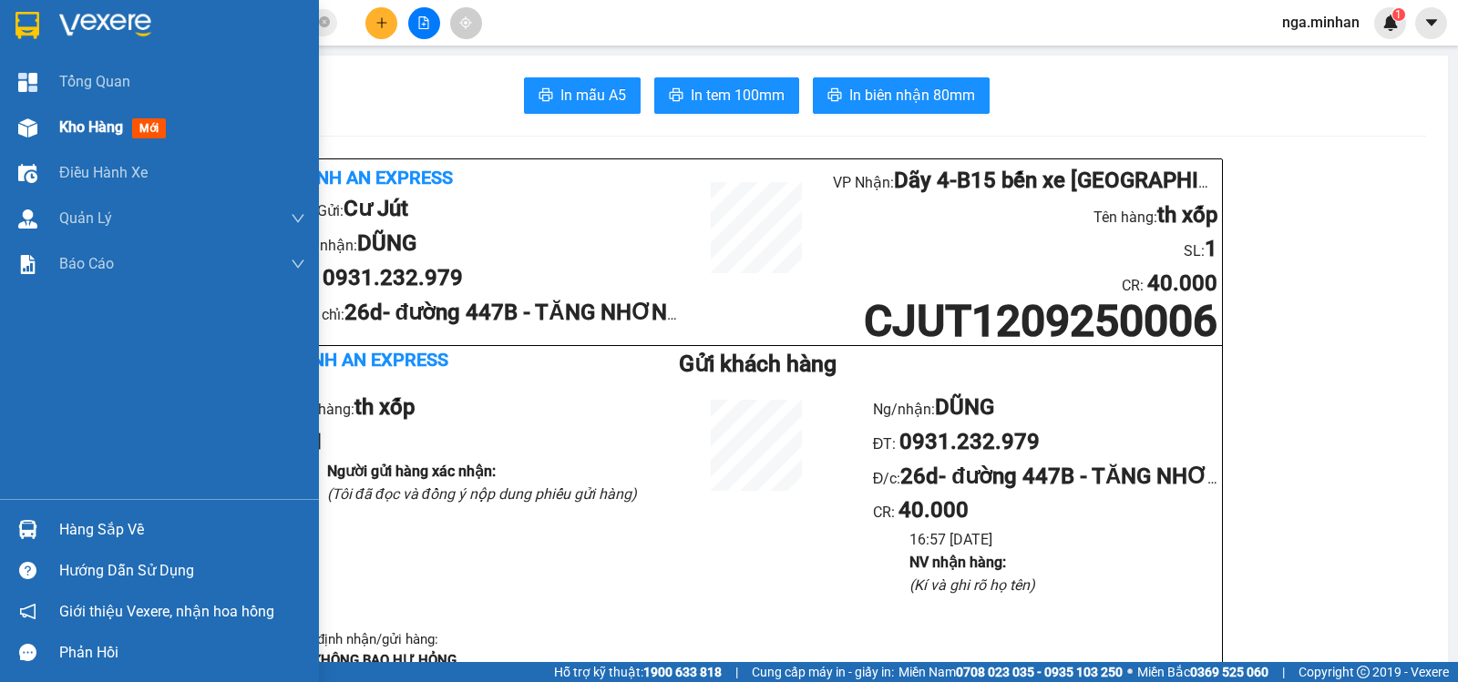
click at [71, 127] on span "Kho hàng" at bounding box center [91, 126] width 64 height 17
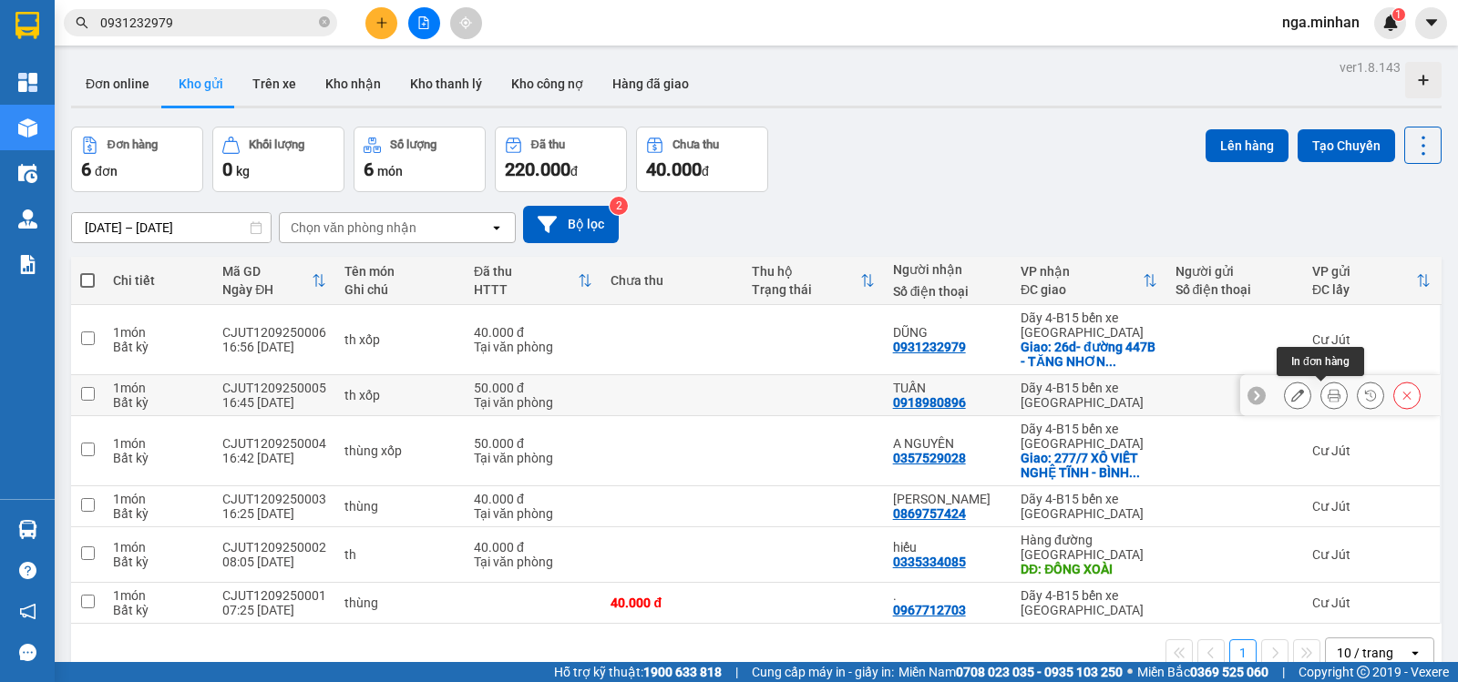
click at [1327, 392] on icon at bounding box center [1333, 395] width 13 height 13
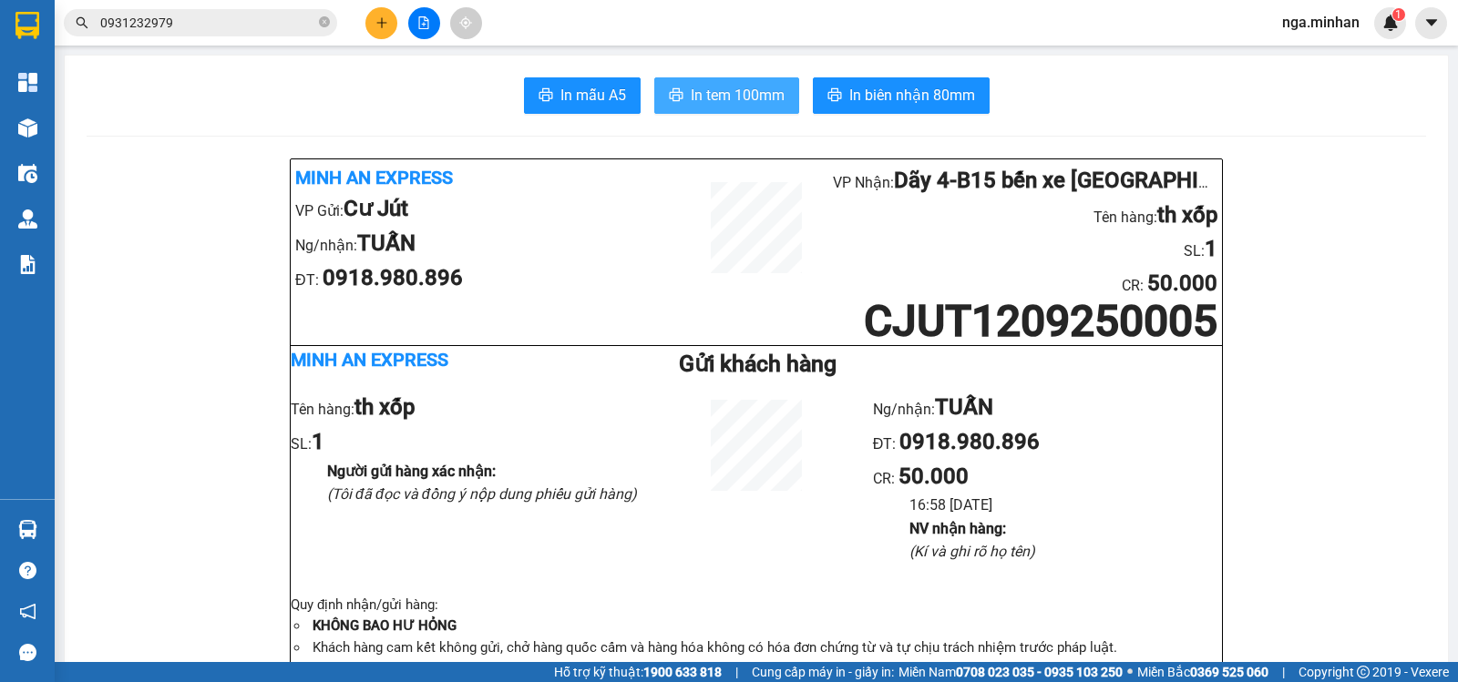
click at [727, 93] on span "In tem 100mm" at bounding box center [738, 95] width 94 height 23
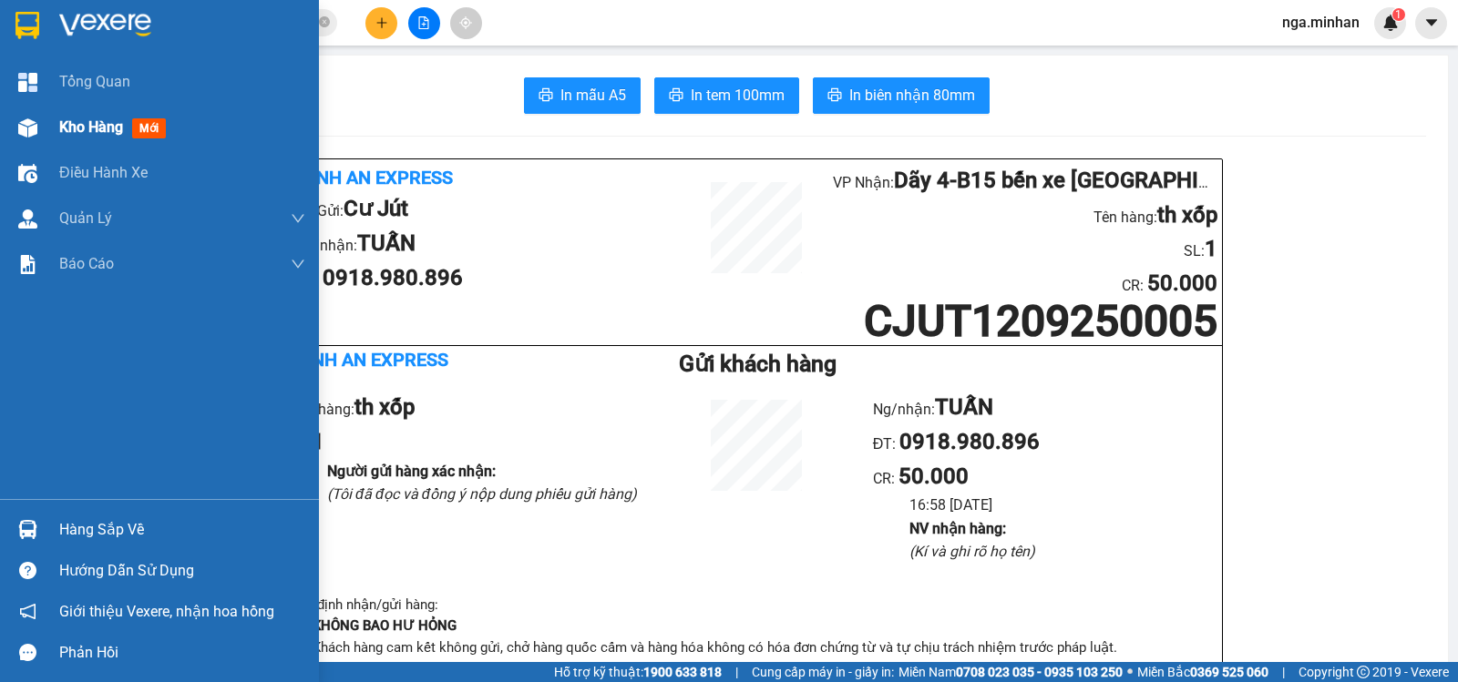
click at [71, 113] on div "Kho hàng mới" at bounding box center [182, 128] width 246 height 46
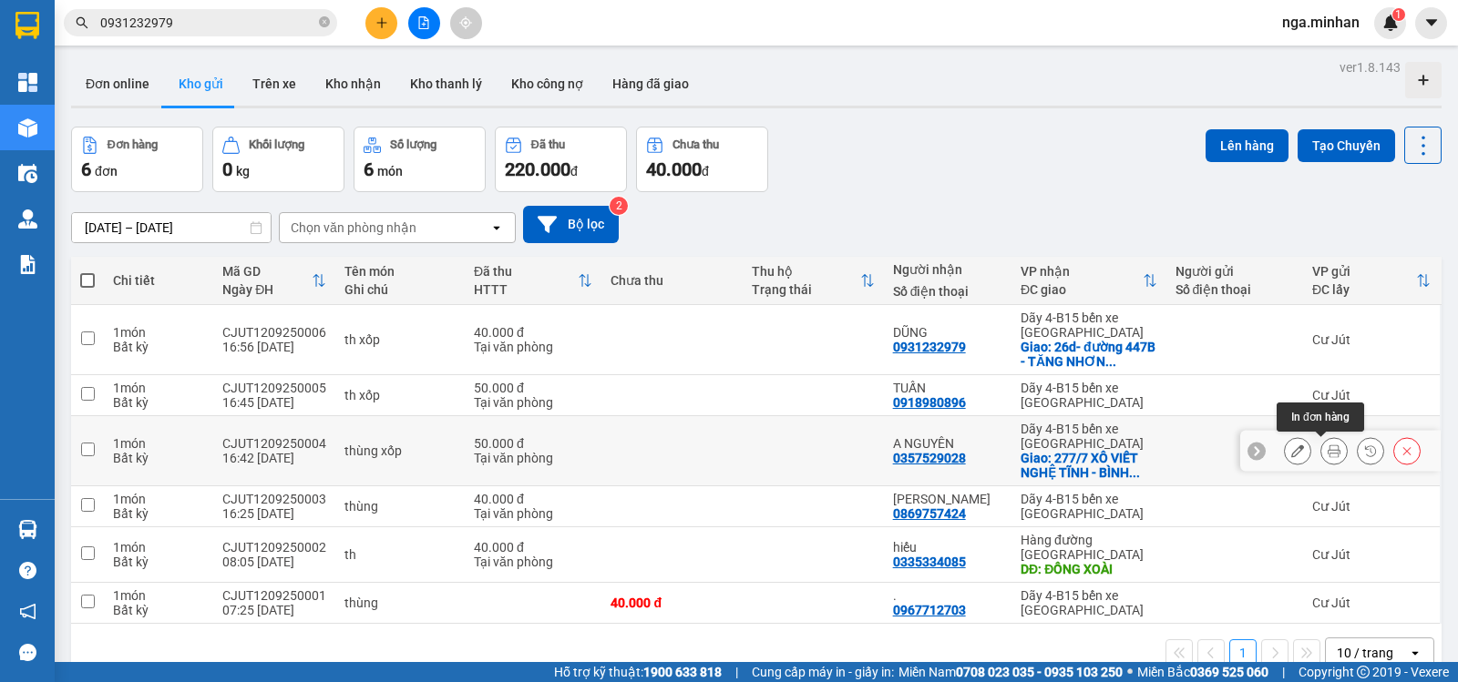
click at [1327, 451] on icon at bounding box center [1333, 451] width 13 height 13
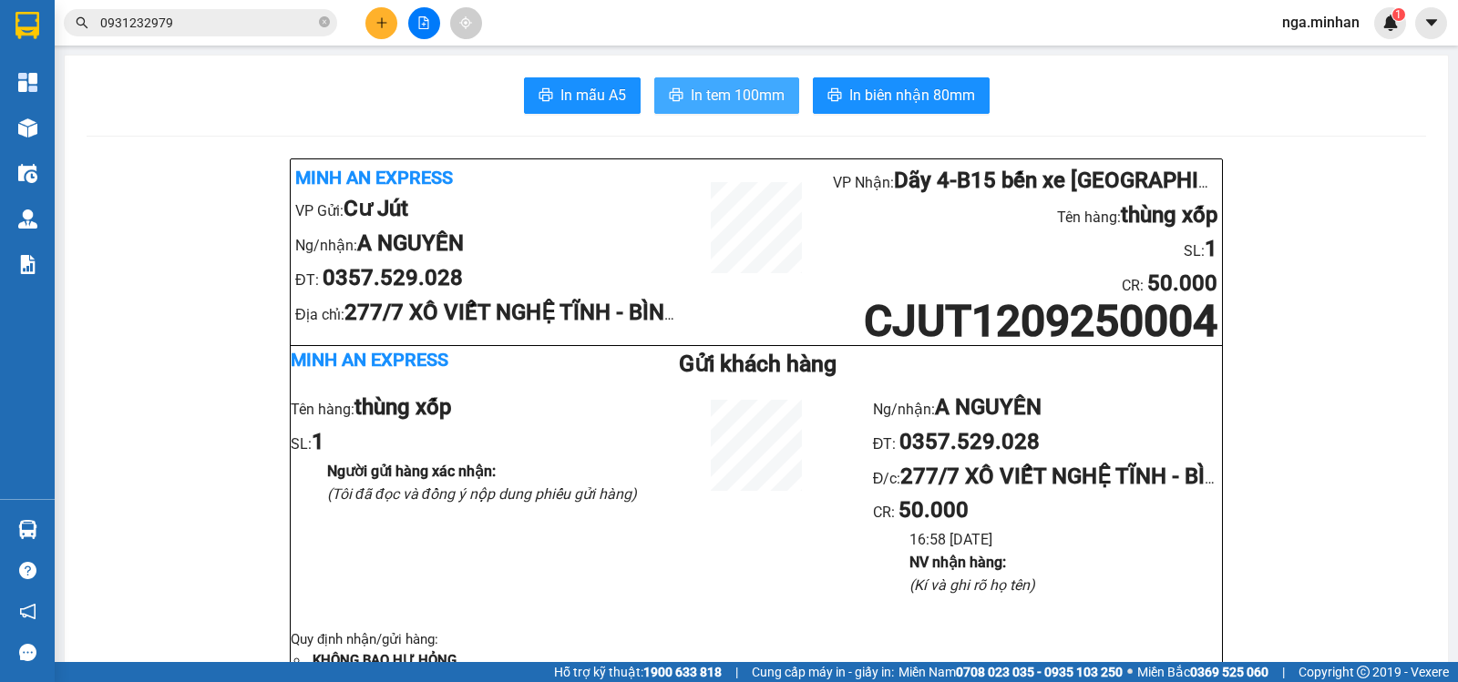
click at [715, 98] on span "In tem 100mm" at bounding box center [738, 95] width 94 height 23
click button "In tem 100mm" at bounding box center [726, 95] width 145 height 36
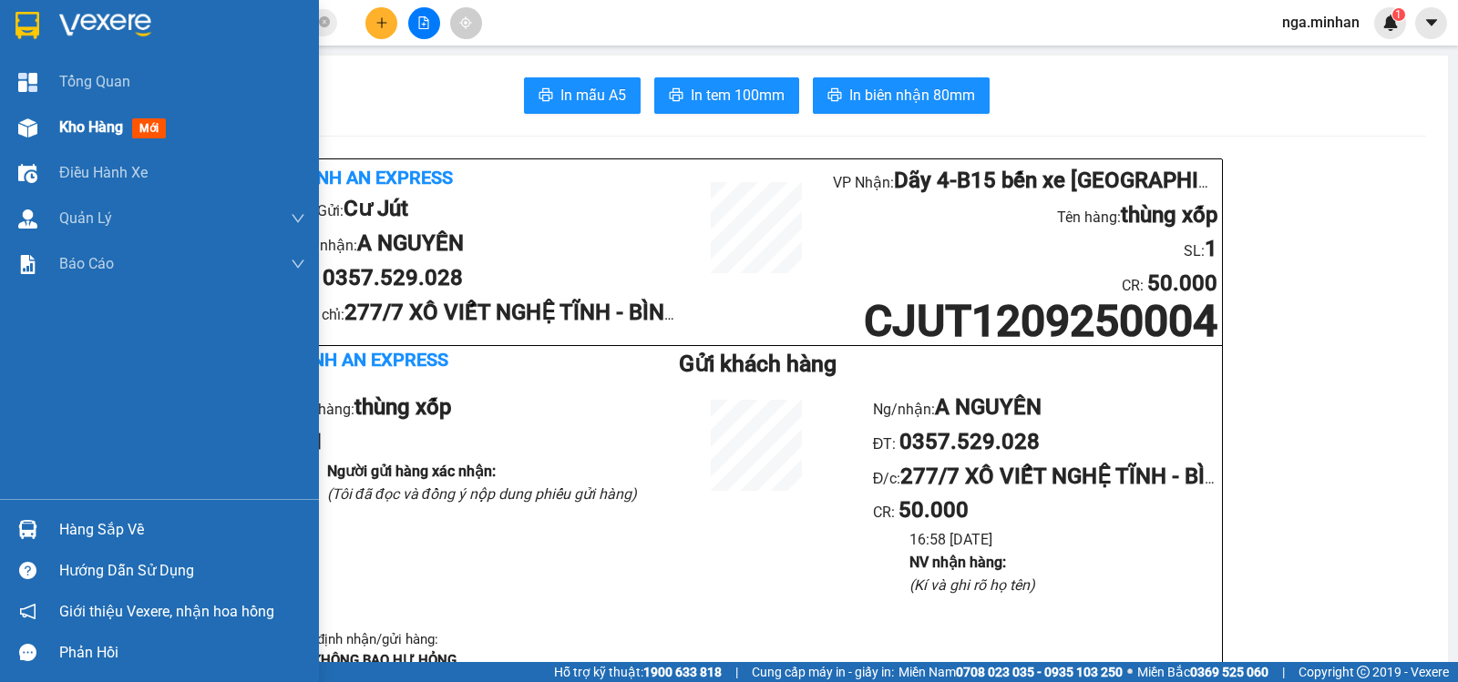
click at [42, 122] on div at bounding box center [28, 128] width 32 height 32
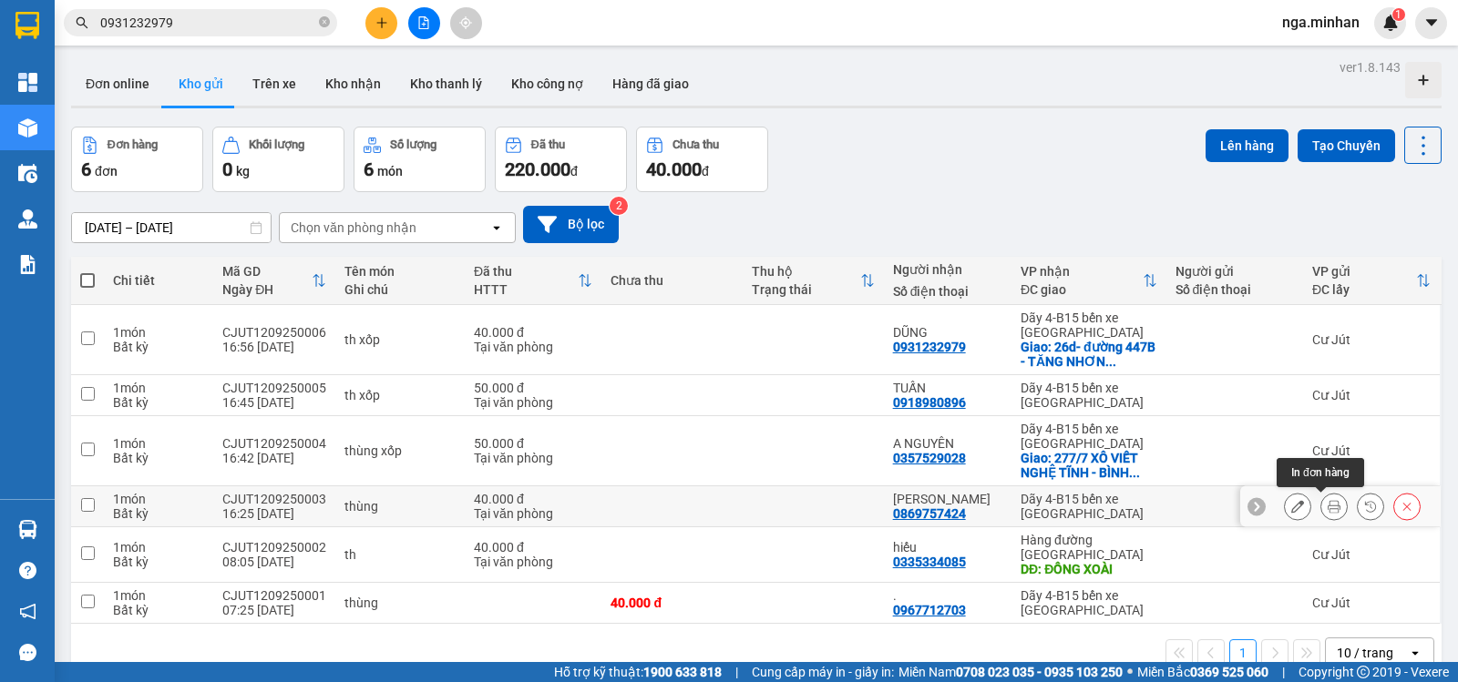
click at [1327, 502] on icon at bounding box center [1333, 506] width 13 height 13
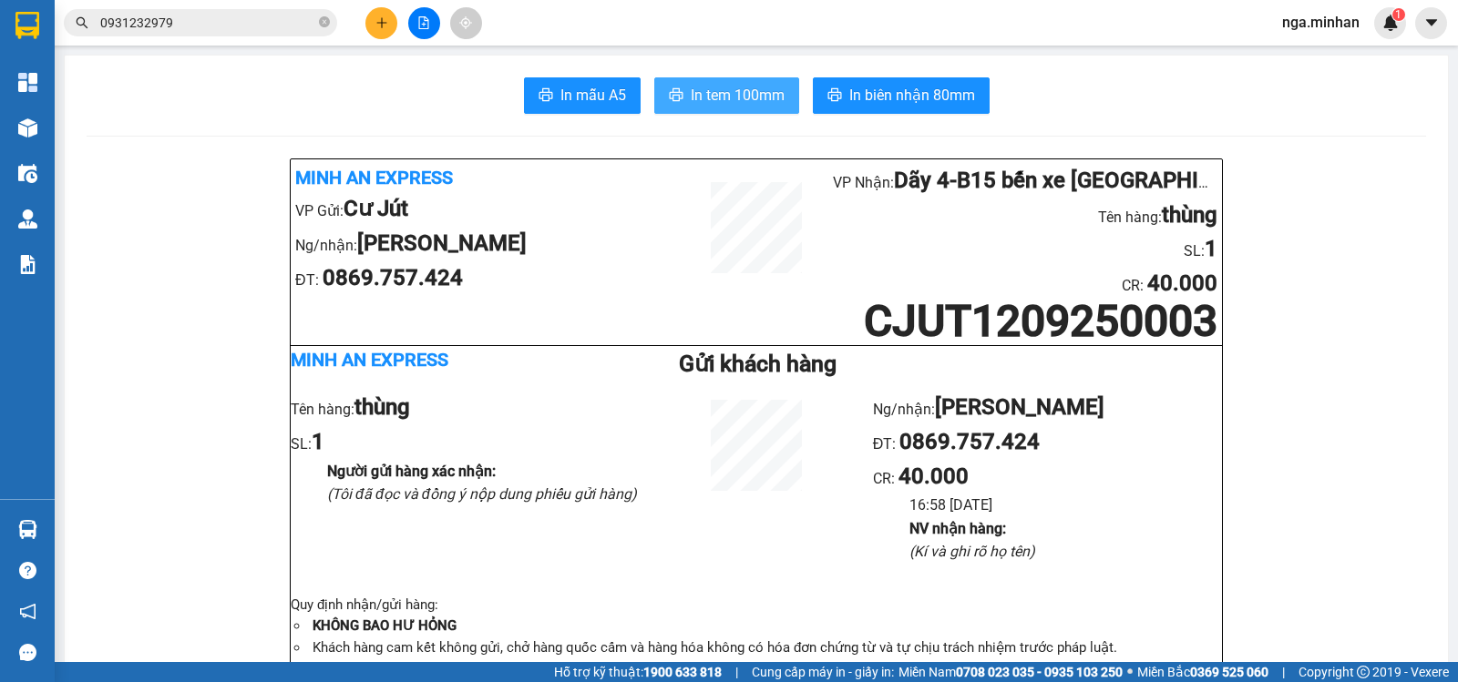
click at [736, 94] on span "In tem 100mm" at bounding box center [738, 95] width 94 height 23
